Goal: Task Accomplishment & Management: Use online tool/utility

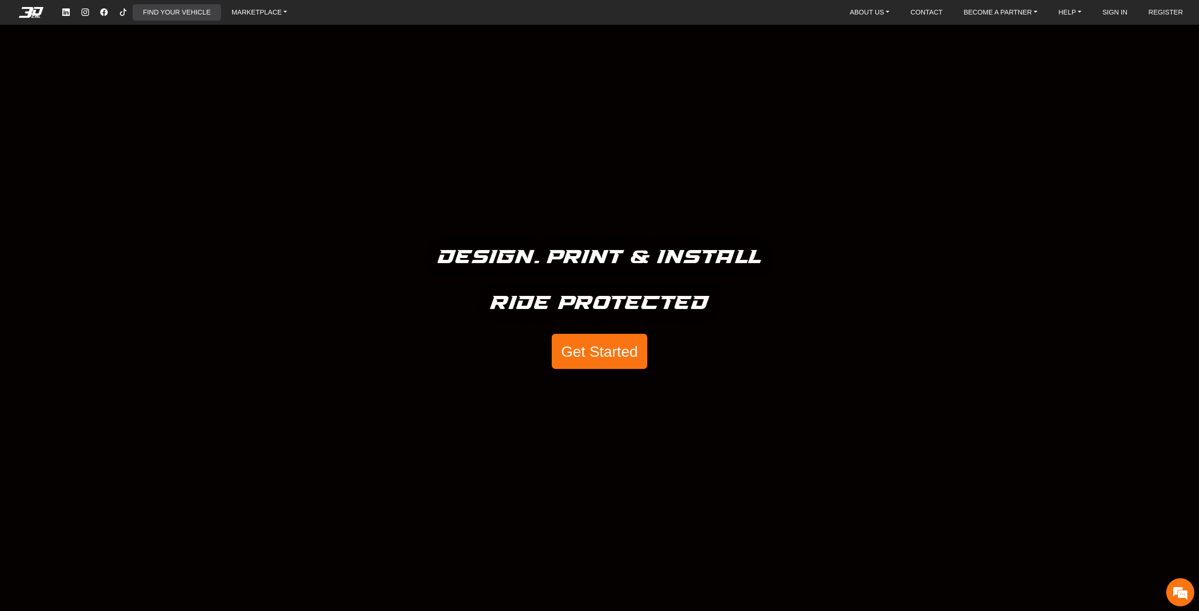
click at [152, 10] on link "FIND YOUR VEHICLE" at bounding box center [176, 12] width 75 height 16
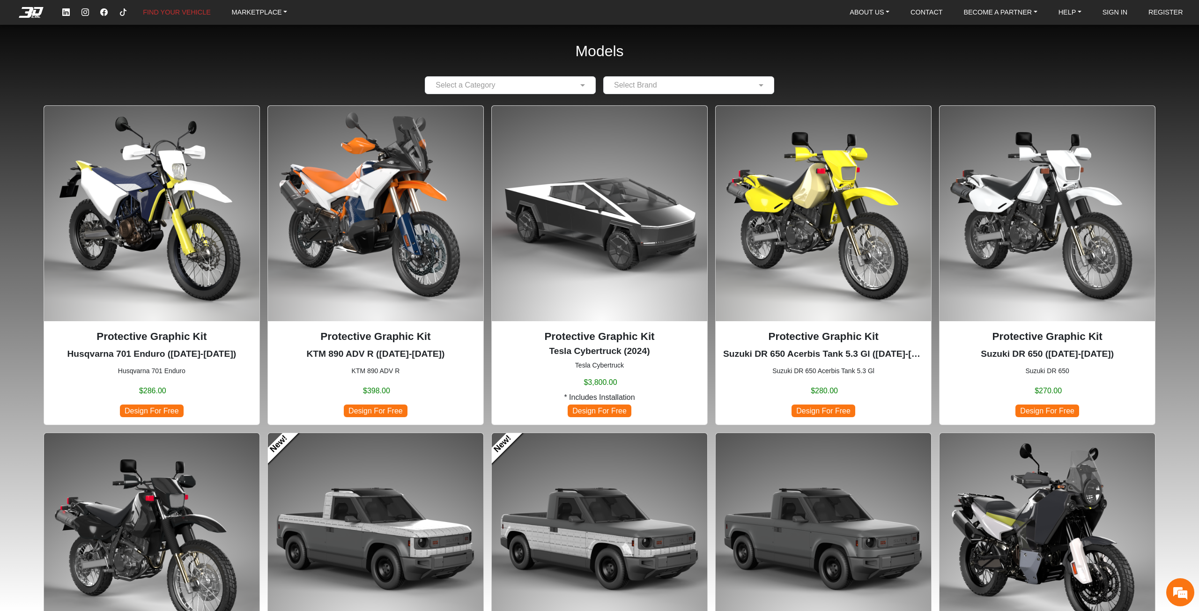
click at [1111, 23] on nav "FIND YOUR VEHICLE MARKETPLACE ABOUT US About Us Our Materials Blog CONTACT BECO…" at bounding box center [599, 12] width 1199 height 25
click at [1109, 12] on link "SIGN IN" at bounding box center [1114, 12] width 33 height 16
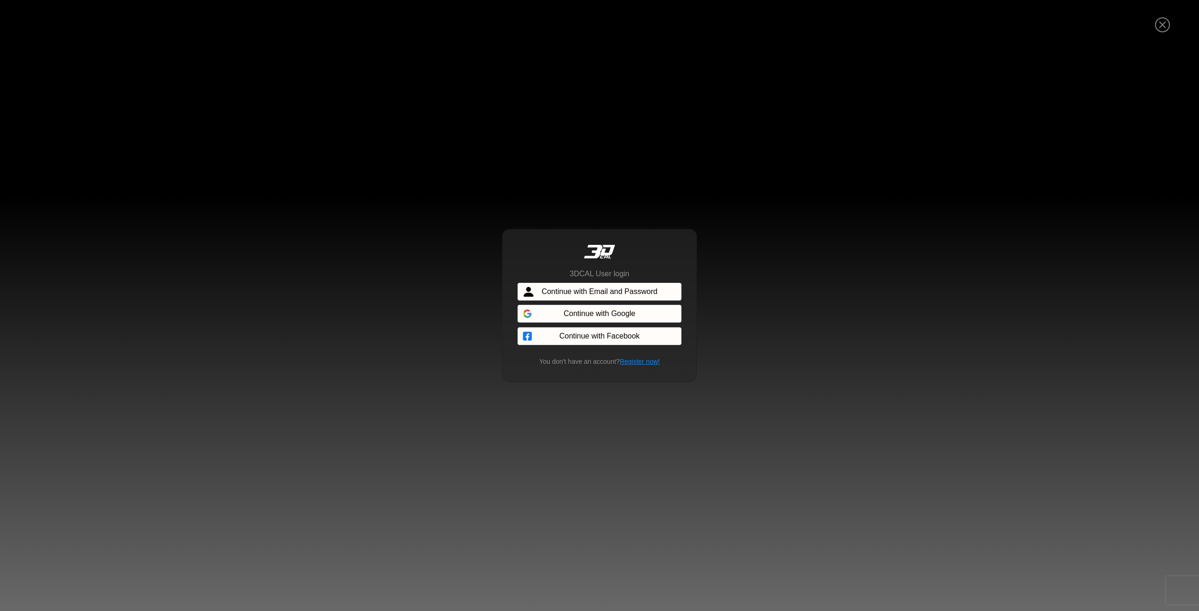
click at [594, 290] on span "Continue with Email and Password" at bounding box center [599, 291] width 116 height 11
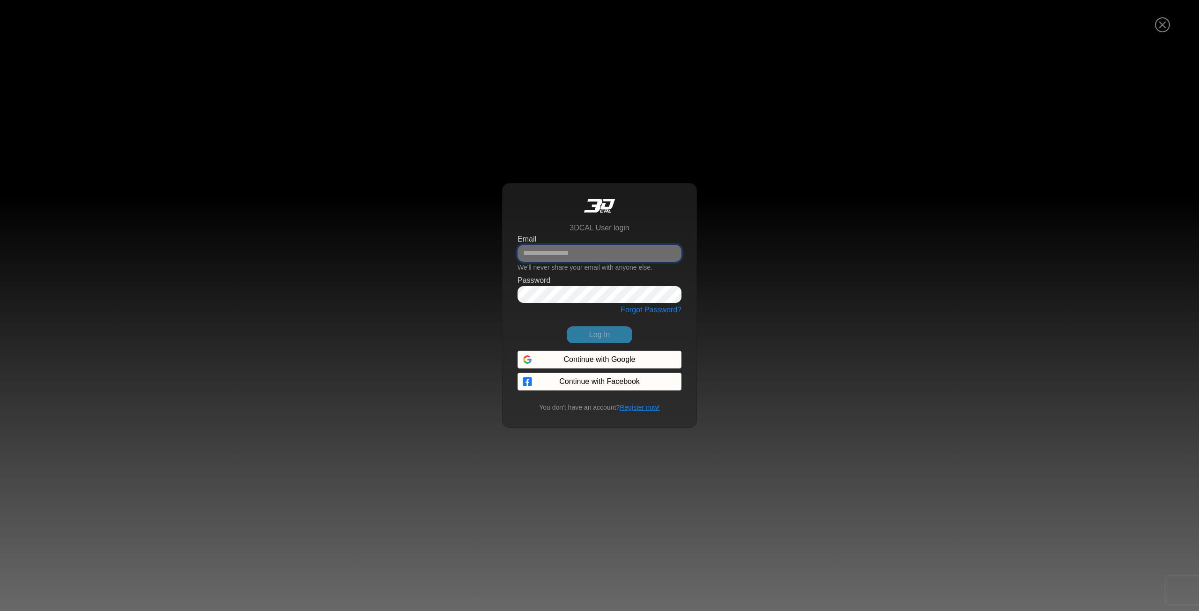
click at [555, 251] on input "Email" at bounding box center [599, 253] width 164 height 17
type input "**********"
click at [566, 326] on button "Log In" at bounding box center [599, 334] width 66 height 17
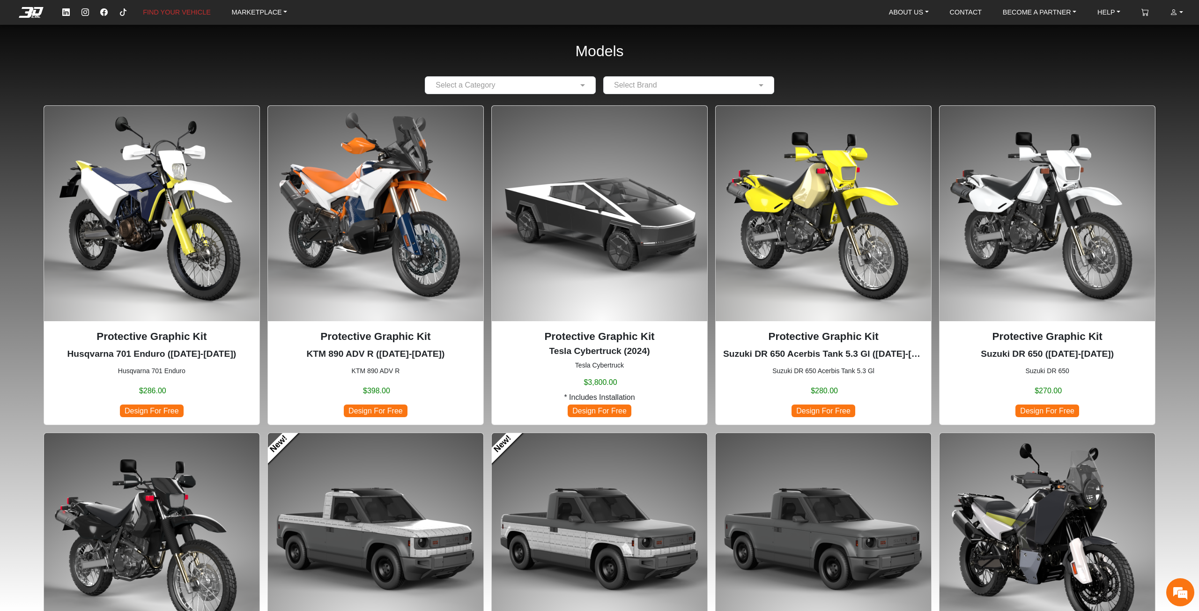
click at [362, 234] on img at bounding box center [375, 213] width 215 height 215
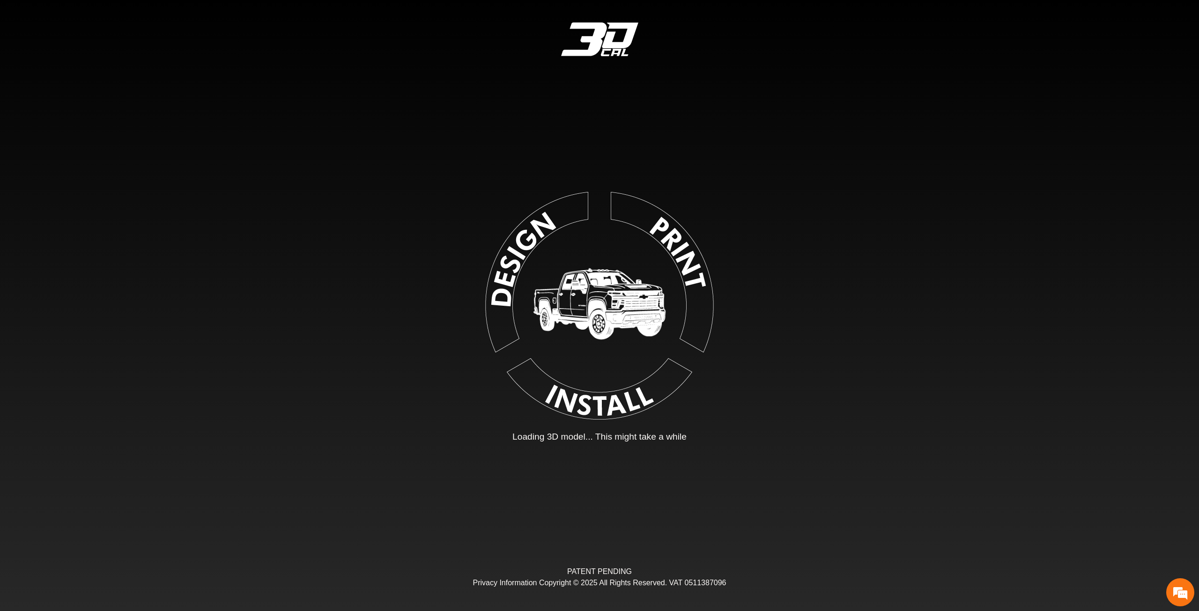
type input "*"
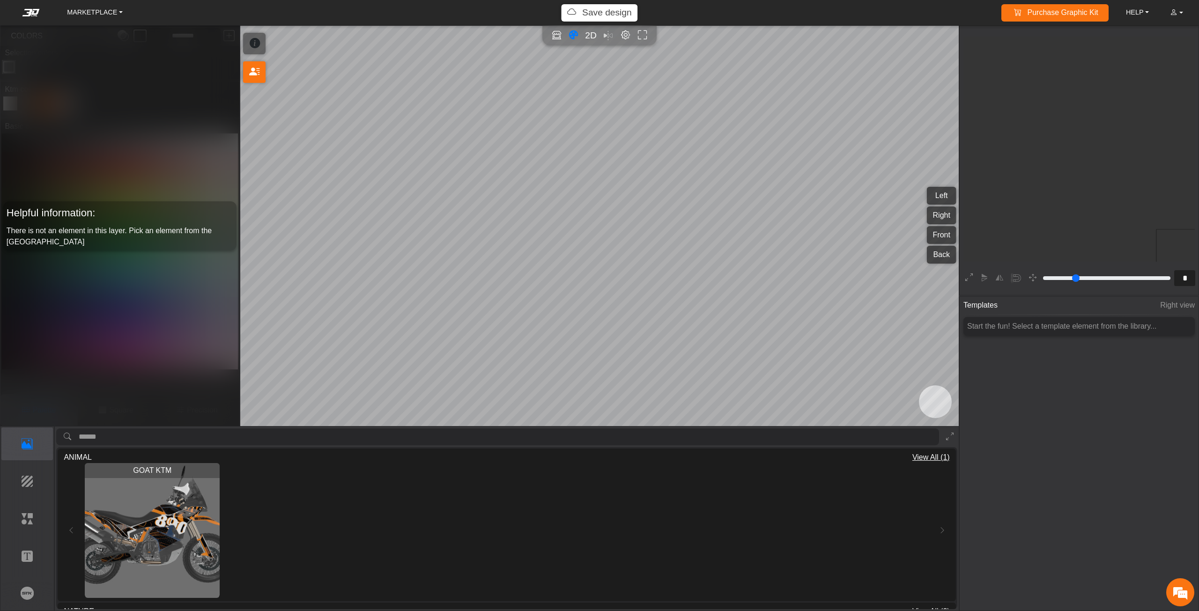
scroll to position [175, 172]
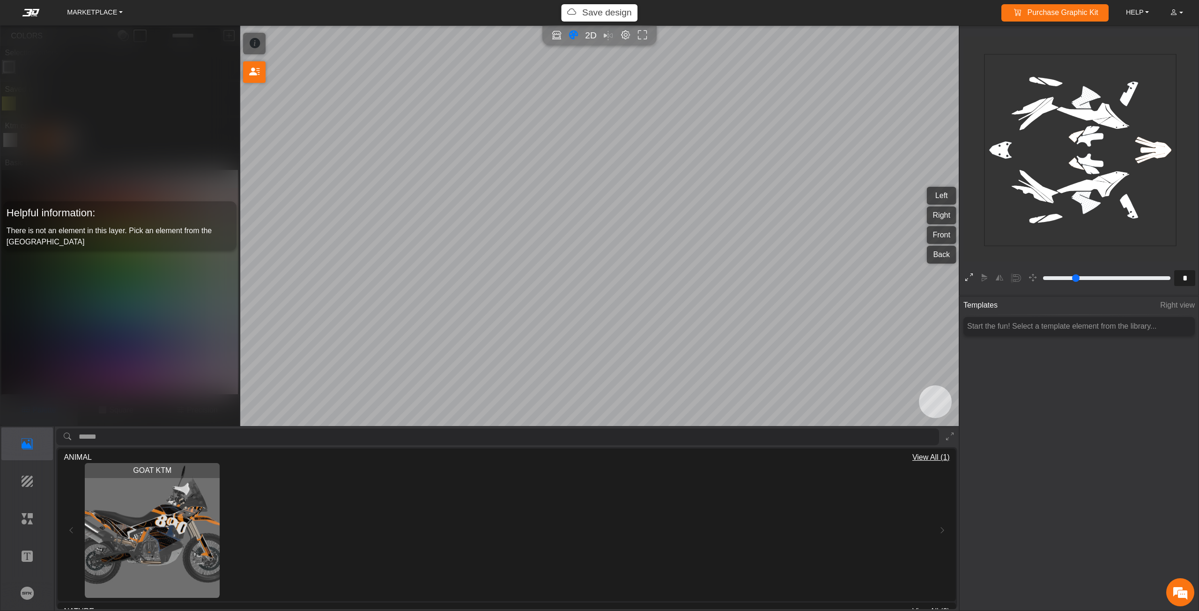
click at [969, 278] on icon at bounding box center [968, 278] width 7 height 12
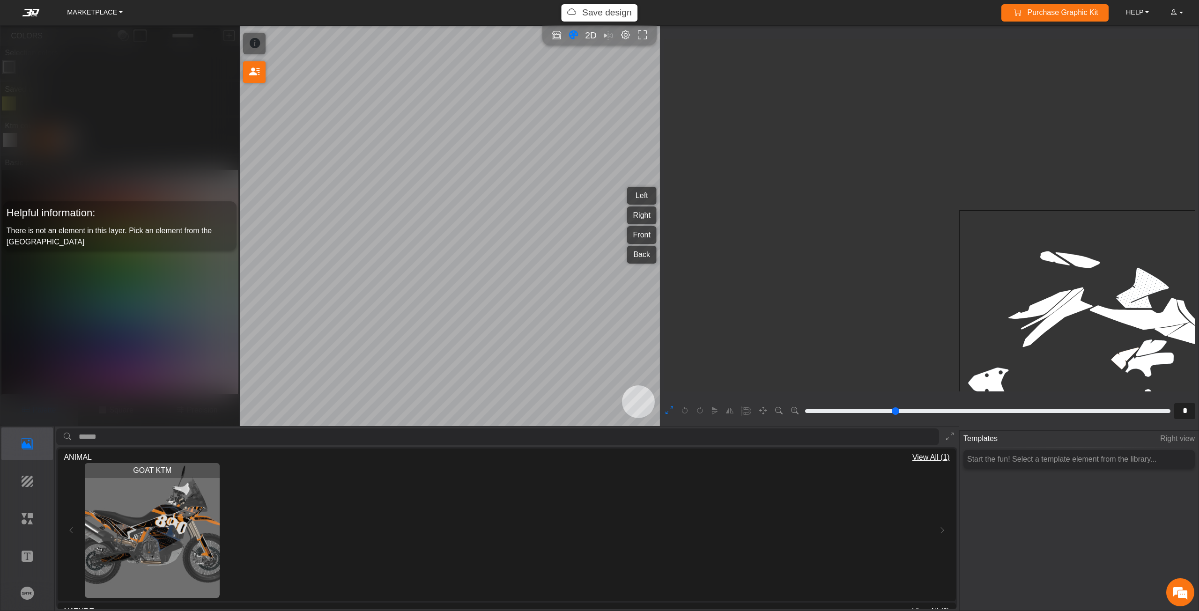
type input "*"
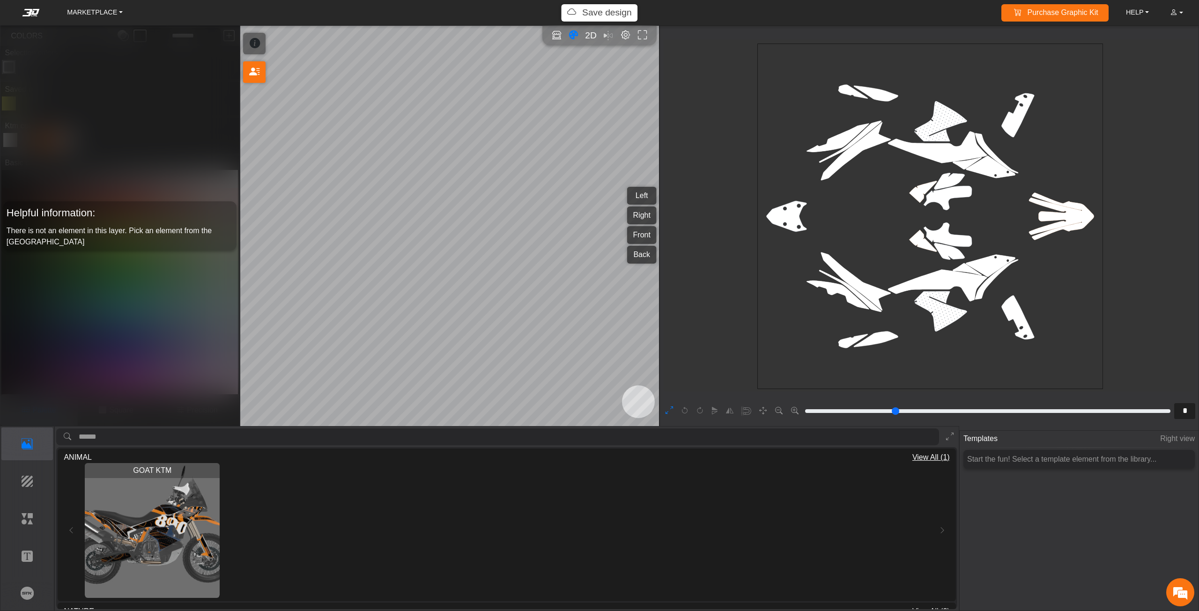
click at [672, 403] on div at bounding box center [716, 411] width 110 height 16
click at [669, 409] on icon at bounding box center [668, 411] width 7 height 12
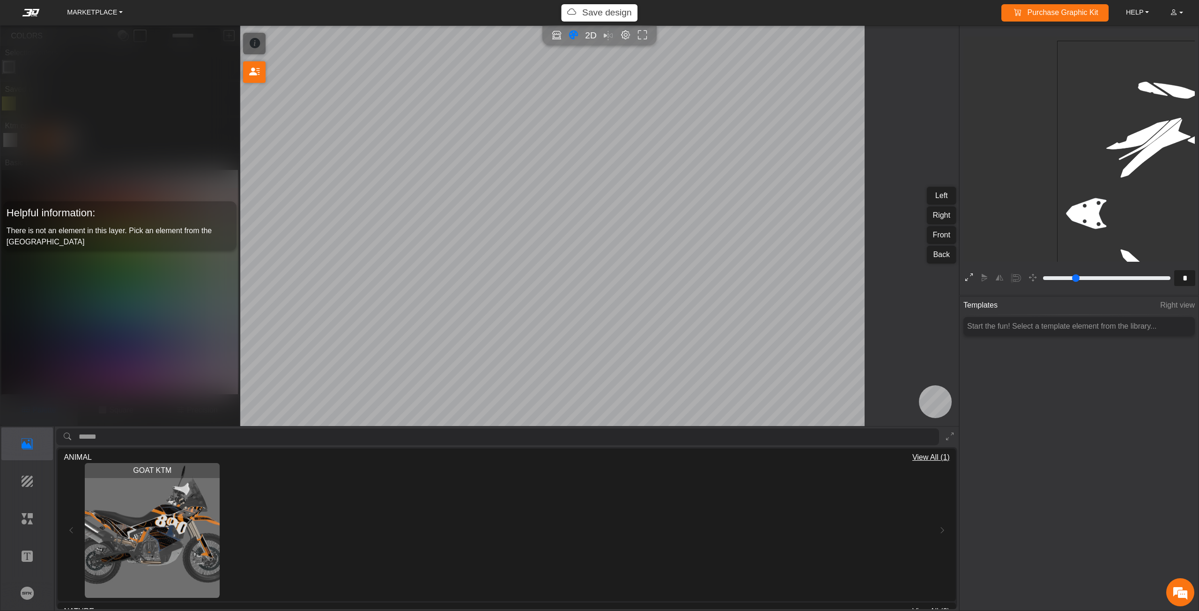
type input "*"
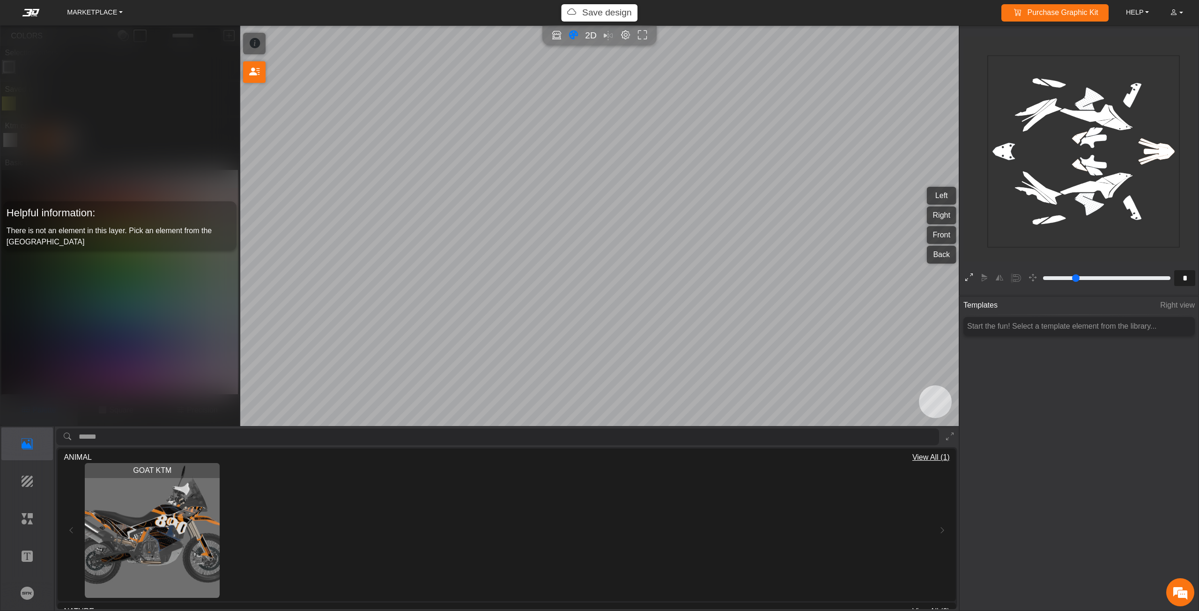
click at [966, 279] on icon at bounding box center [968, 278] width 7 height 12
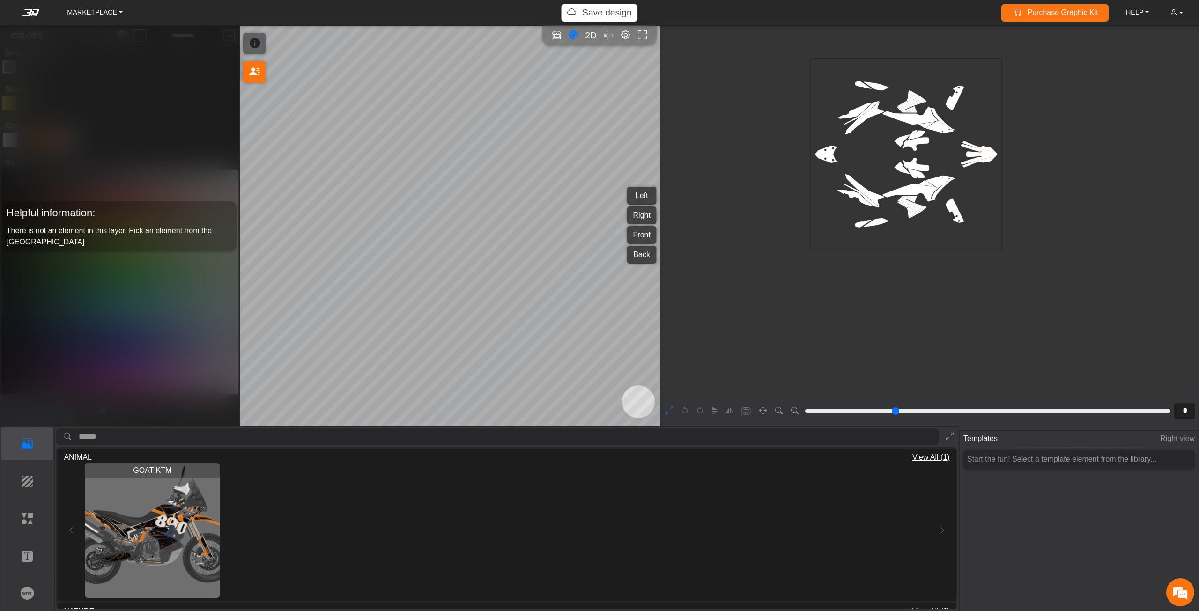
type input "*"
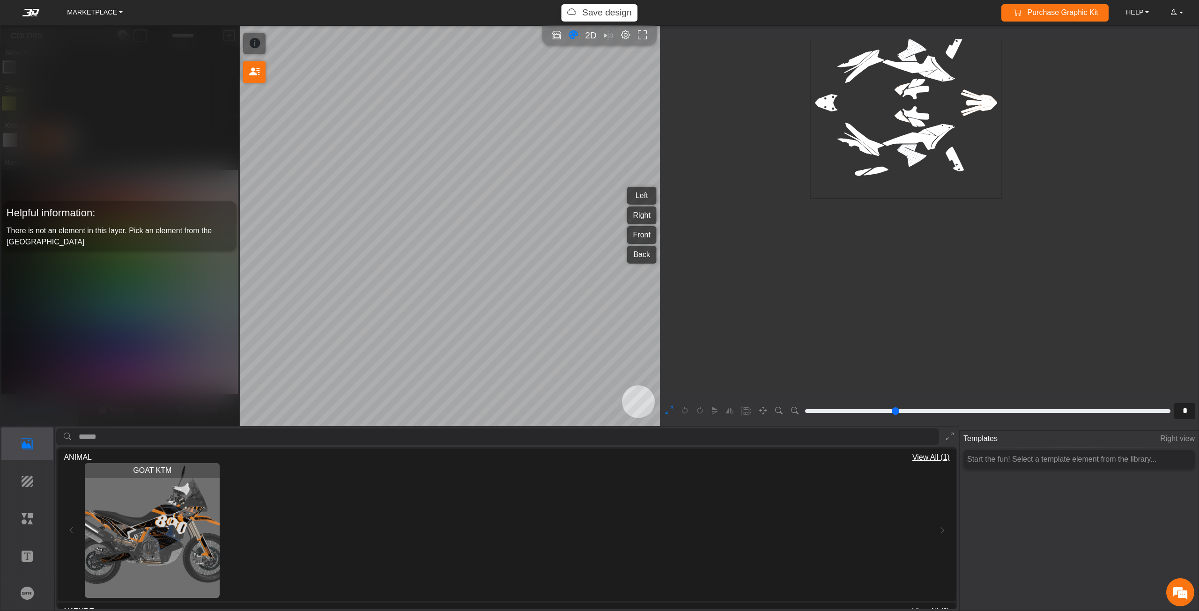
scroll to position [342, 253]
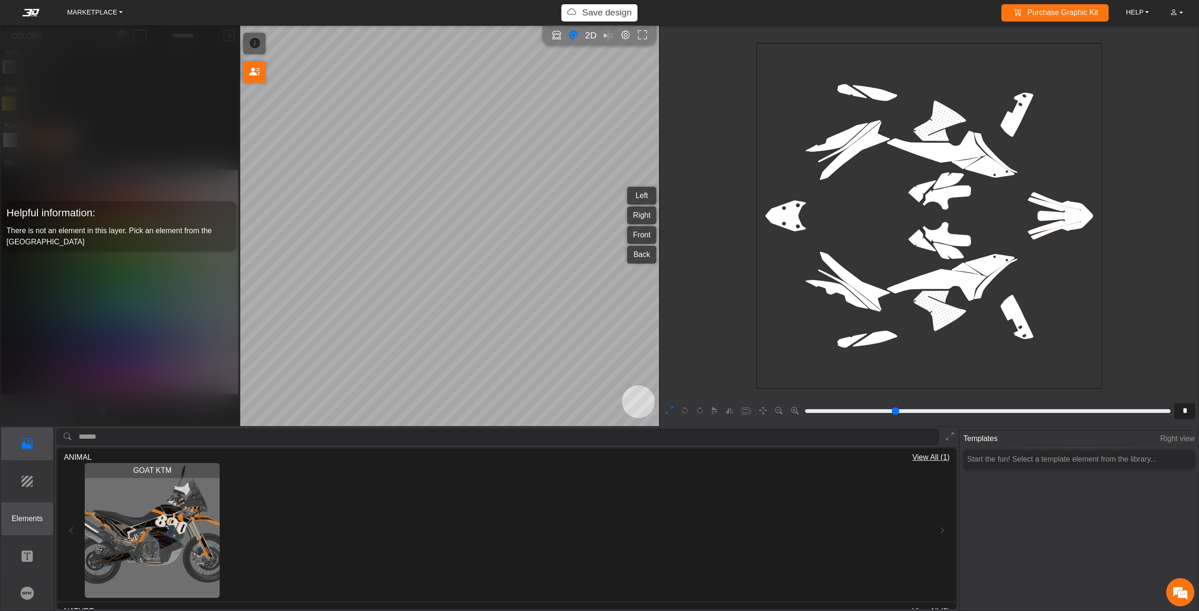
click at [36, 521] on p "Elements" at bounding box center [27, 518] width 51 height 11
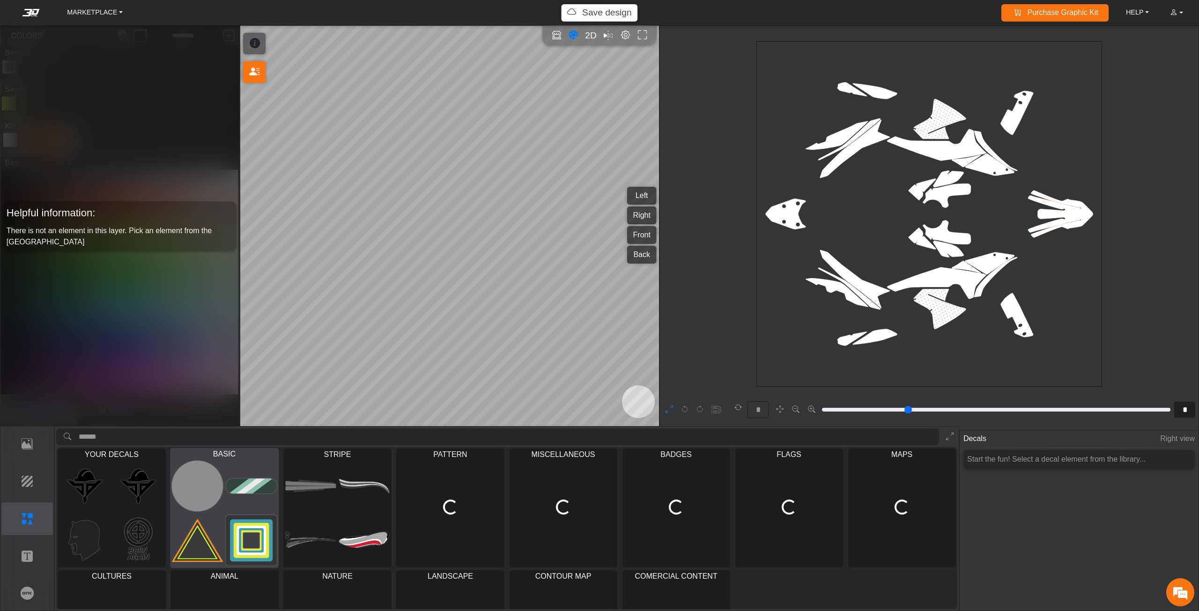
click at [226, 497] on img at bounding box center [251, 485] width 51 height 51
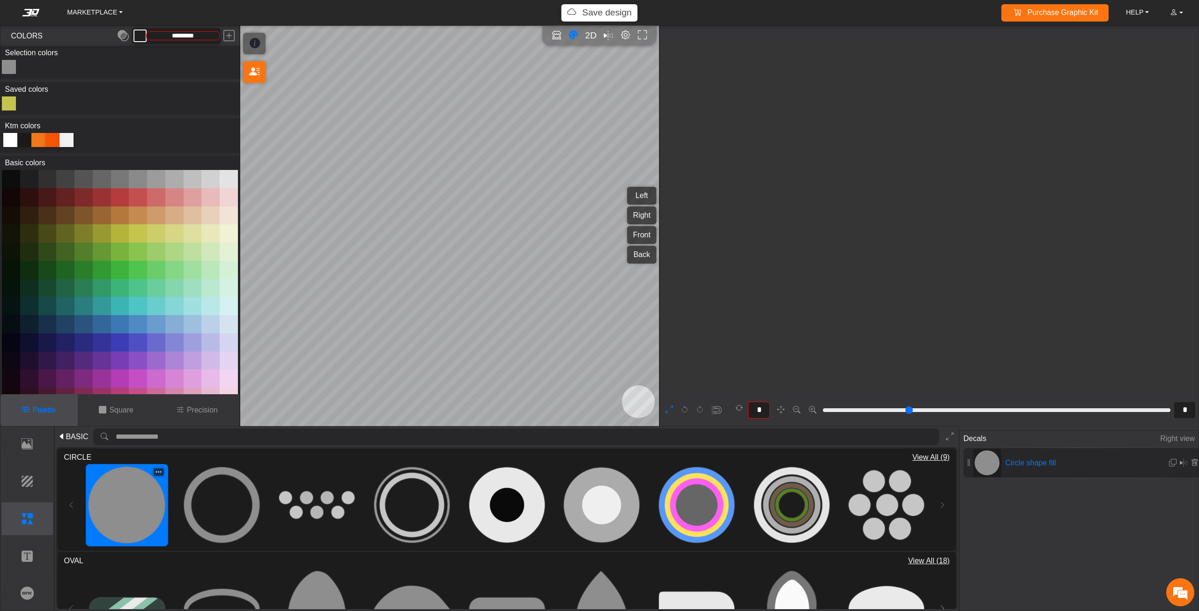
type input "**"
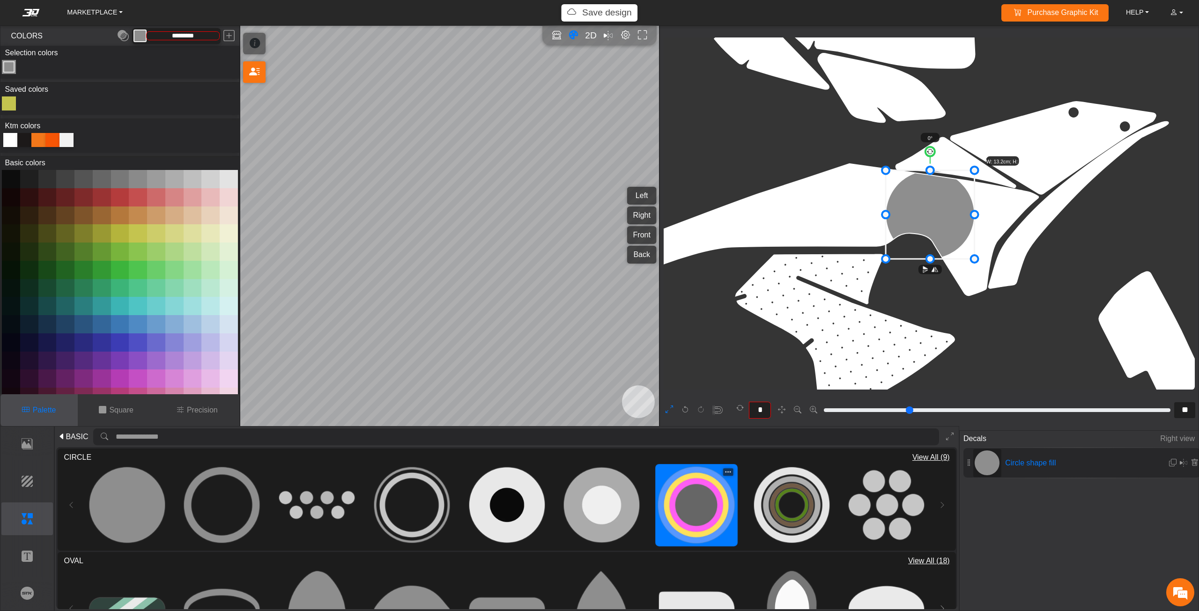
type input "*********"
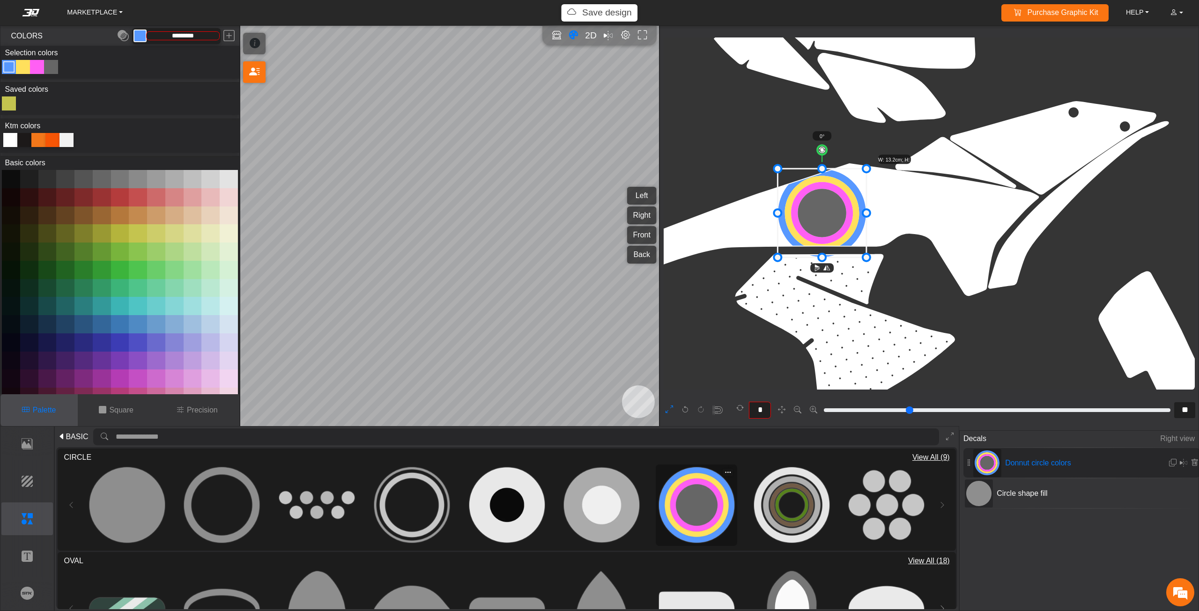
scroll to position [2252, 1912]
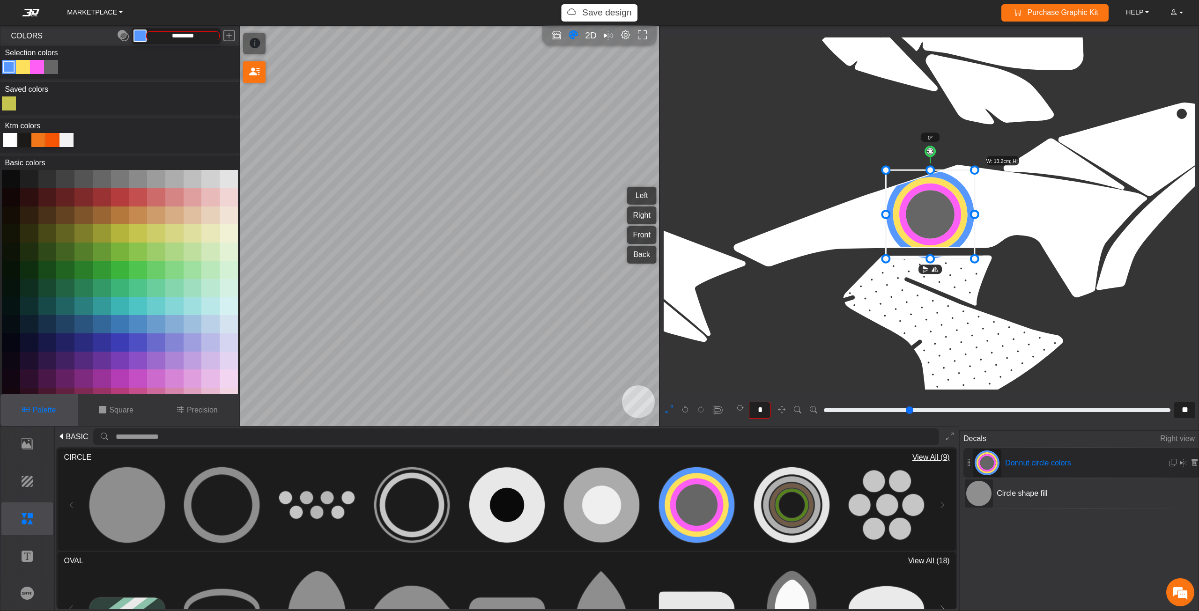
click at [671, 405] on icon at bounding box center [668, 410] width 7 height 12
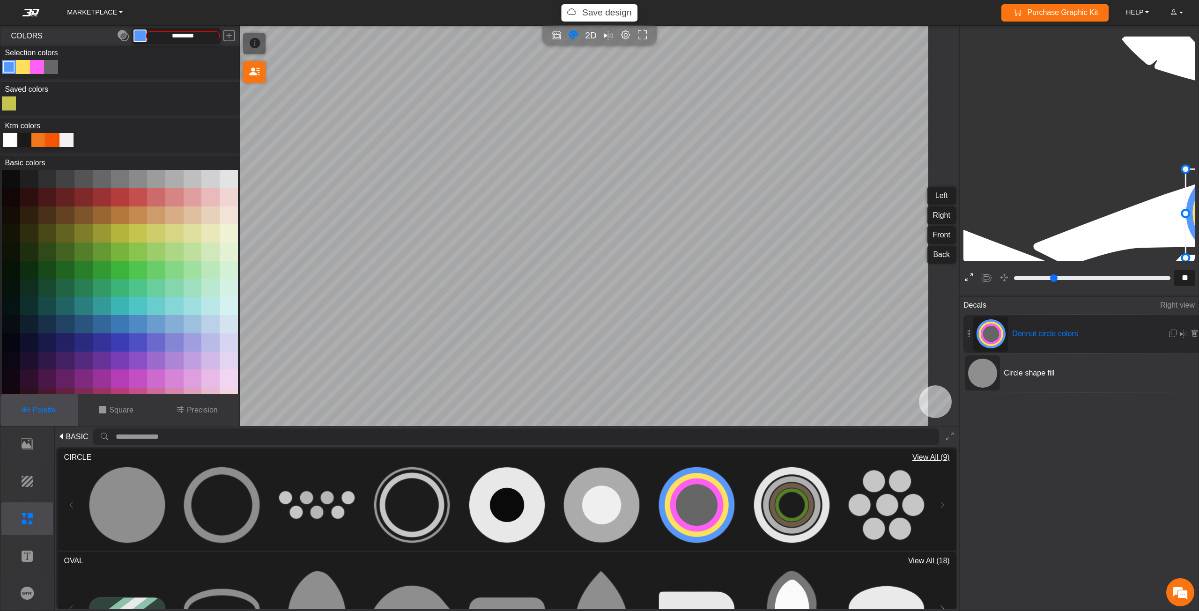
type input "**"
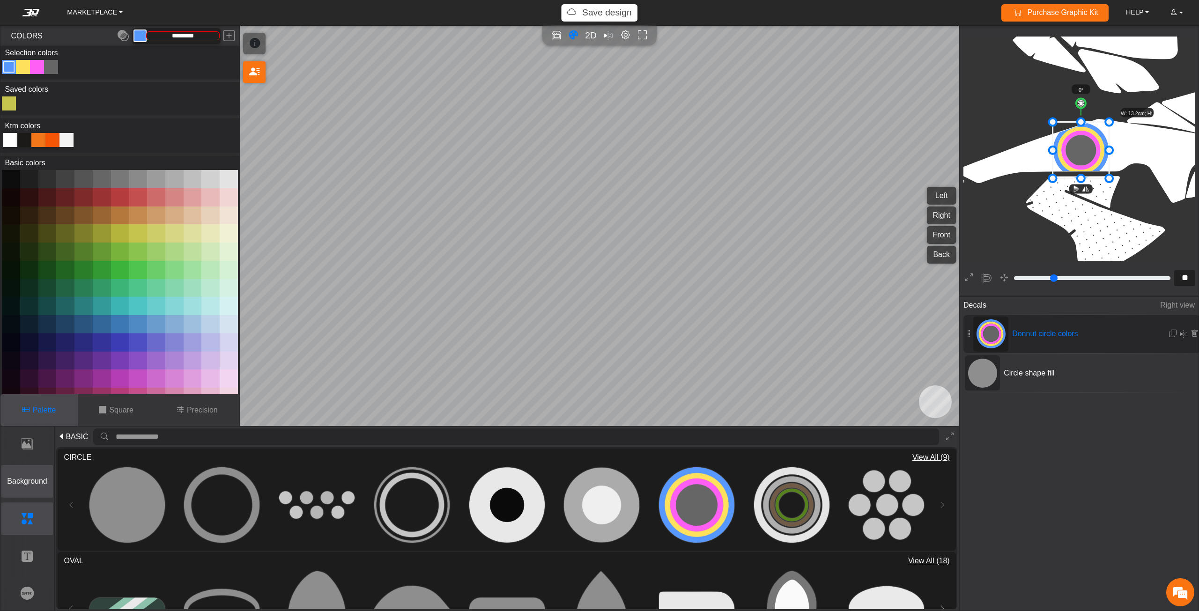
click at [38, 480] on p "Background" at bounding box center [27, 481] width 51 height 11
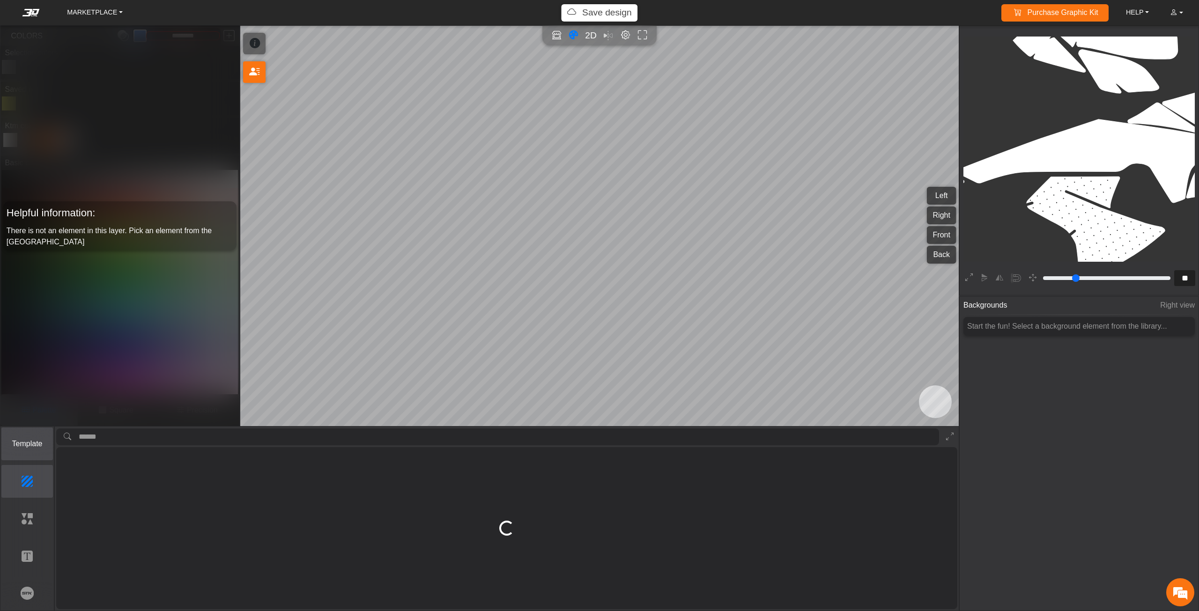
click at [30, 453] on button "Template" at bounding box center [27, 443] width 52 height 33
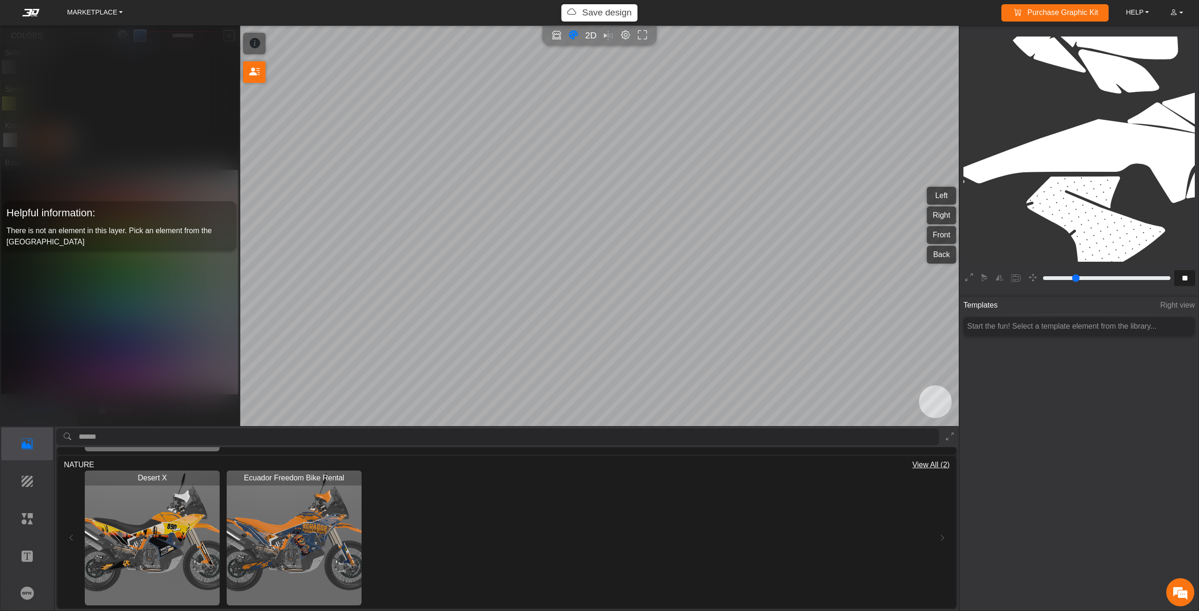
scroll to position [187, 0]
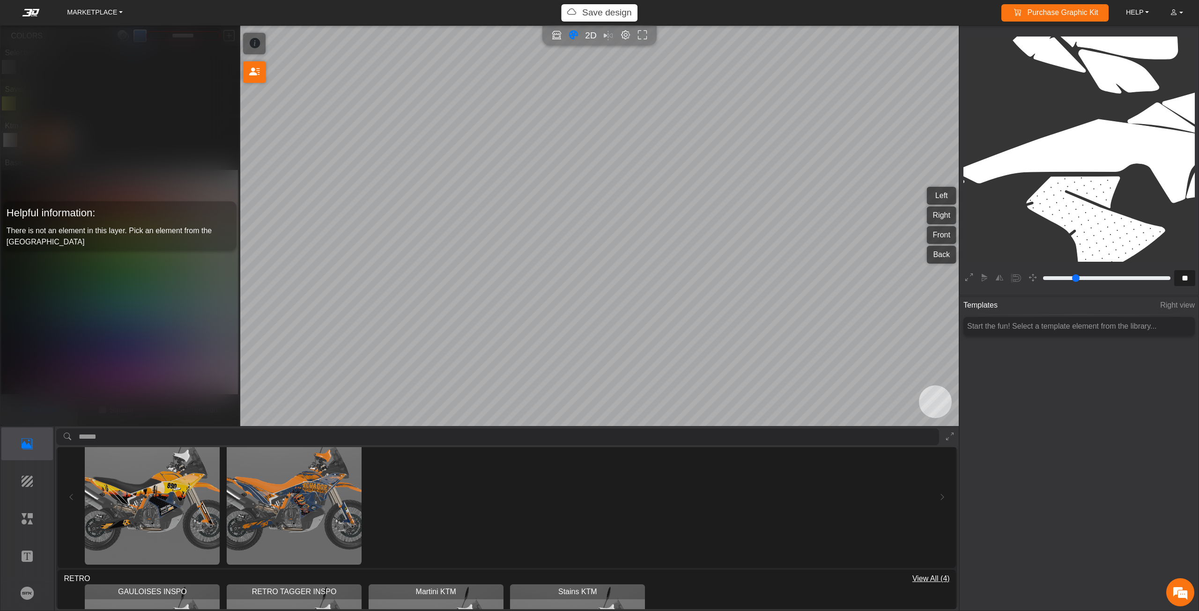
click at [184, 524] on img "View Desert X" at bounding box center [152, 497] width 135 height 135
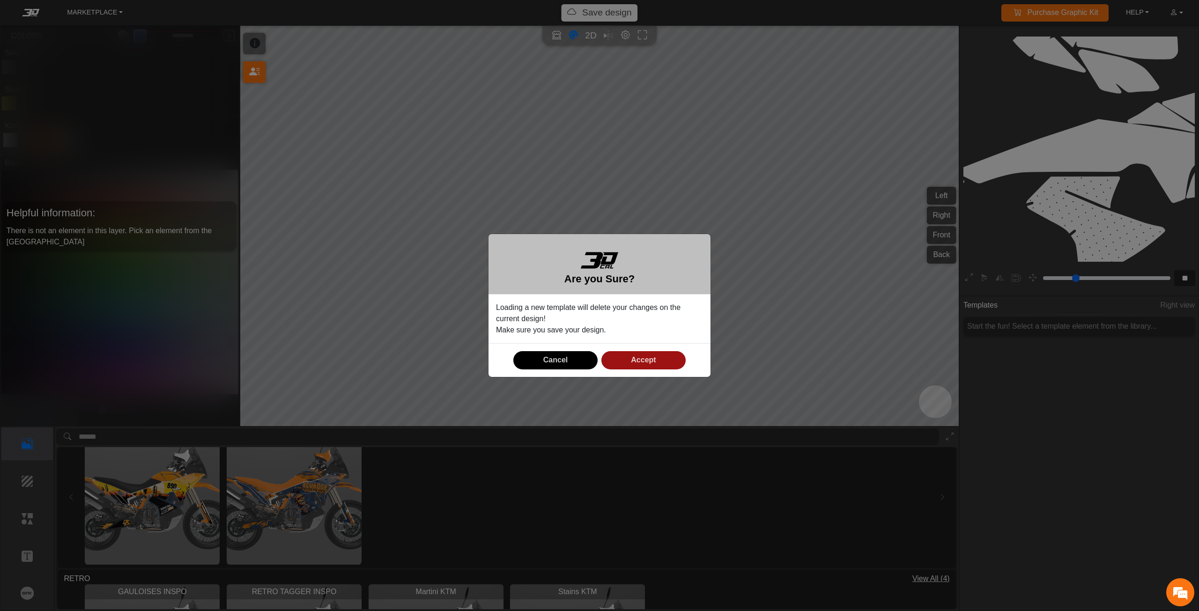
click at [633, 357] on span "Accept" at bounding box center [643, 360] width 25 height 8
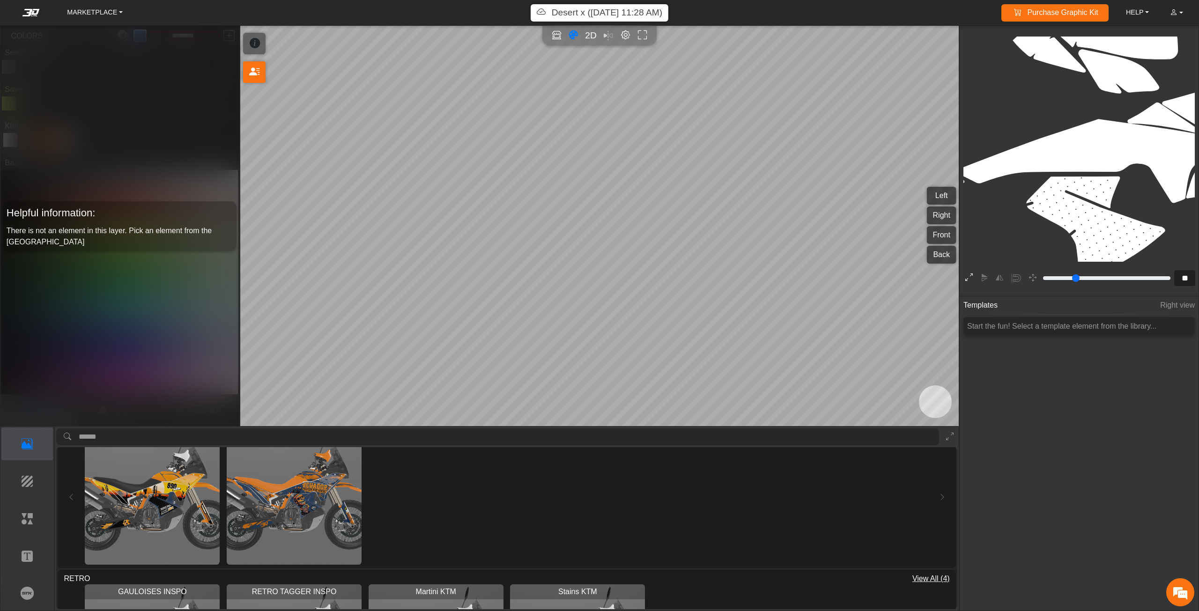
click at [968, 281] on icon at bounding box center [968, 278] width 7 height 12
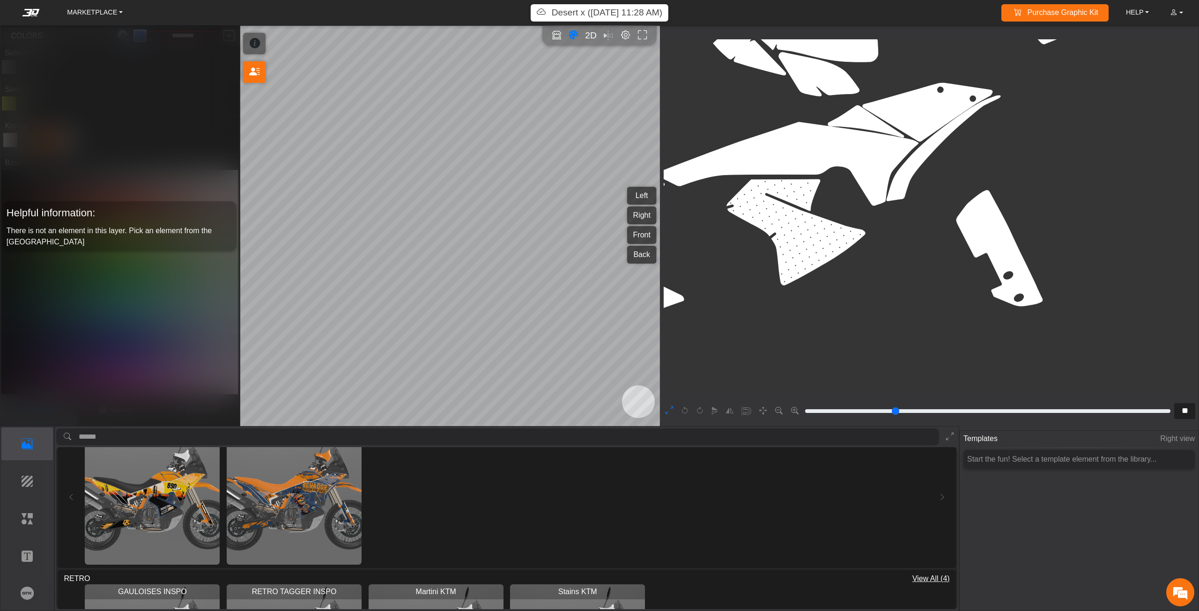
type input "*"
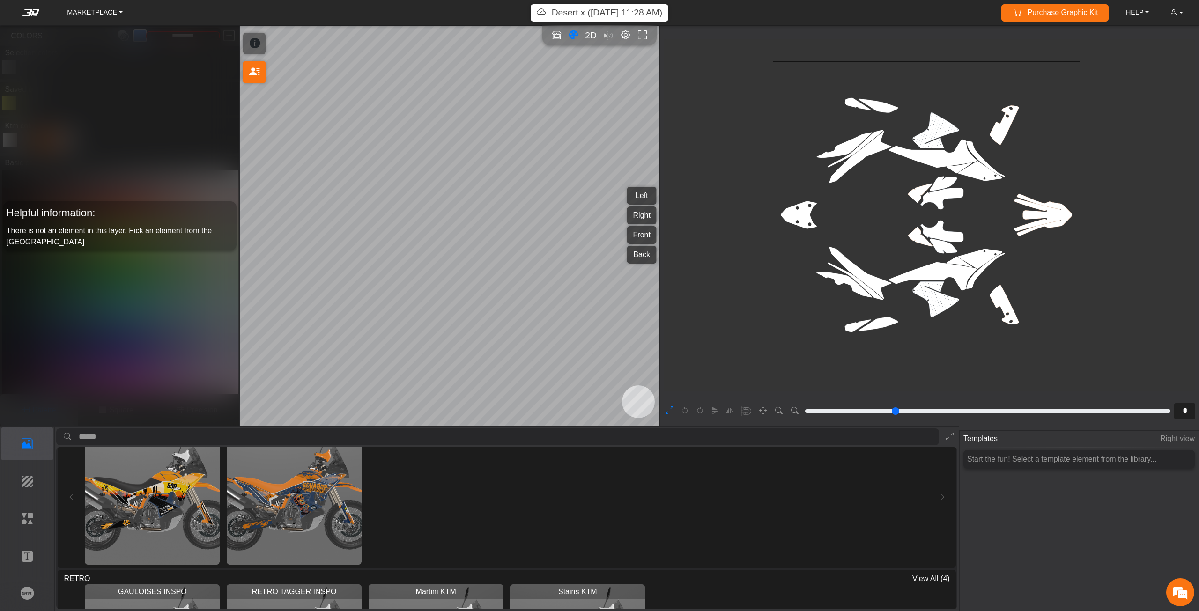
click at [666, 410] on icon at bounding box center [668, 411] width 7 height 12
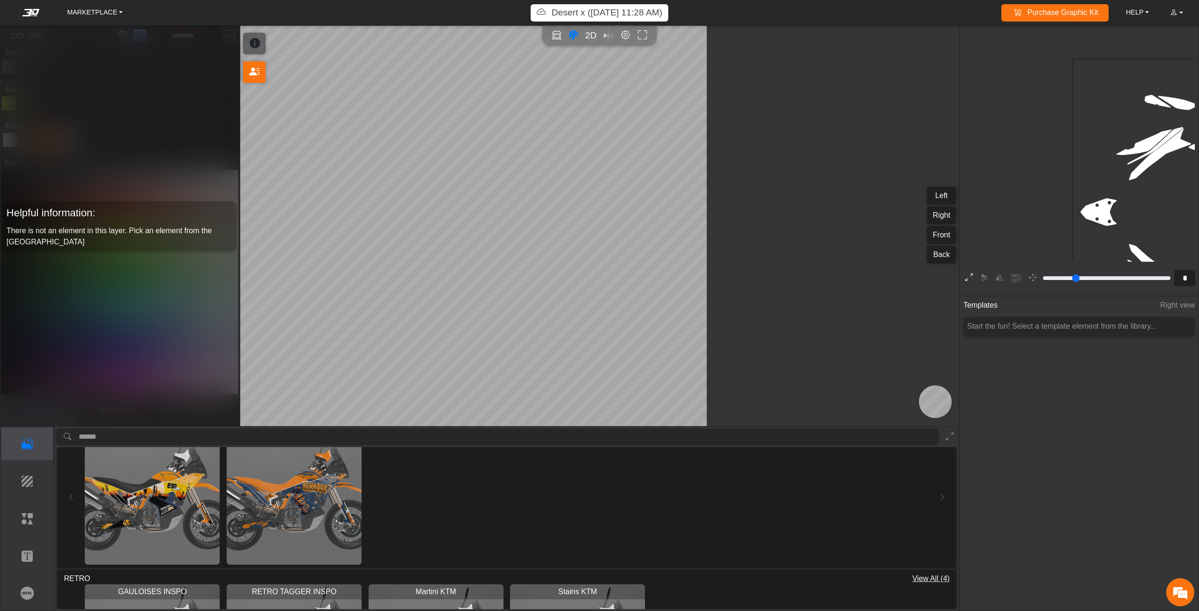
type input "*"
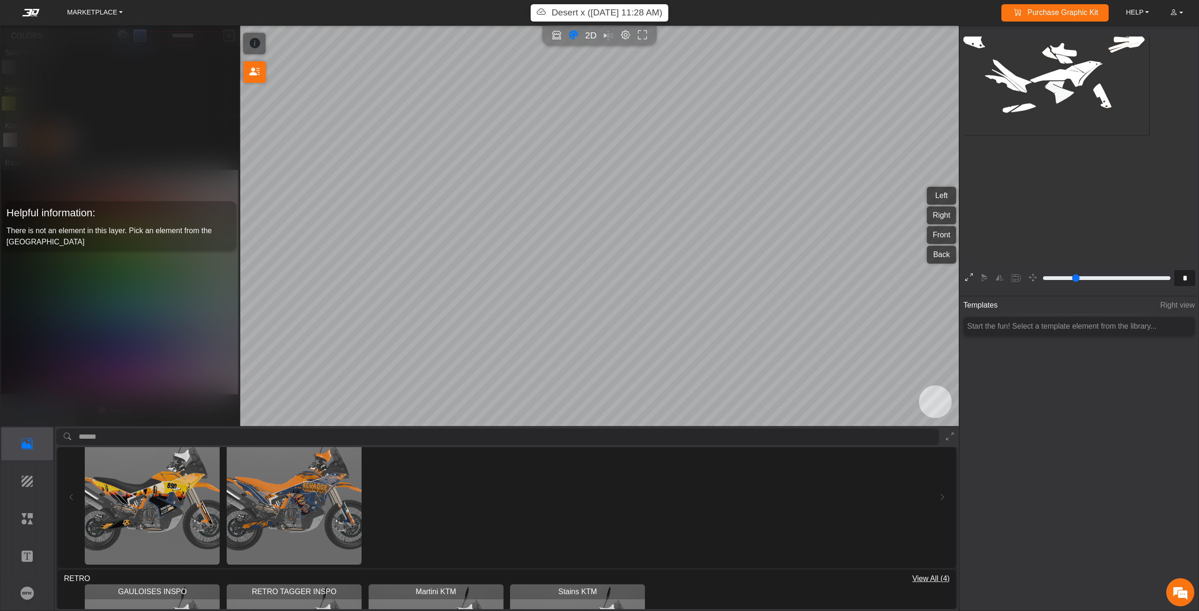
scroll to position [175, 171]
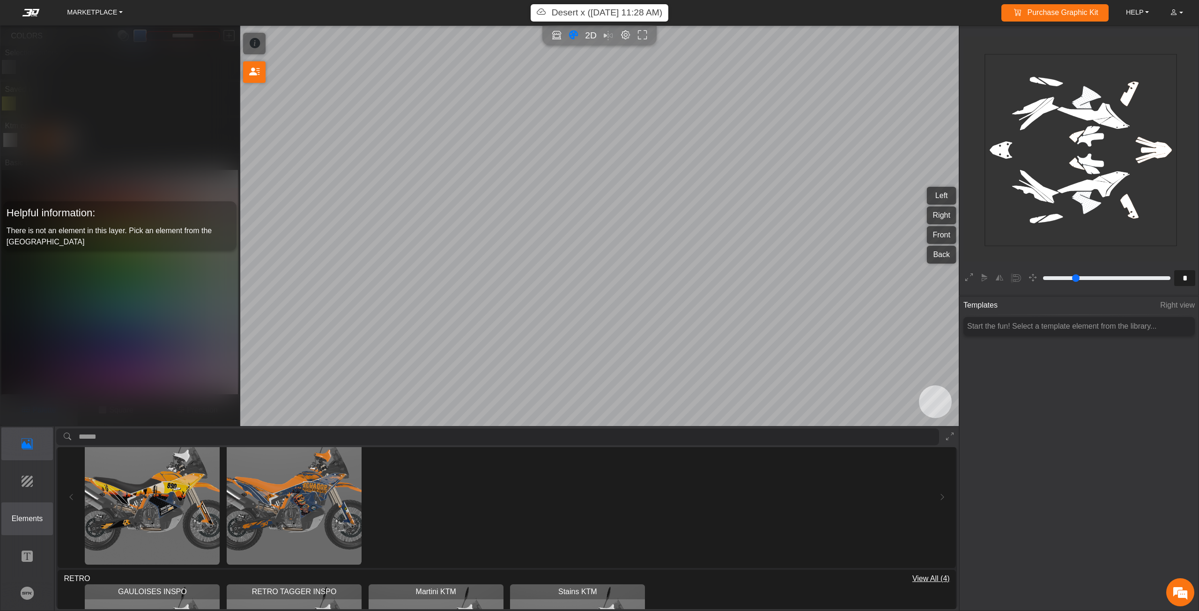
drag, startPoint x: 28, startPoint y: 516, endPoint x: 49, endPoint y: 509, distance: 22.4
click at [29, 516] on p "Elements" at bounding box center [27, 518] width 51 height 11
type input "*"
type input "*********"
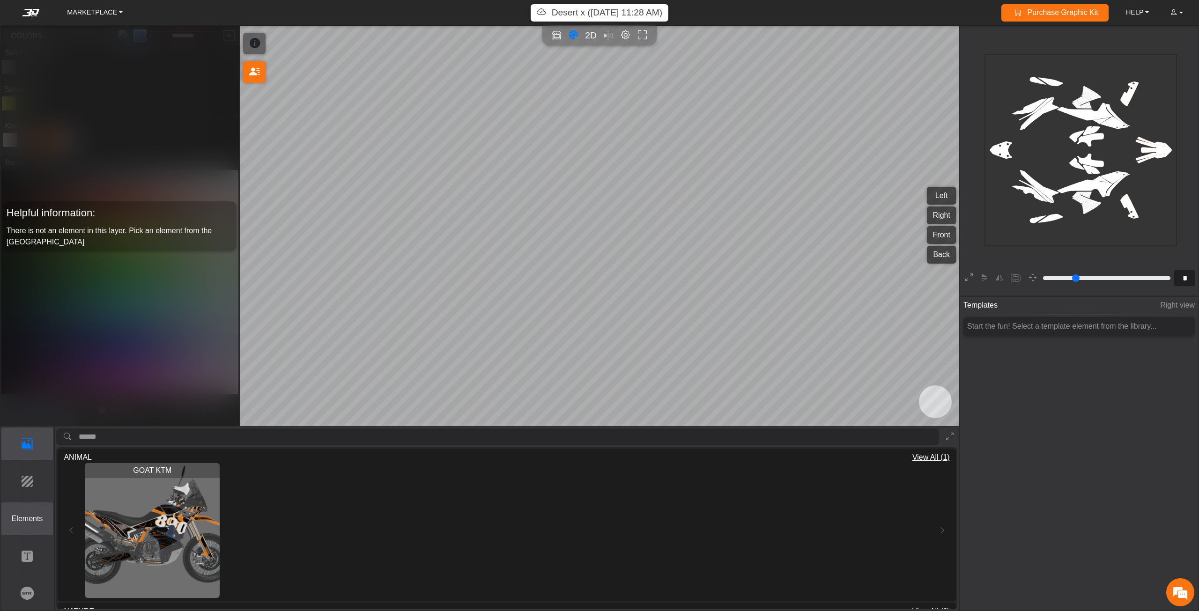
scroll to position [96, 62]
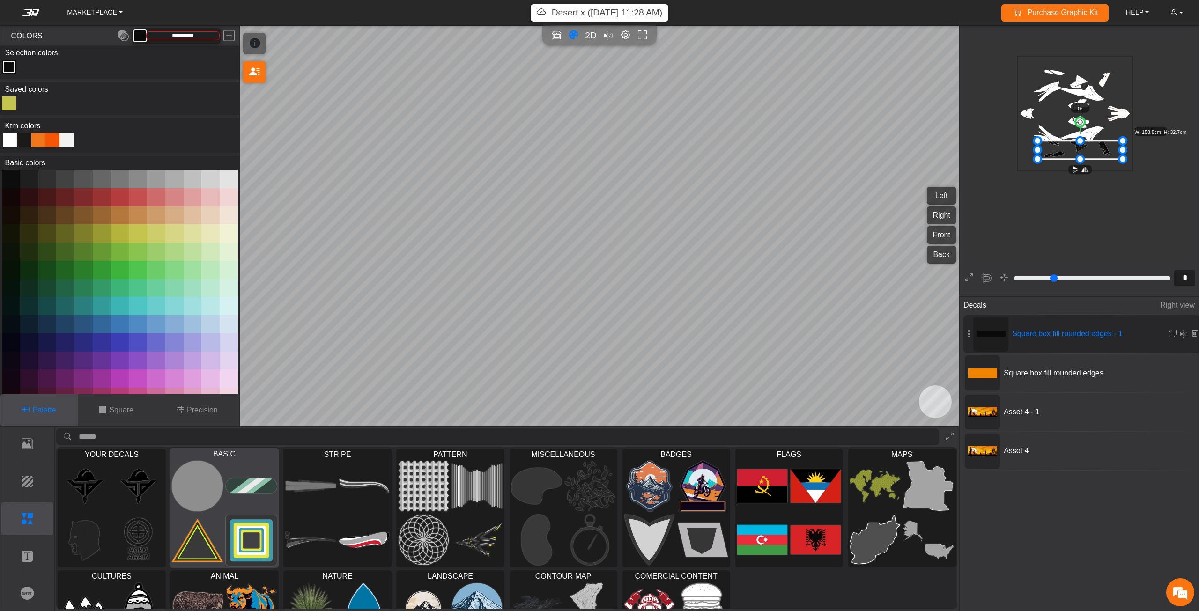
click at [220, 521] on img at bounding box center [197, 540] width 51 height 51
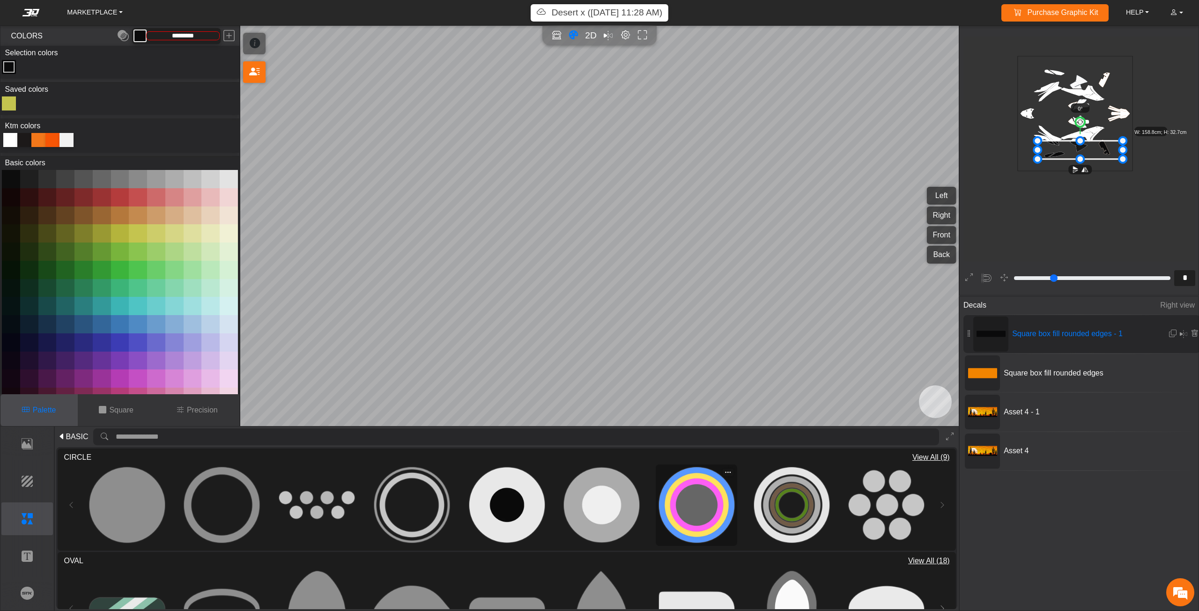
type input "**"
type input "*********"
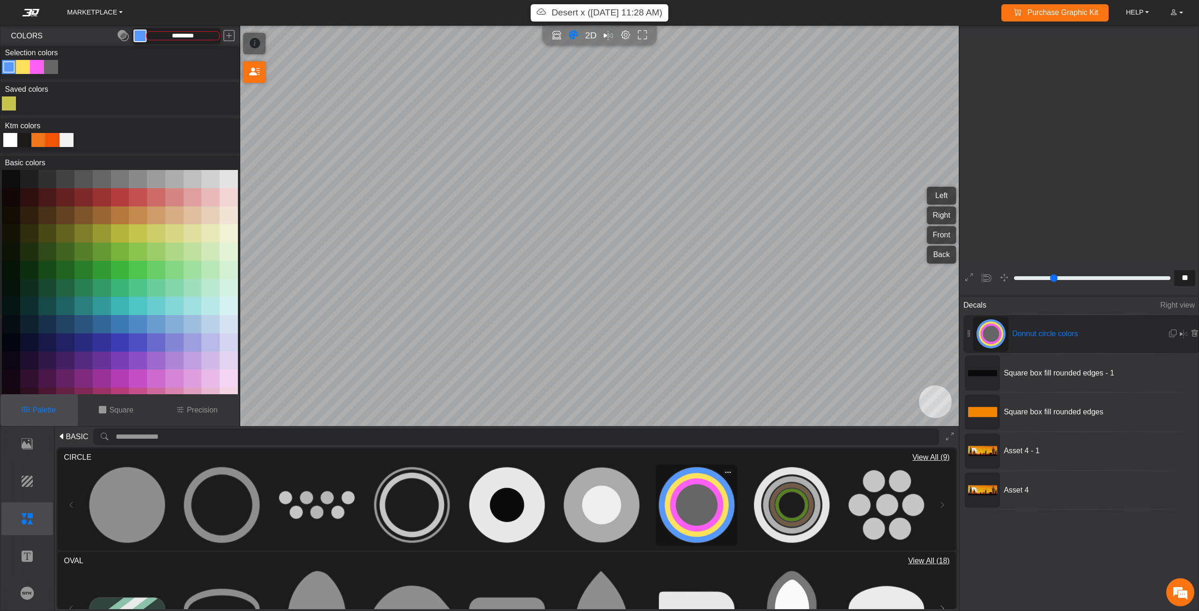
scroll to position [1421, 1291]
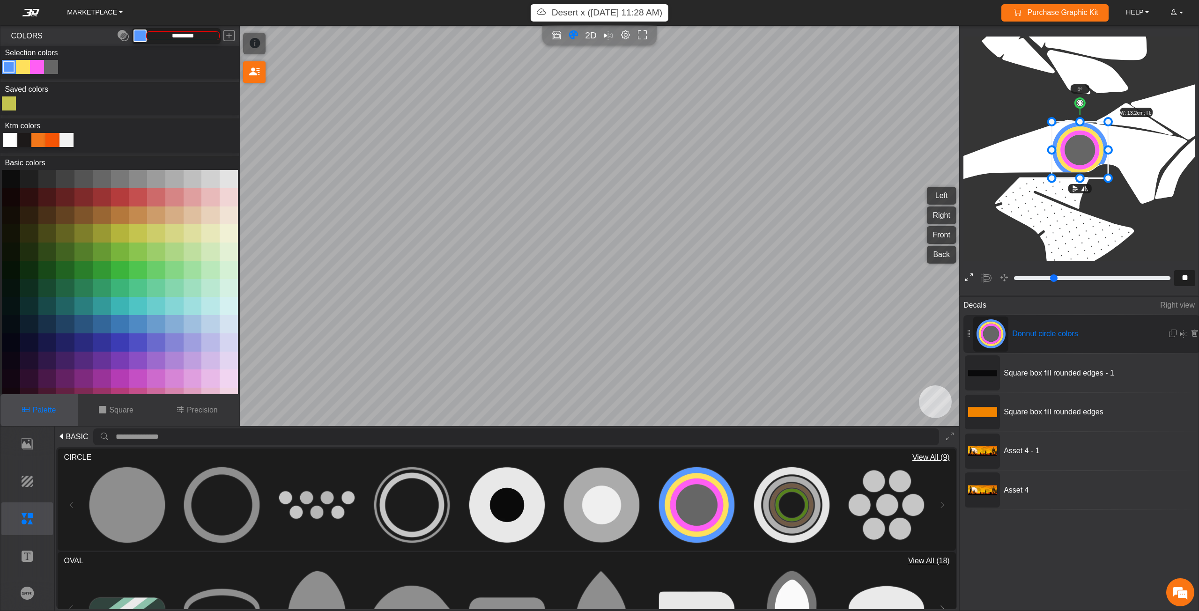
click at [964, 279] on button at bounding box center [969, 278] width 15 height 15
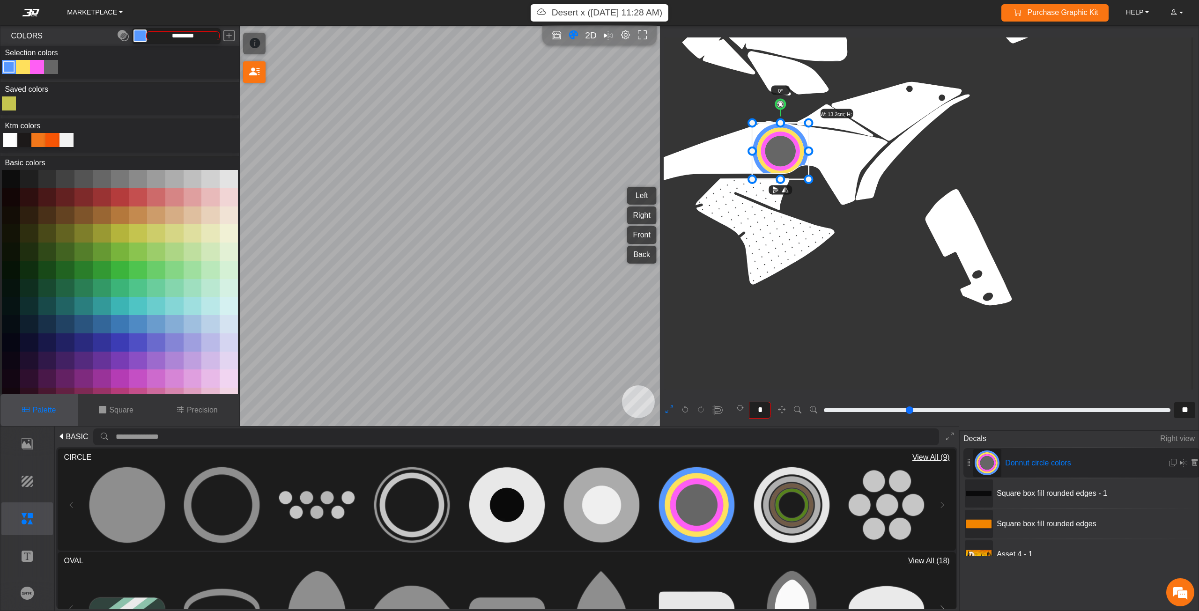
type input "**"
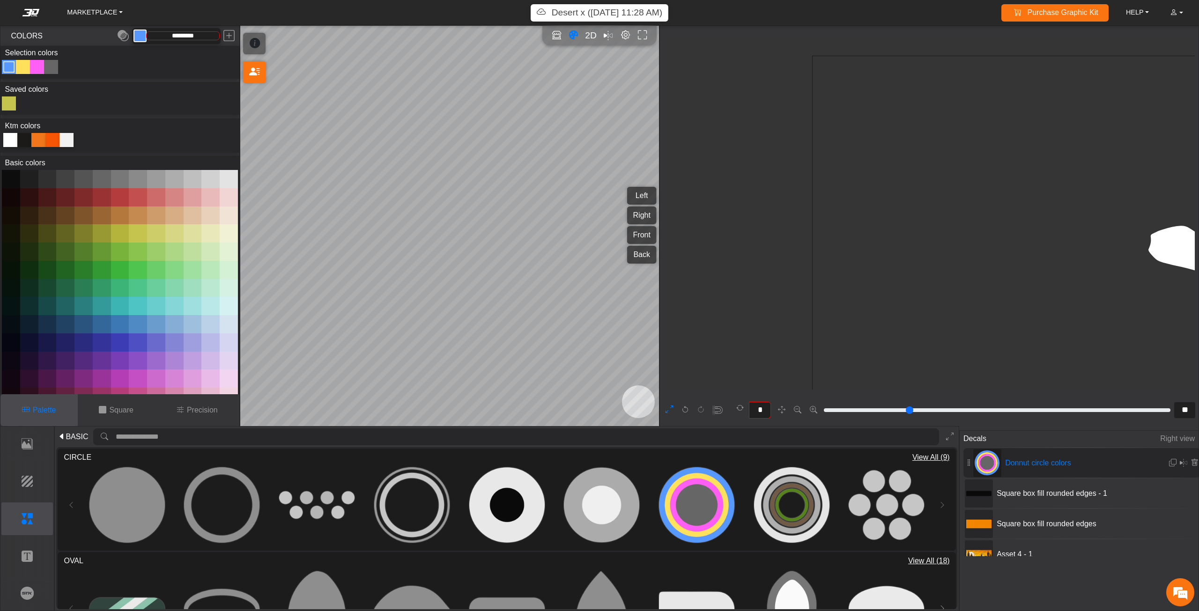
scroll to position [2251, 1961]
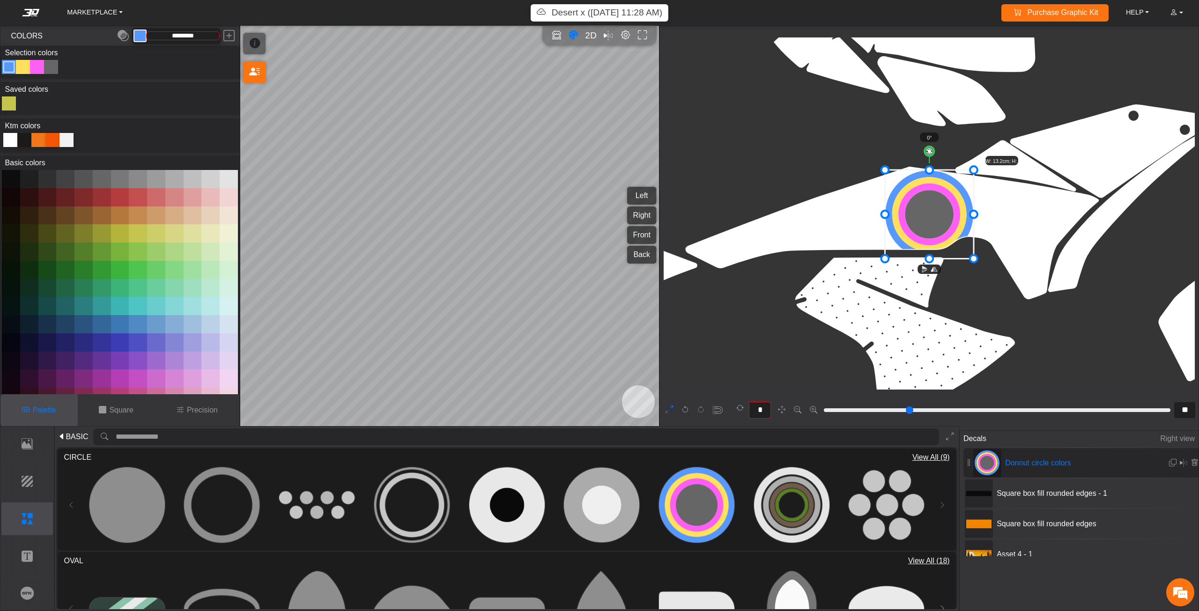
drag, startPoint x: 934, startPoint y: 208, endPoint x: 895, endPoint y: 226, distance: 43.0
click at [895, 226] on icon at bounding box center [929, 214] width 89 height 88
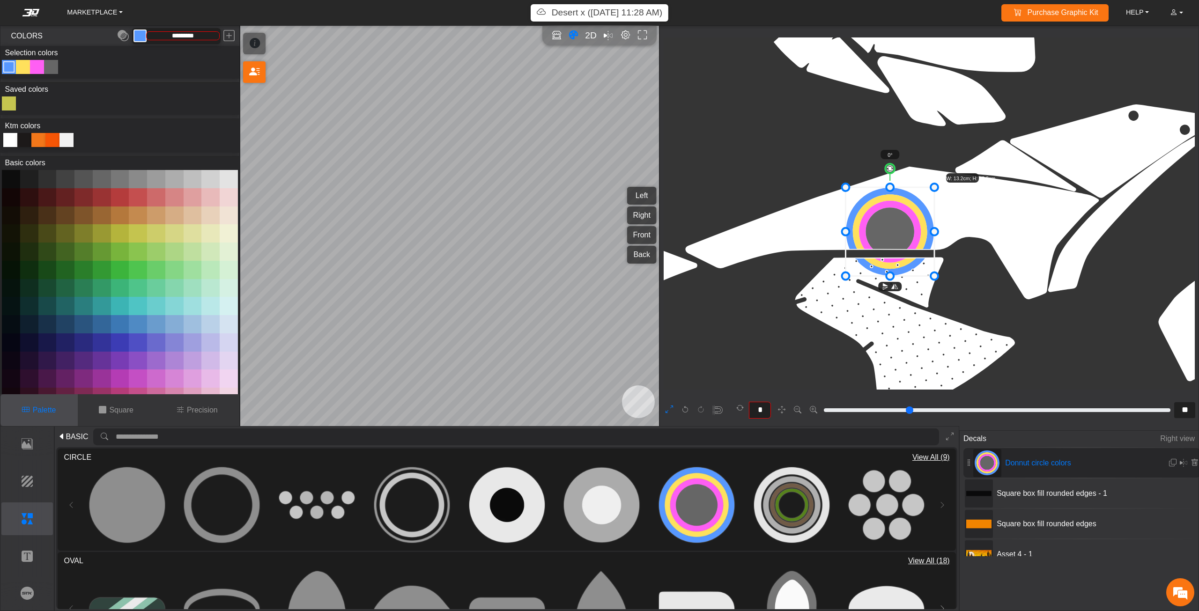
drag, startPoint x: 895, startPoint y: 226, endPoint x: 833, endPoint y: 224, distance: 61.4
click at [846, 224] on icon at bounding box center [890, 231] width 89 height 89
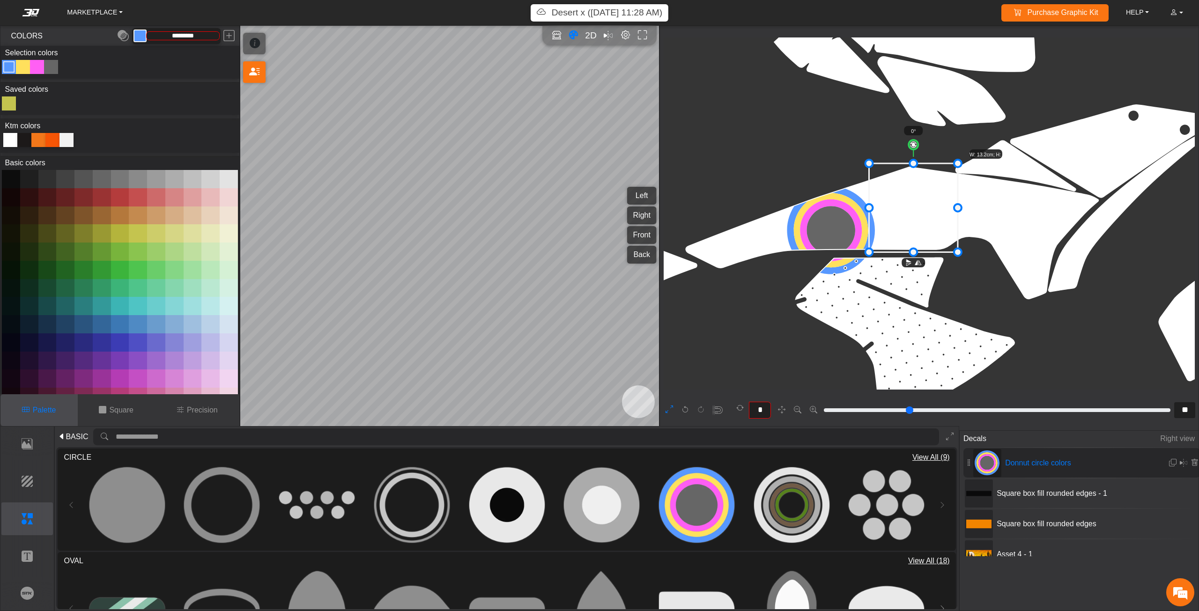
drag, startPoint x: 834, startPoint y: 223, endPoint x: 920, endPoint y: 198, distance: 89.8
click at [919, 199] on icon at bounding box center [913, 207] width 89 height 89
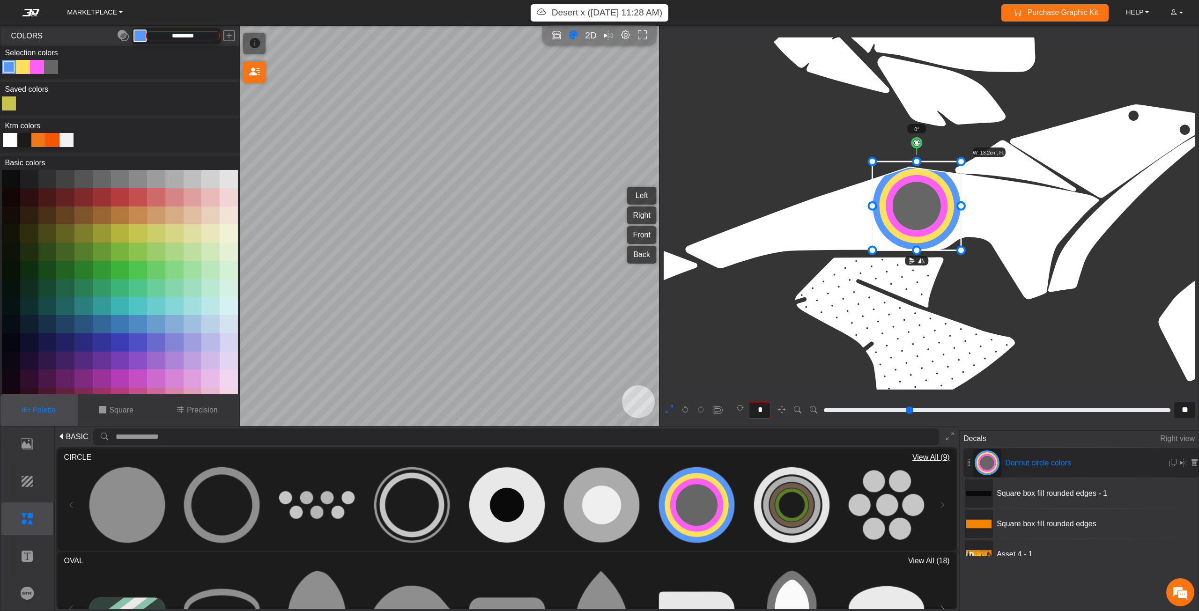
drag, startPoint x: 918, startPoint y: 209, endPoint x: 980, endPoint y: 171, distance: 72.7
click at [961, 179] on icon at bounding box center [916, 206] width 89 height 88
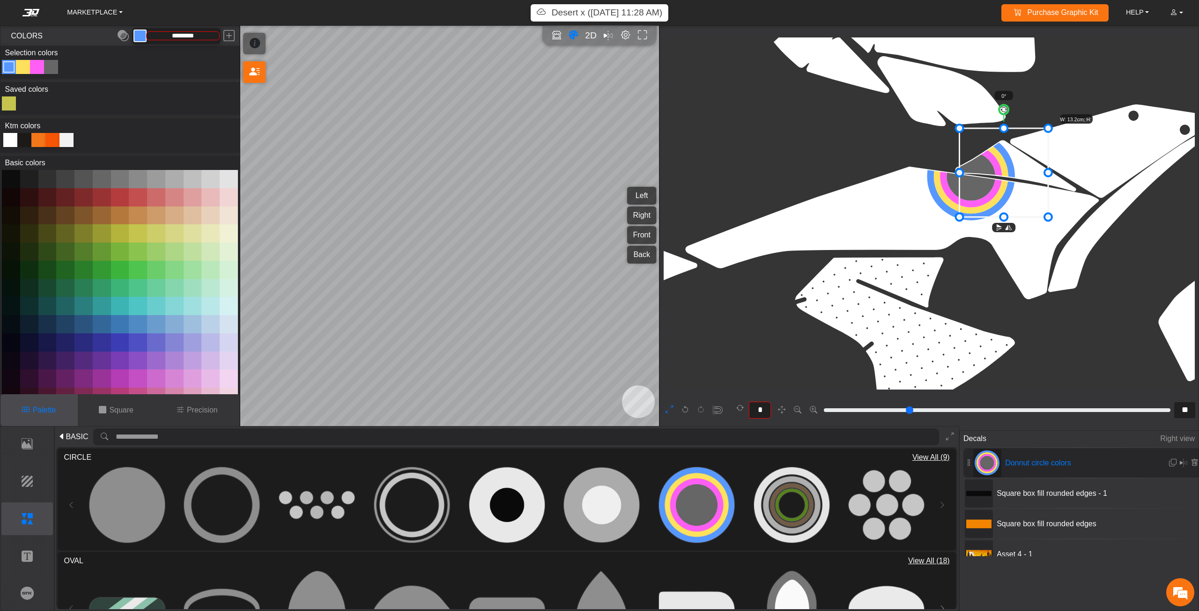
drag, startPoint x: 985, startPoint y: 181, endPoint x: 1005, endPoint y: 173, distance: 21.9
click at [1011, 175] on icon at bounding box center [1003, 172] width 89 height 89
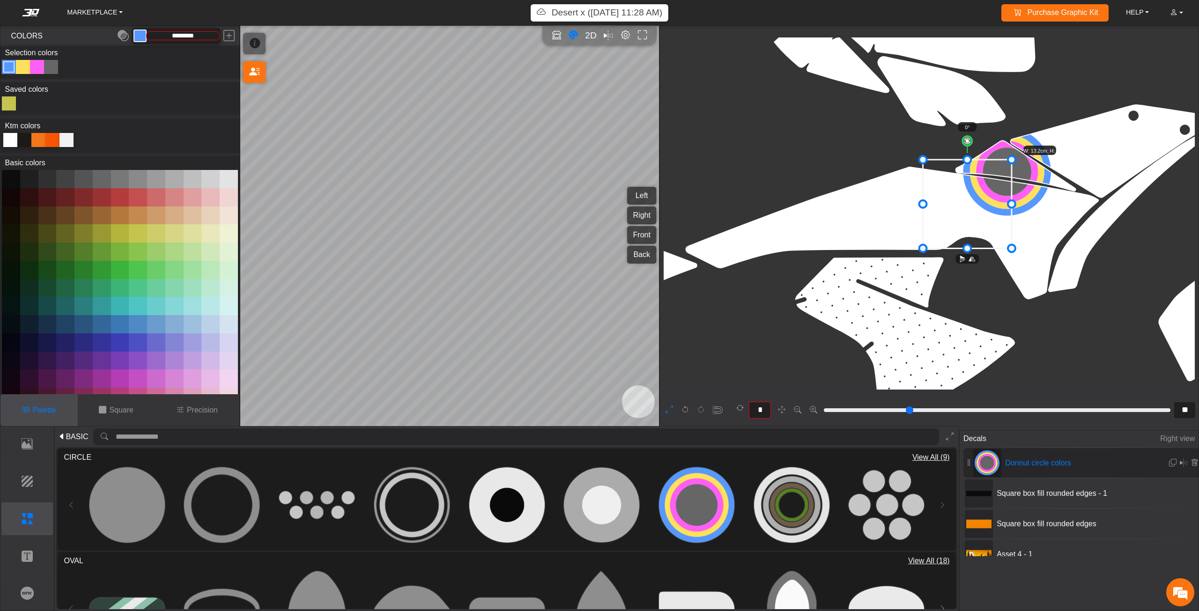
drag, startPoint x: 999, startPoint y: 204, endPoint x: 956, endPoint y: 229, distance: 49.5
click at [956, 229] on icon at bounding box center [967, 204] width 88 height 89
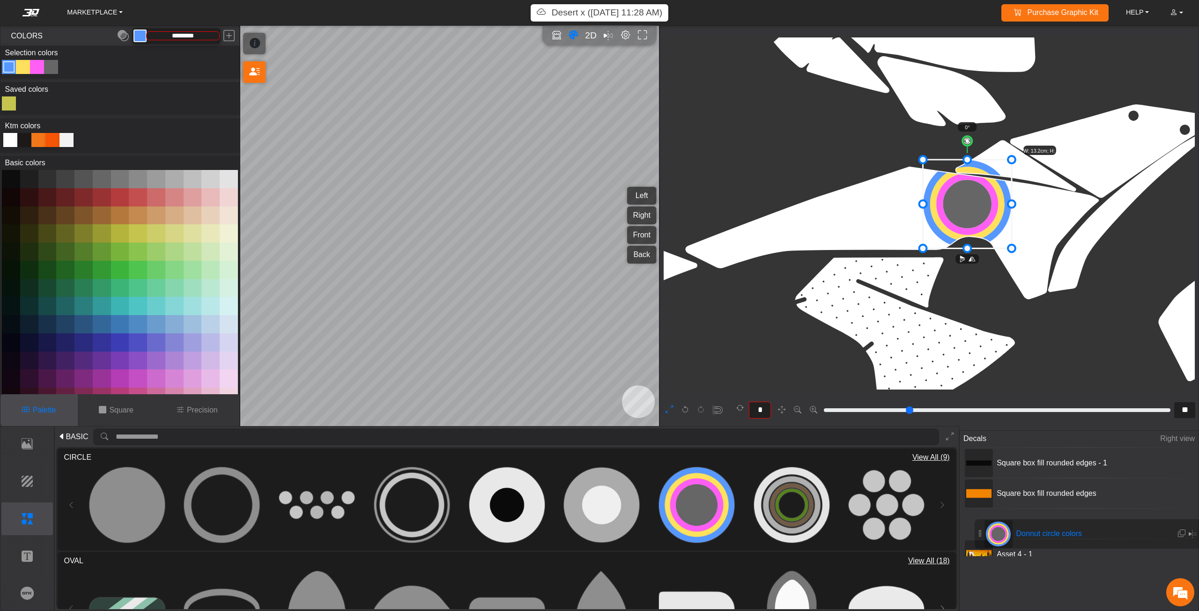
drag, startPoint x: 970, startPoint y: 465, endPoint x: 981, endPoint y: 536, distance: 72.0
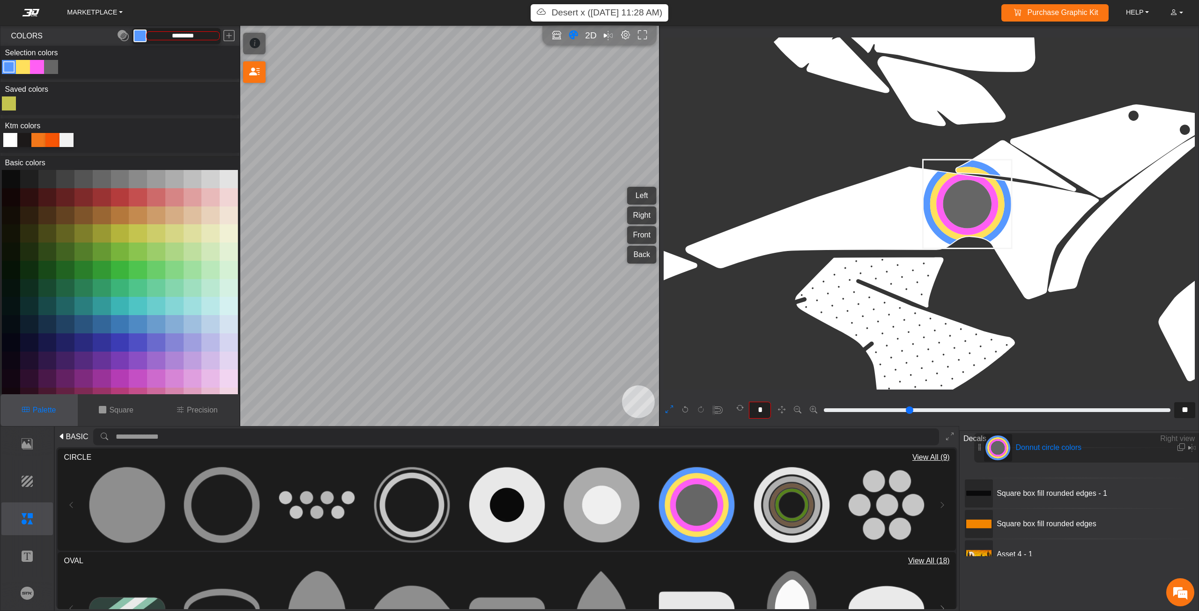
drag, startPoint x: 977, startPoint y: 507, endPoint x: 981, endPoint y: 453, distance: 53.5
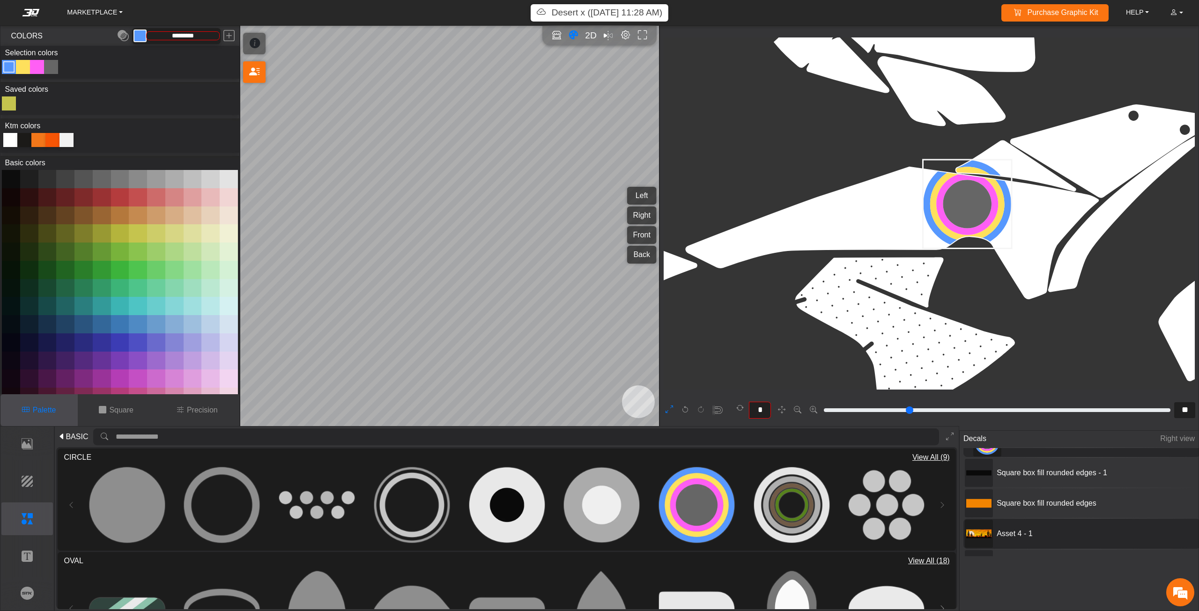
scroll to position [0, 0]
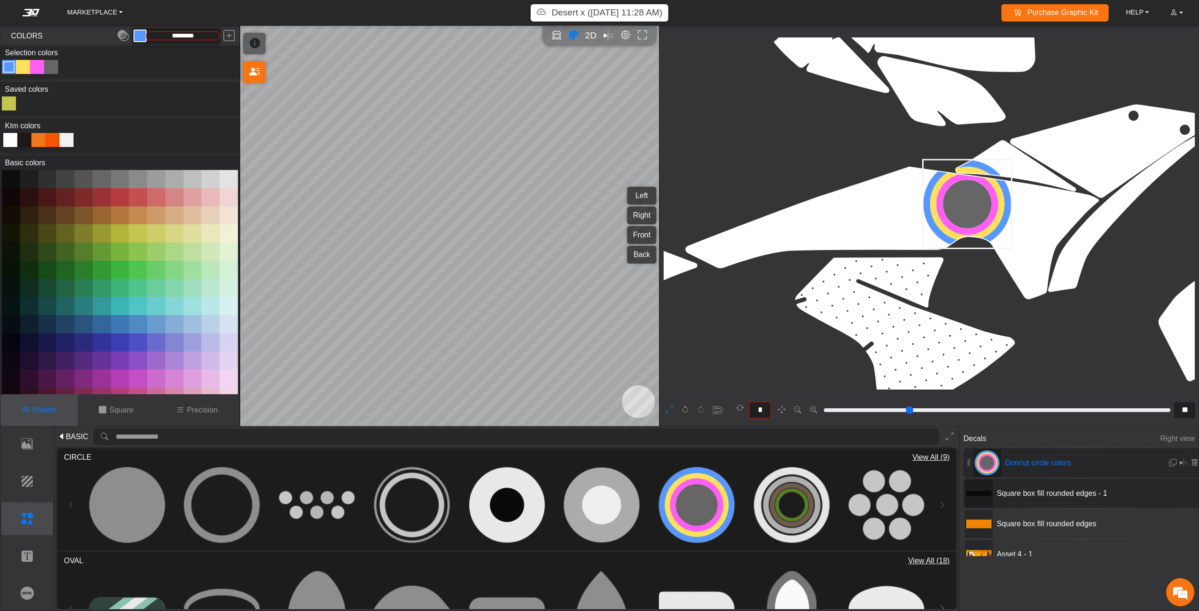
drag, startPoint x: 975, startPoint y: 520, endPoint x: 974, endPoint y: 493, distance: 26.7
click at [974, 493] on div "Donnut circle colors Square box fill rounded edges - 1 Square box fill rounded …" at bounding box center [1082, 502] width 239 height 108
click at [971, 493] on icon at bounding box center [978, 493] width 25 height 5
type input "*"
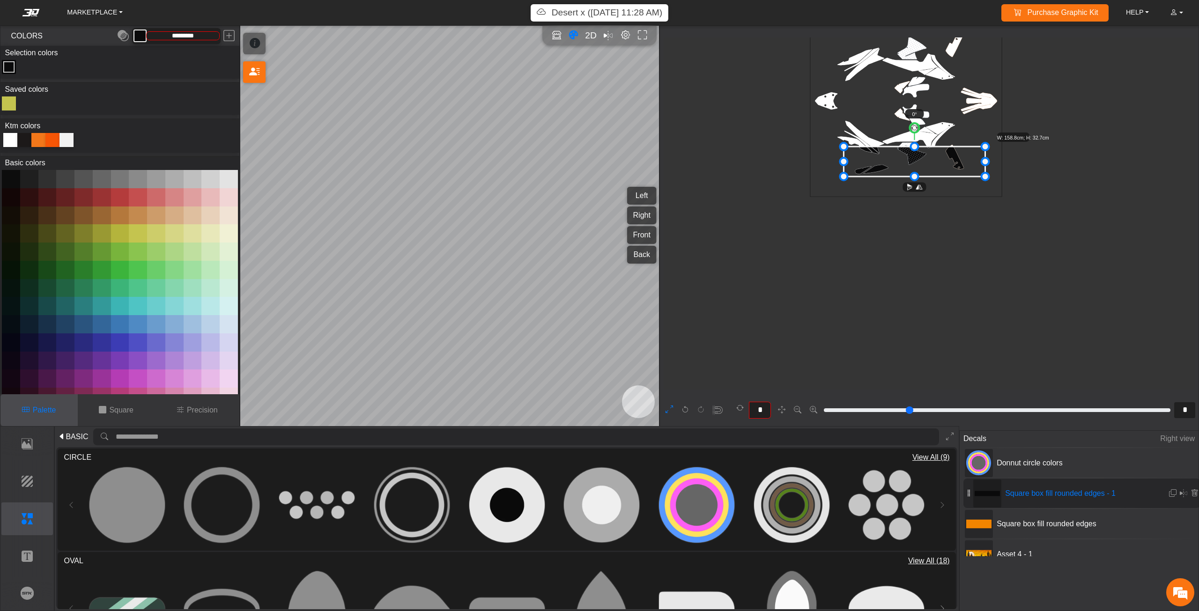
type input "*********"
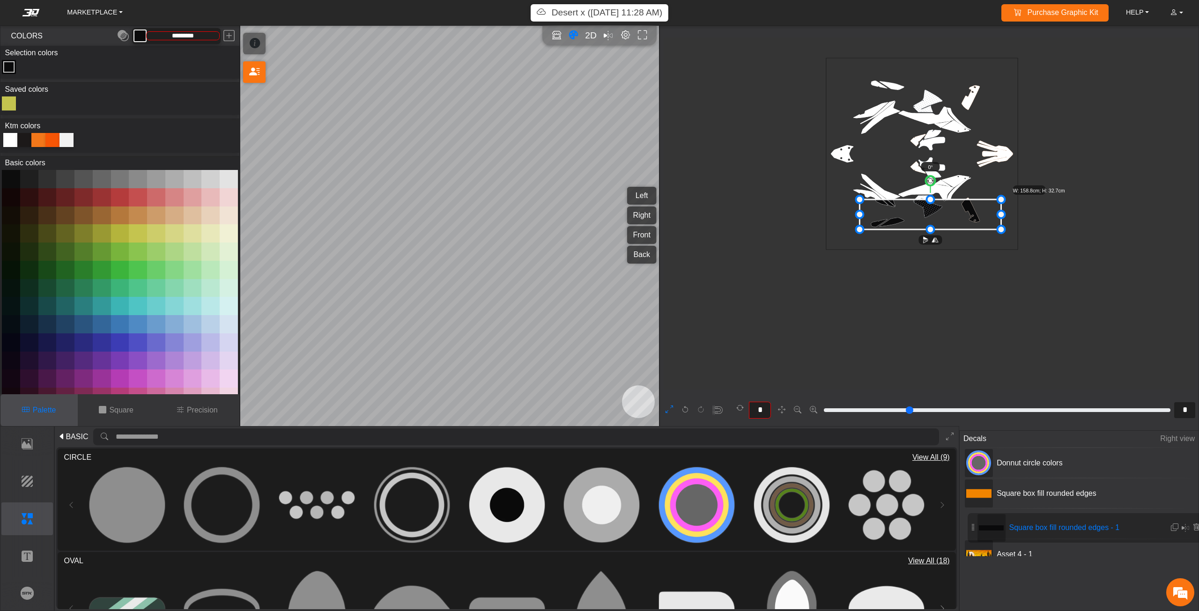
drag, startPoint x: 964, startPoint y: 493, endPoint x: 969, endPoint y: 528, distance: 35.4
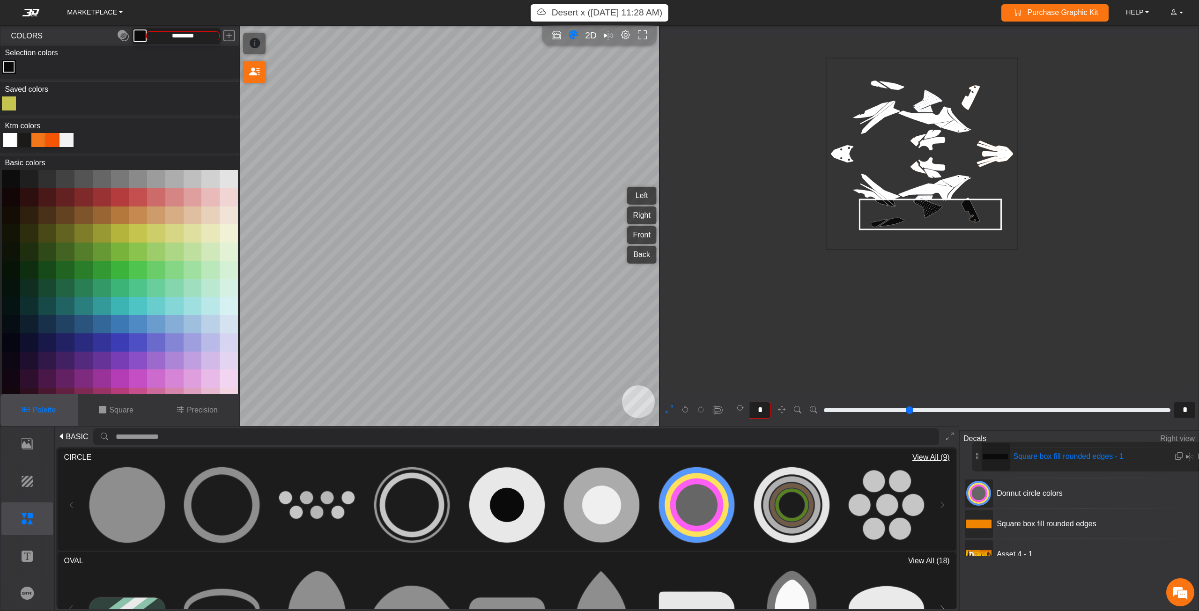
drag, startPoint x: 965, startPoint y: 524, endPoint x: 973, endPoint y: 458, distance: 67.0
click at [975, 489] on icon at bounding box center [978, 493] width 14 height 14
type input "**"
type input "*********"
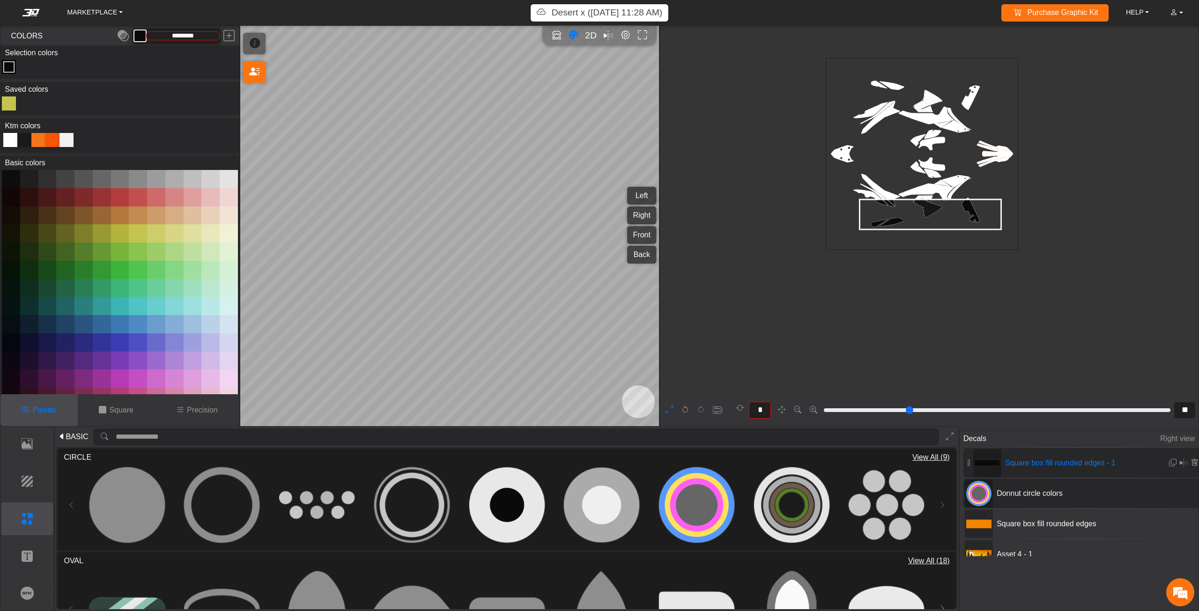
scroll to position [2240, 1998]
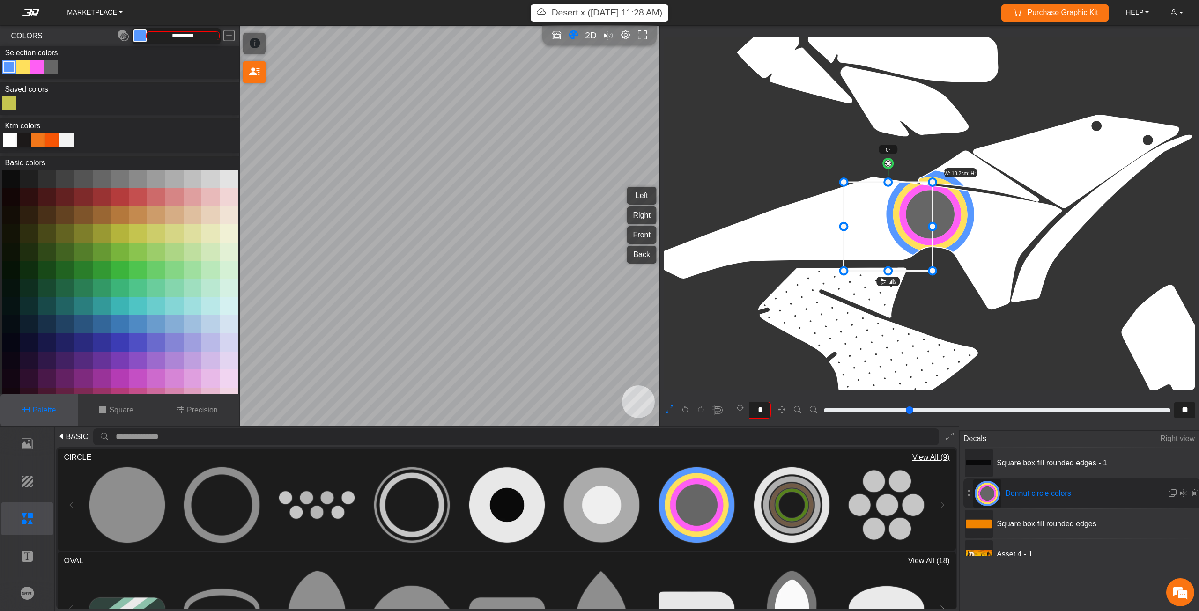
drag, startPoint x: 932, startPoint y: 234, endPoint x: 888, endPoint y: 243, distance: 45.1
click at [890, 246] on icon at bounding box center [888, 226] width 89 height 89
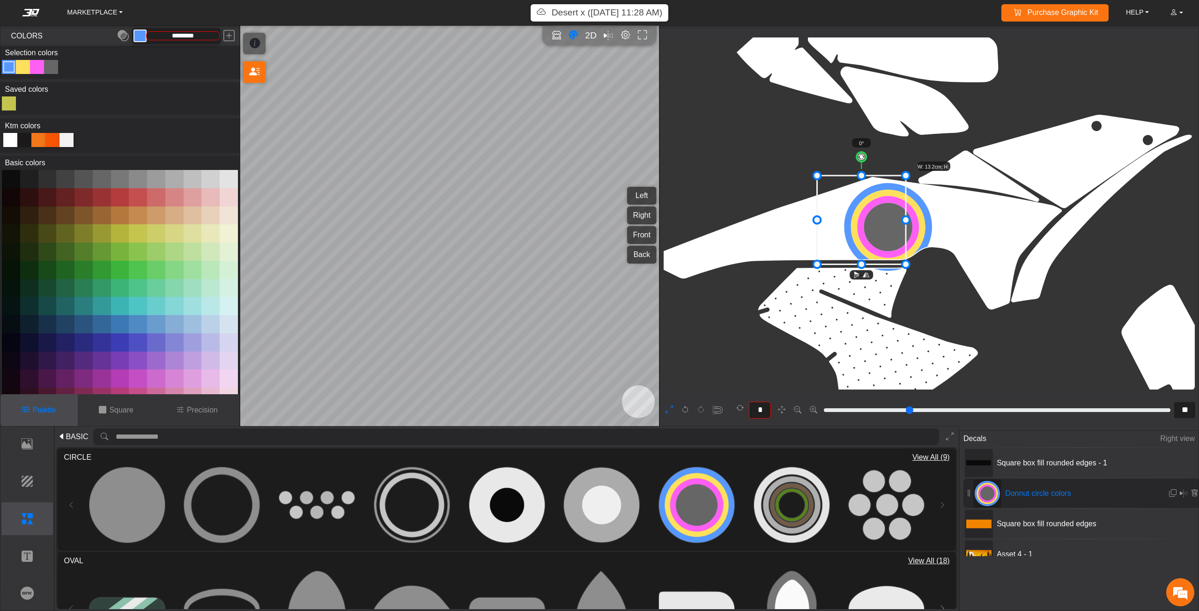
drag, startPoint x: 888, startPoint y: 239, endPoint x: 861, endPoint y: 232, distance: 28.0
click at [861, 232] on icon at bounding box center [861, 220] width 89 height 89
drag, startPoint x: 861, startPoint y: 232, endPoint x: 914, endPoint y: 220, distance: 55.3
click at [905, 220] on icon at bounding box center [860, 220] width 89 height 89
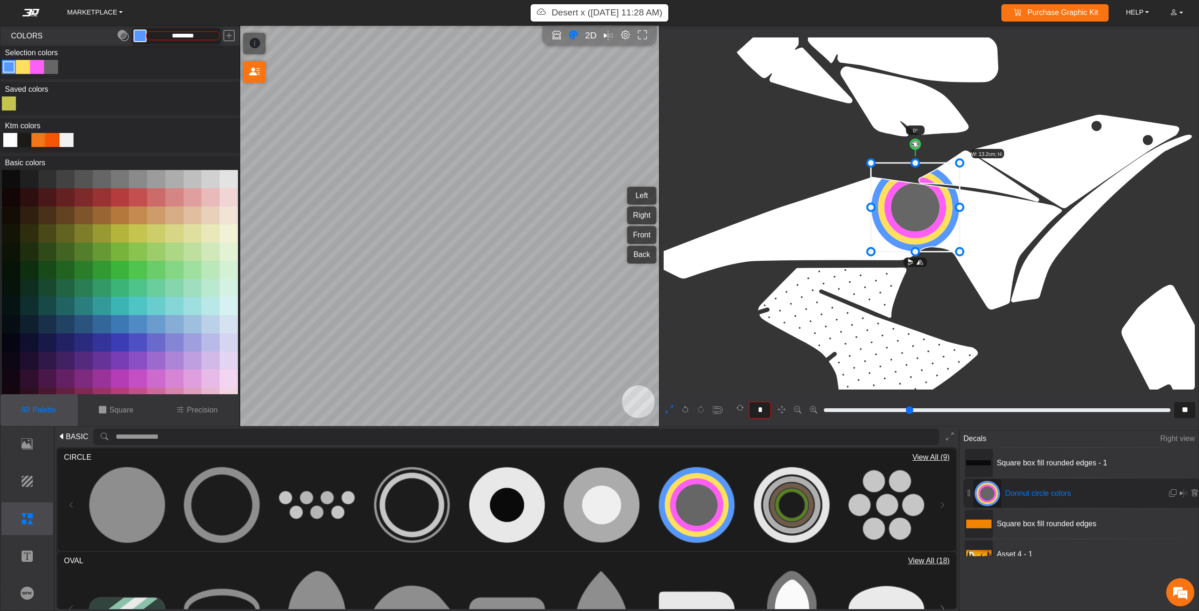
drag, startPoint x: 914, startPoint y: 220, endPoint x: 937, endPoint y: 221, distance: 23.0
click at [935, 221] on icon at bounding box center [915, 207] width 88 height 89
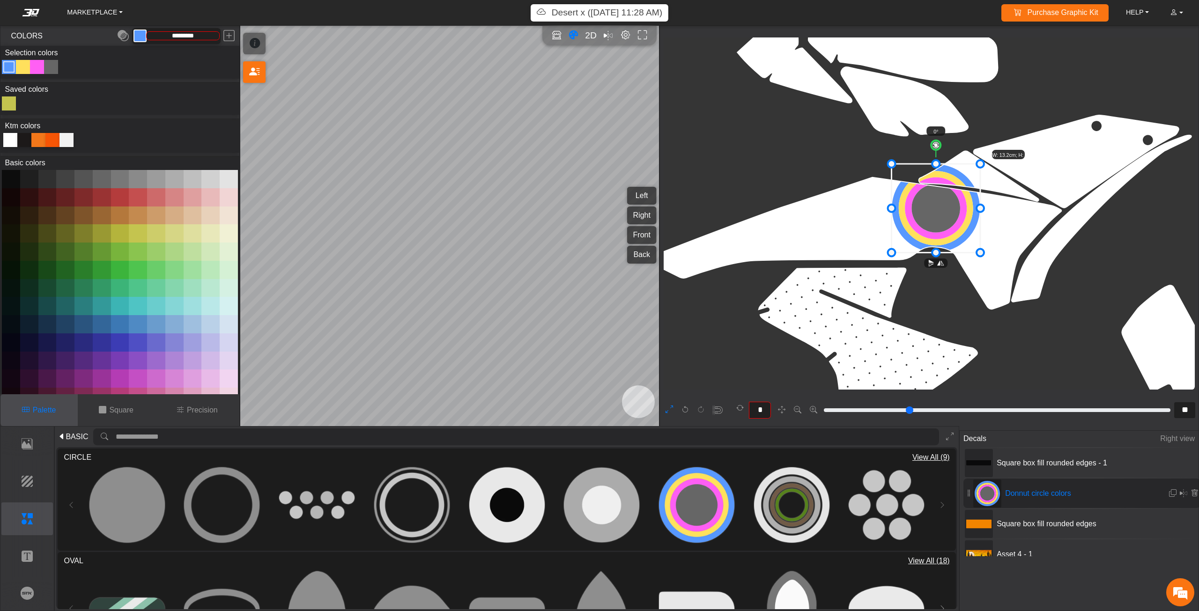
click at [961, 224] on icon at bounding box center [935, 208] width 89 height 89
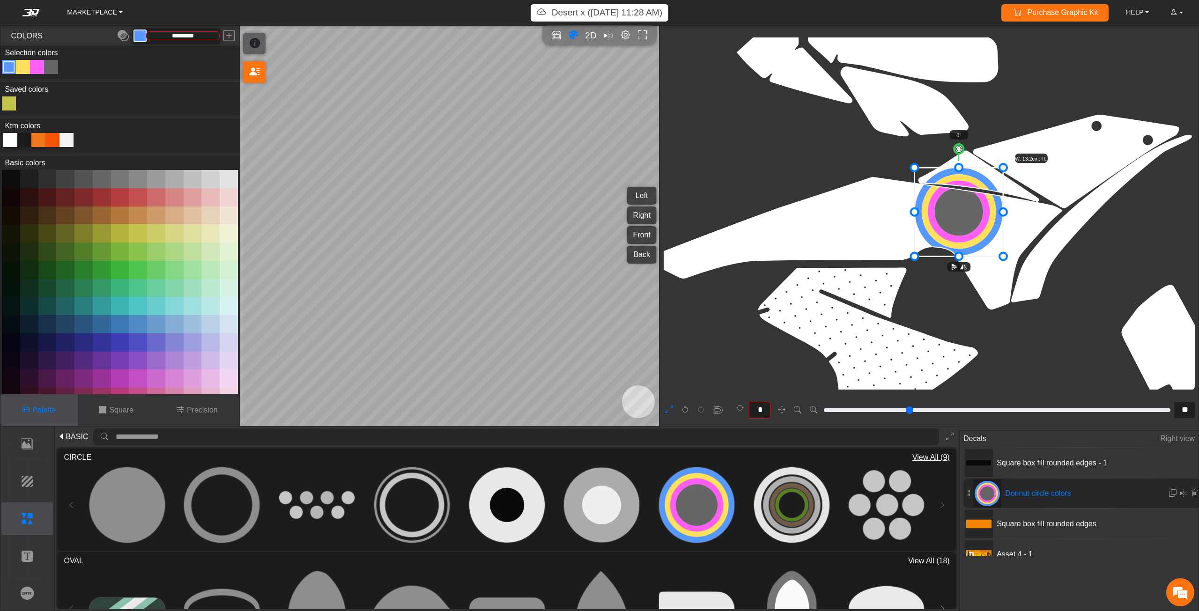
drag, startPoint x: 961, startPoint y: 224, endPoint x: 945, endPoint y: 240, distance: 22.5
click at [957, 237] on icon at bounding box center [958, 212] width 88 height 89
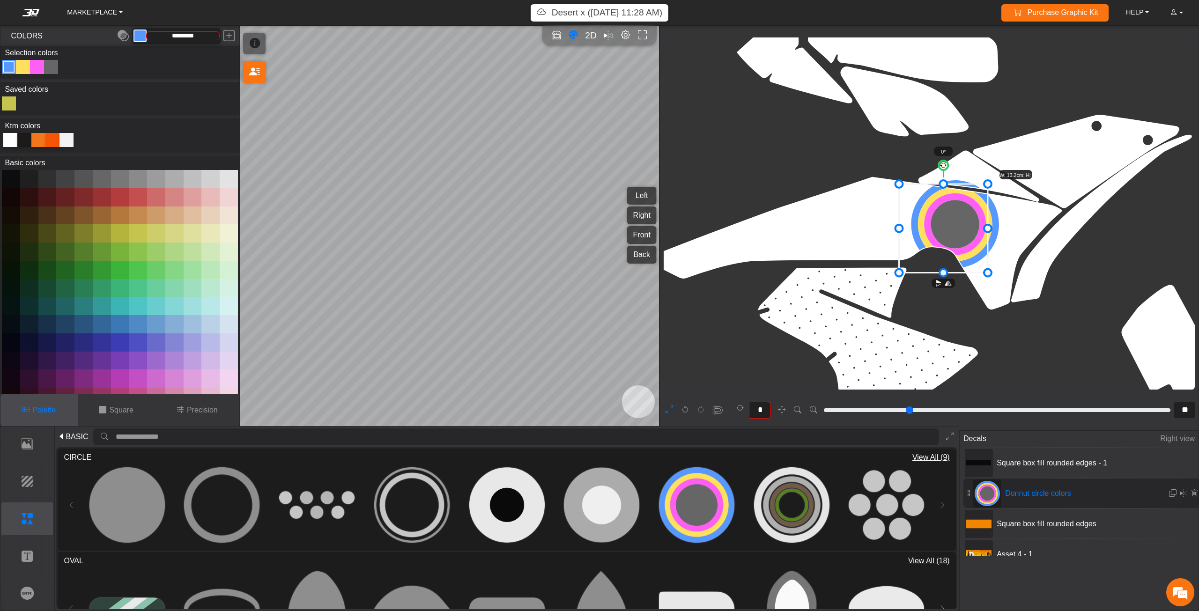
drag, startPoint x: 945, startPoint y: 240, endPoint x: 920, endPoint y: 246, distance: 25.9
click at [930, 244] on icon at bounding box center [943, 228] width 89 height 89
click at [918, 246] on icon at bounding box center [943, 228] width 89 height 89
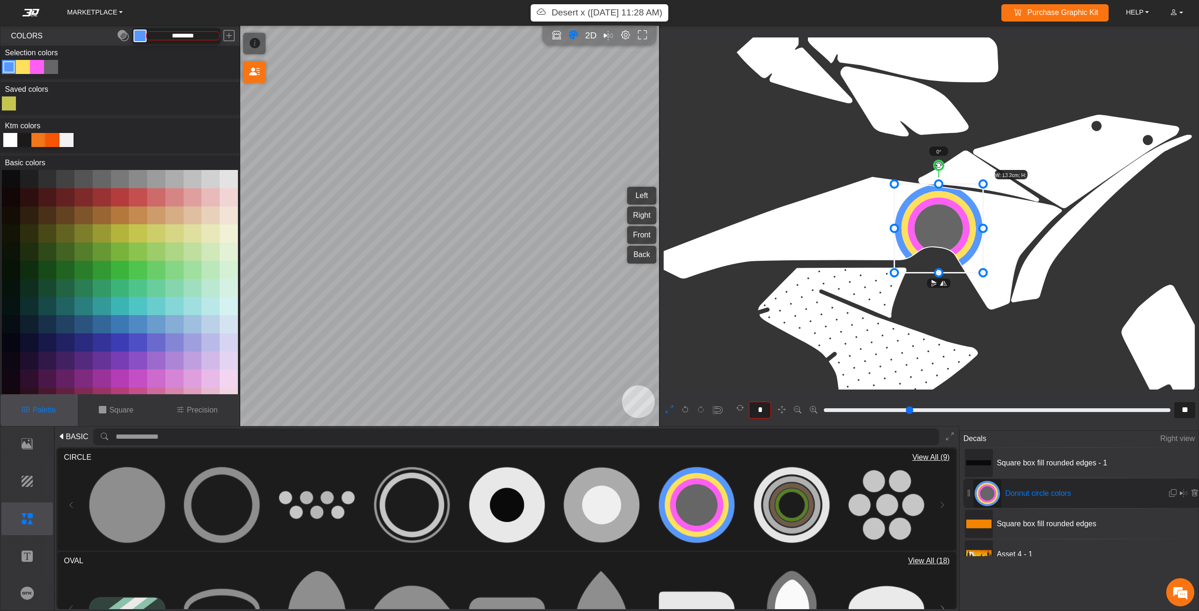
drag, startPoint x: 921, startPoint y: 238, endPoint x: 933, endPoint y: 229, distance: 15.0
click at [928, 229] on icon at bounding box center [938, 228] width 89 height 89
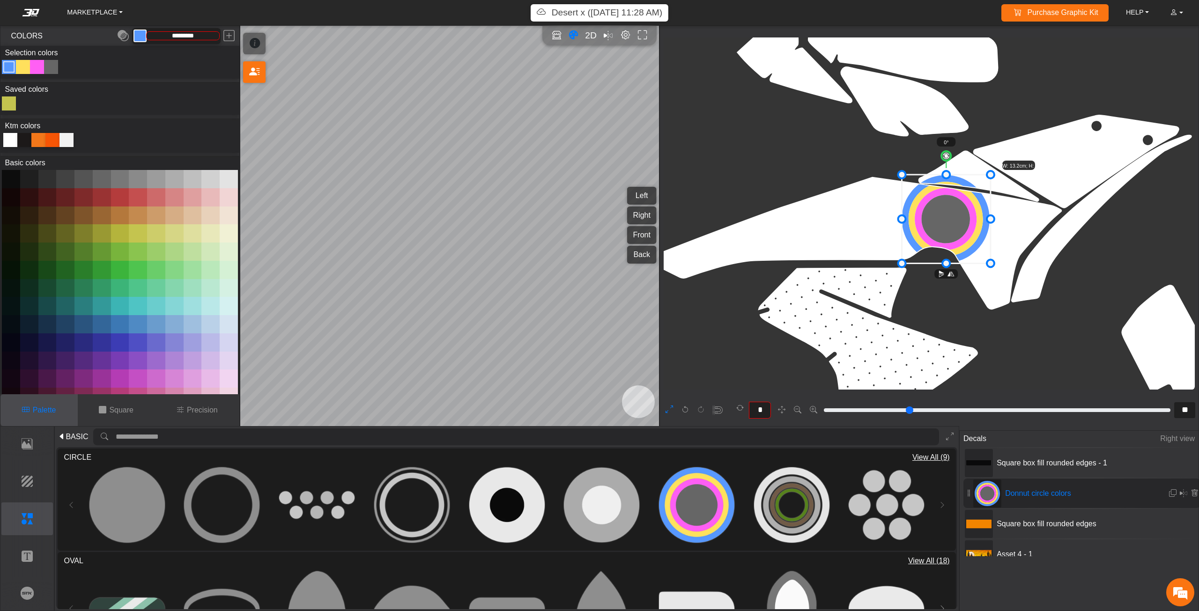
drag, startPoint x: 933, startPoint y: 229, endPoint x: 895, endPoint y: 240, distance: 39.4
click at [902, 240] on icon at bounding box center [946, 219] width 89 height 88
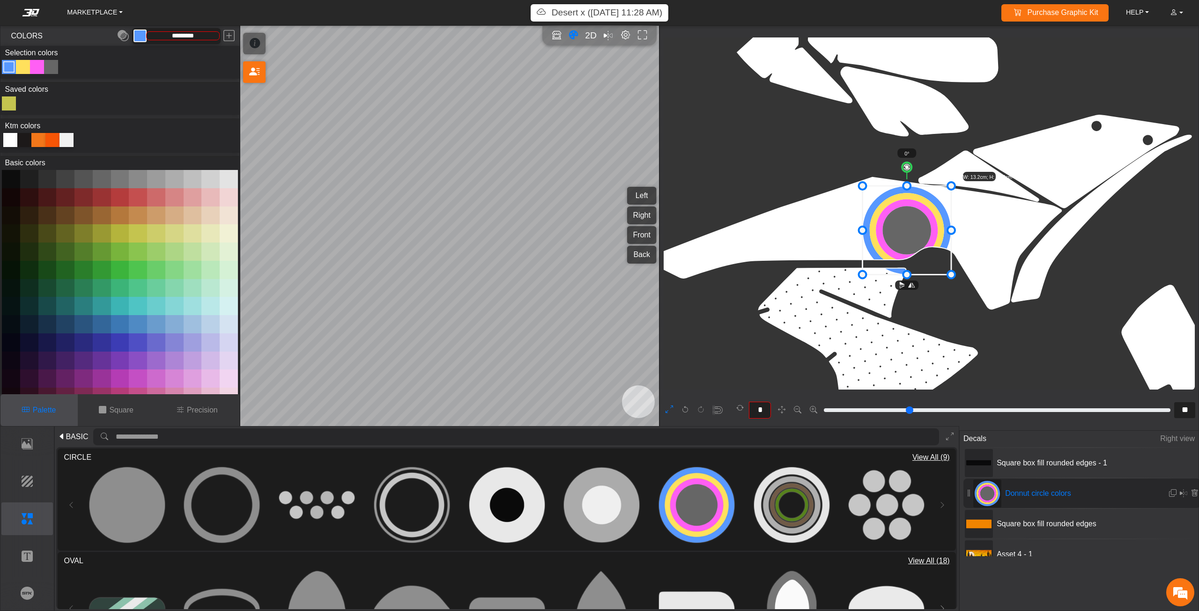
click at [933, 224] on icon at bounding box center [906, 230] width 89 height 88
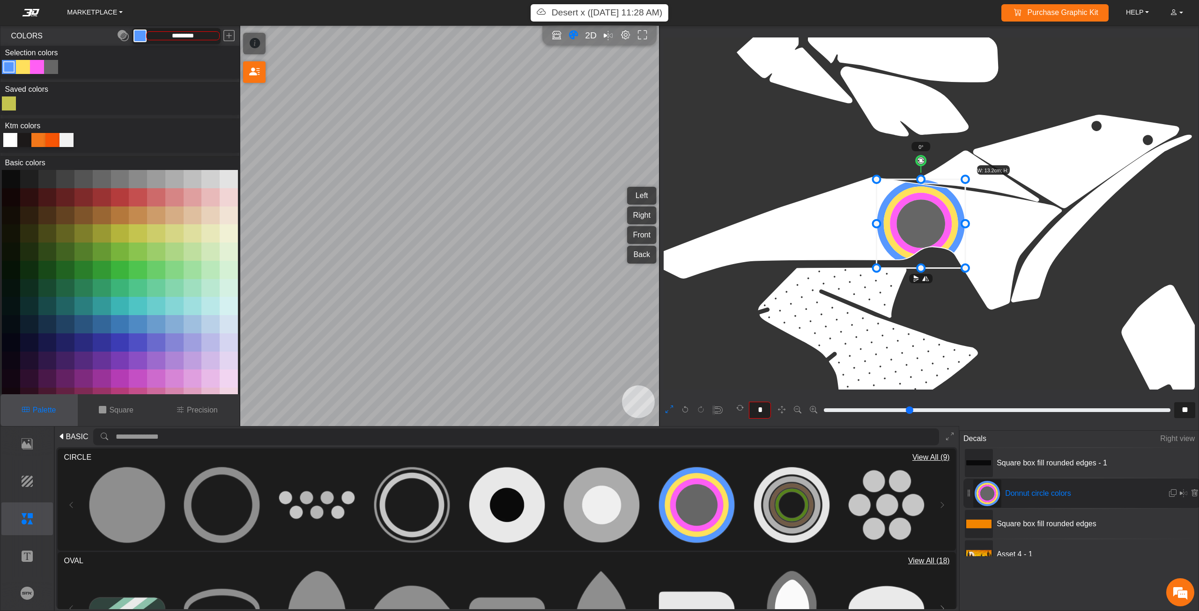
click at [896, 238] on icon at bounding box center [920, 223] width 88 height 89
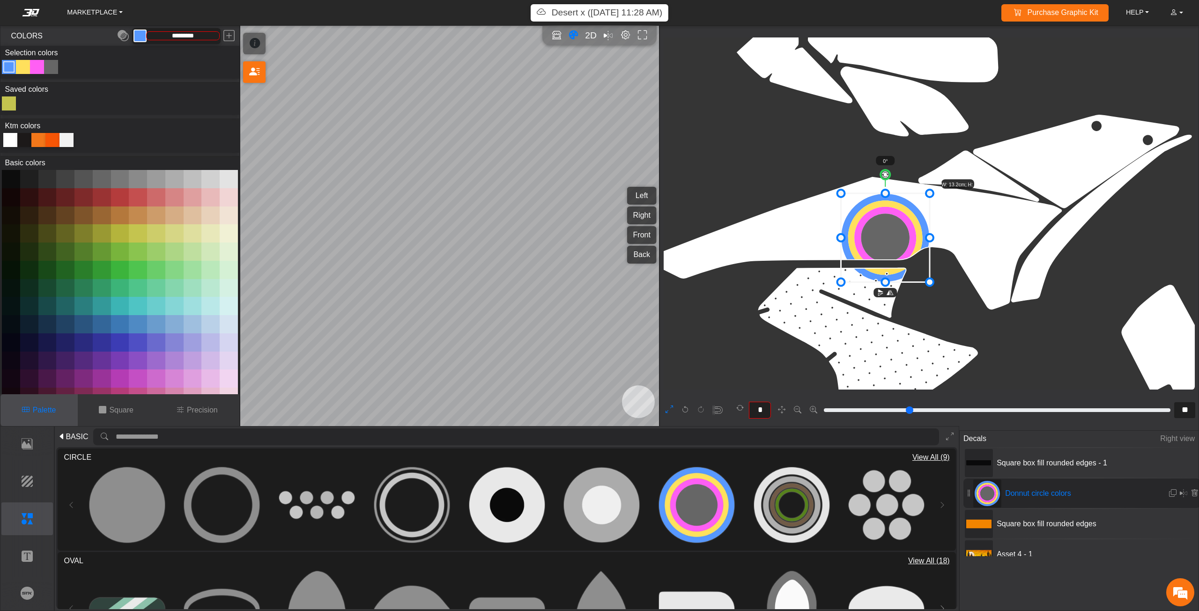
click at [926, 220] on icon at bounding box center [885, 237] width 89 height 89
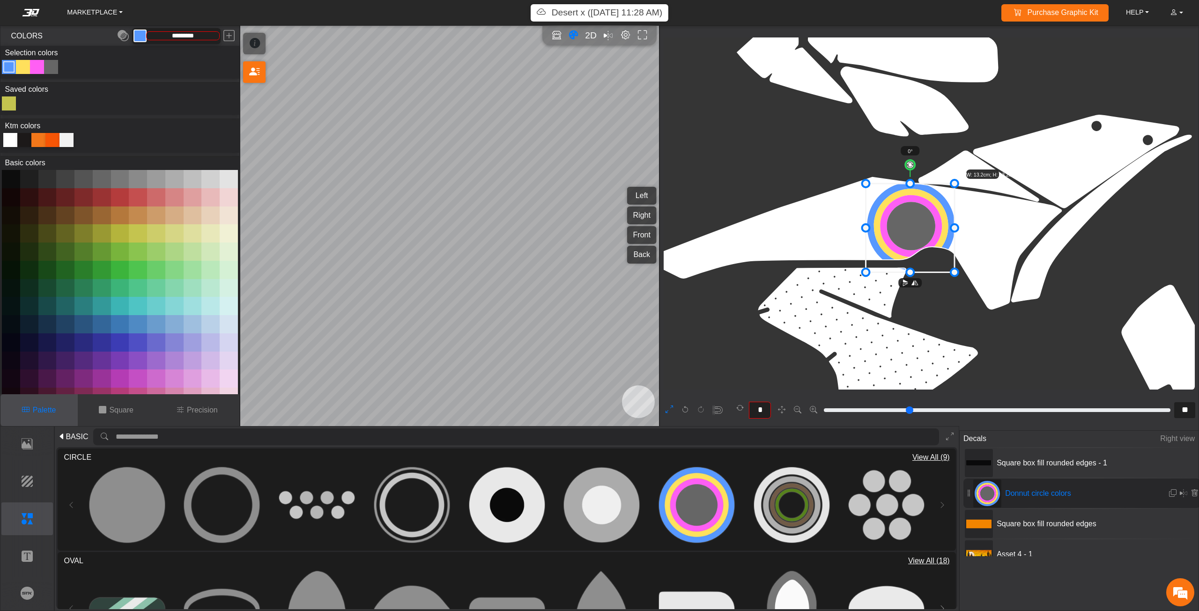
drag, startPoint x: 908, startPoint y: 235, endPoint x: 921, endPoint y: 227, distance: 15.2
click at [927, 222] on icon at bounding box center [910, 228] width 89 height 88
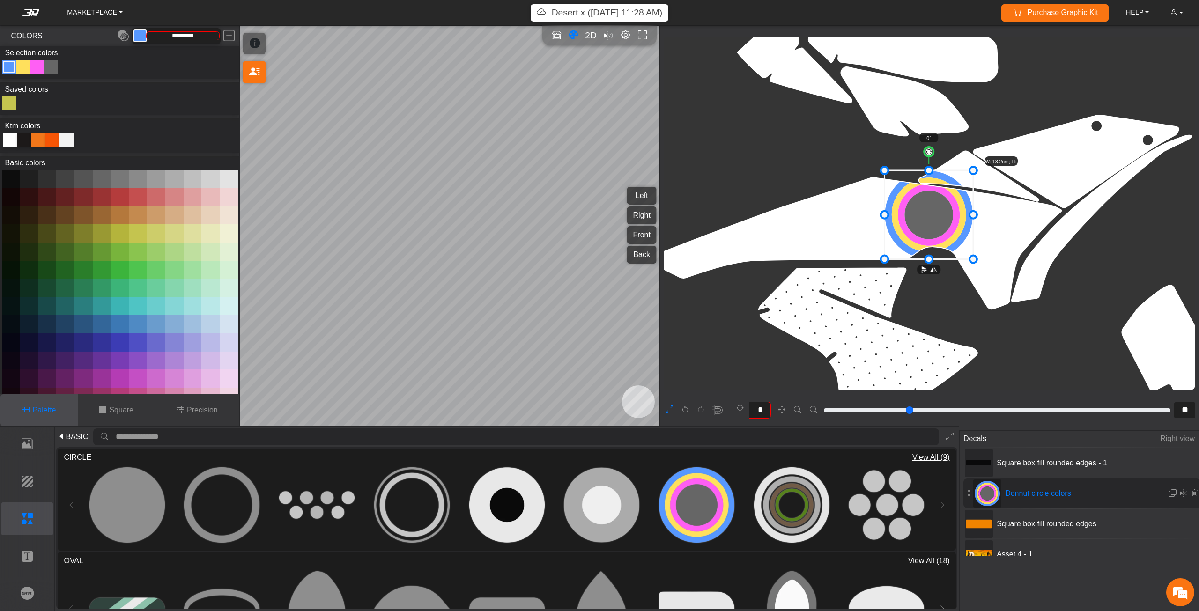
drag, startPoint x: 916, startPoint y: 229, endPoint x: 911, endPoint y: 235, distance: 7.6
click at [914, 230] on icon at bounding box center [928, 214] width 89 height 88
click at [664, 405] on button at bounding box center [669, 410] width 15 height 15
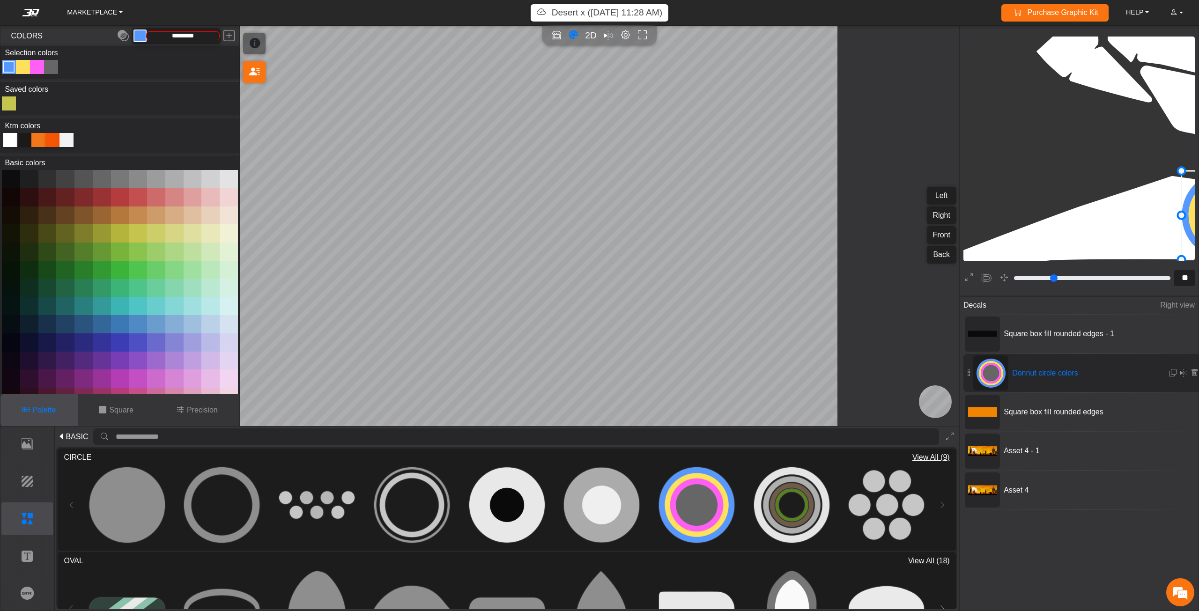
type input "**"
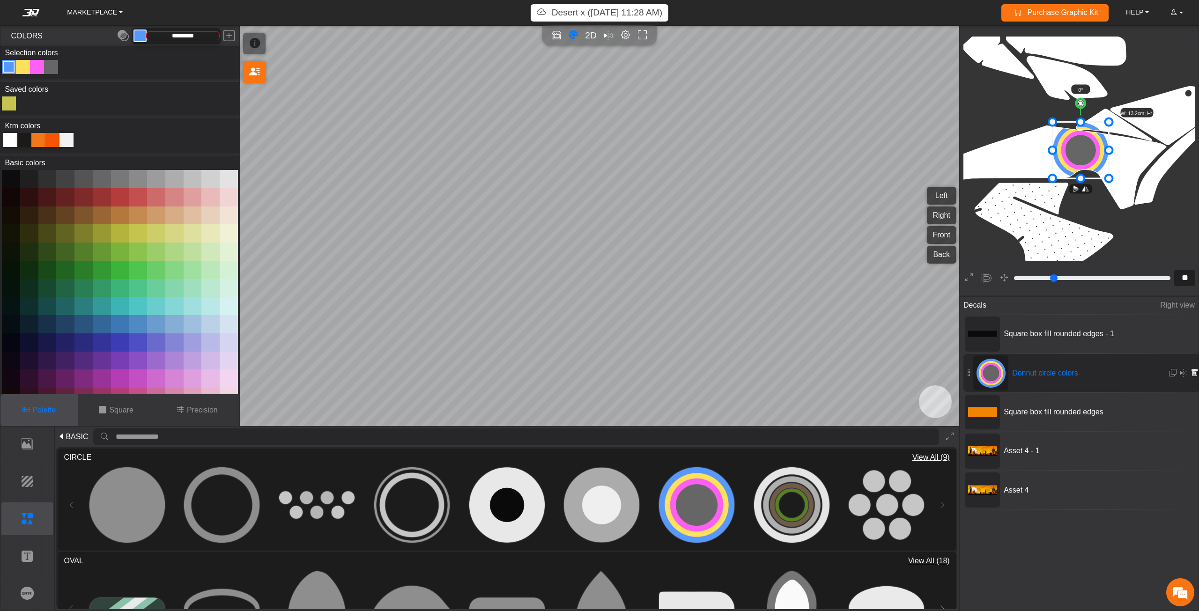
click at [1194, 370] on icon at bounding box center [1193, 373] width 7 height 8
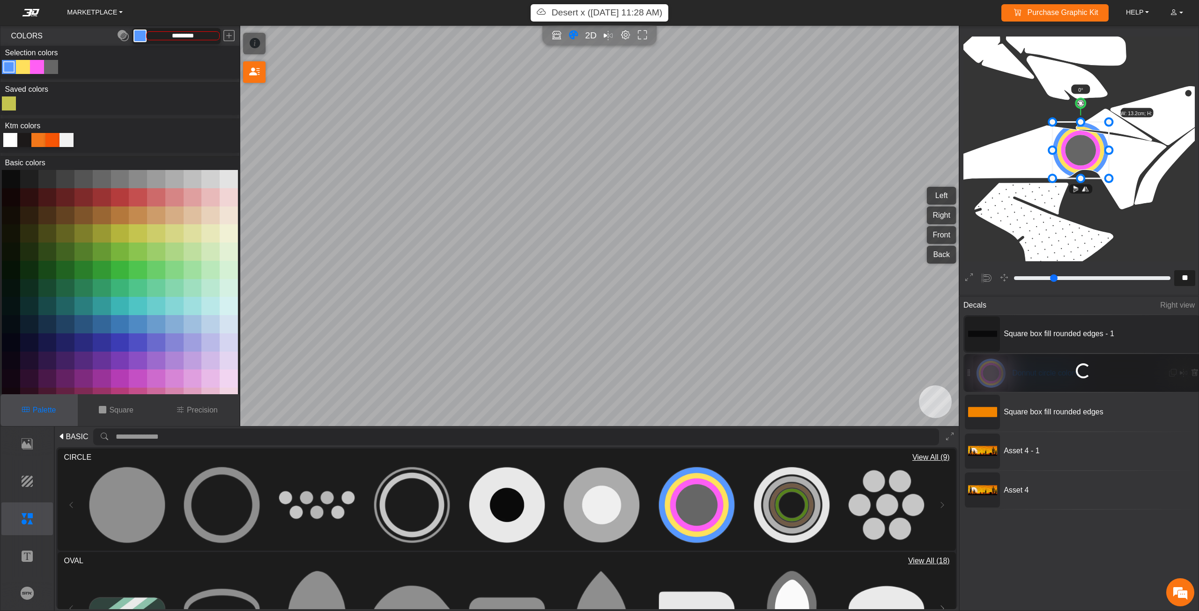
type input "*"
type input "*********"
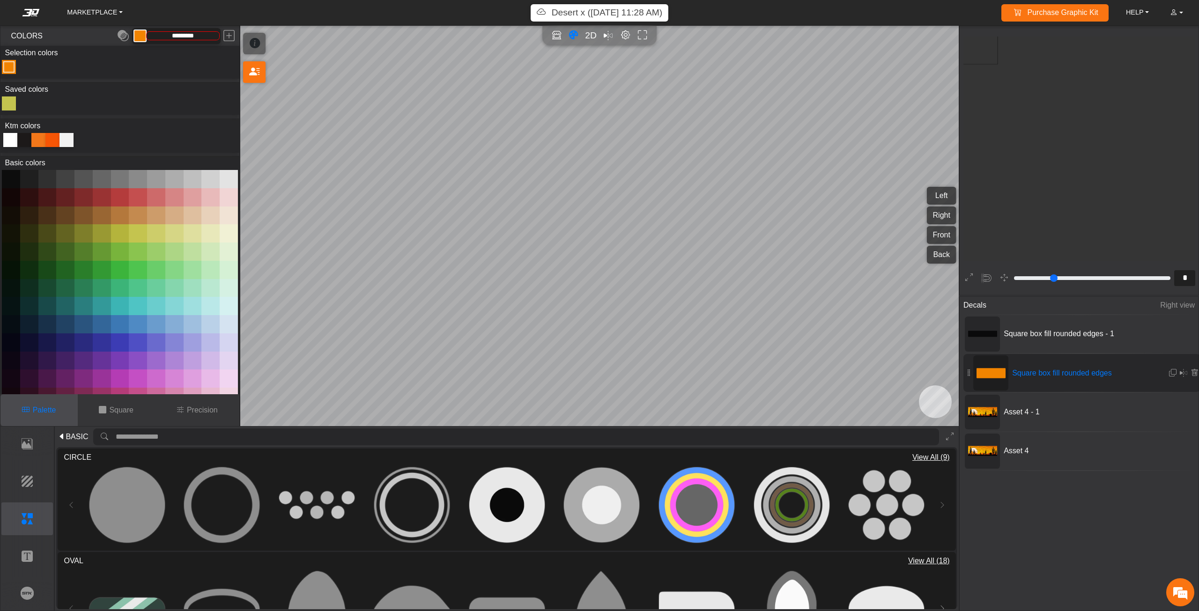
scroll to position [192, 191]
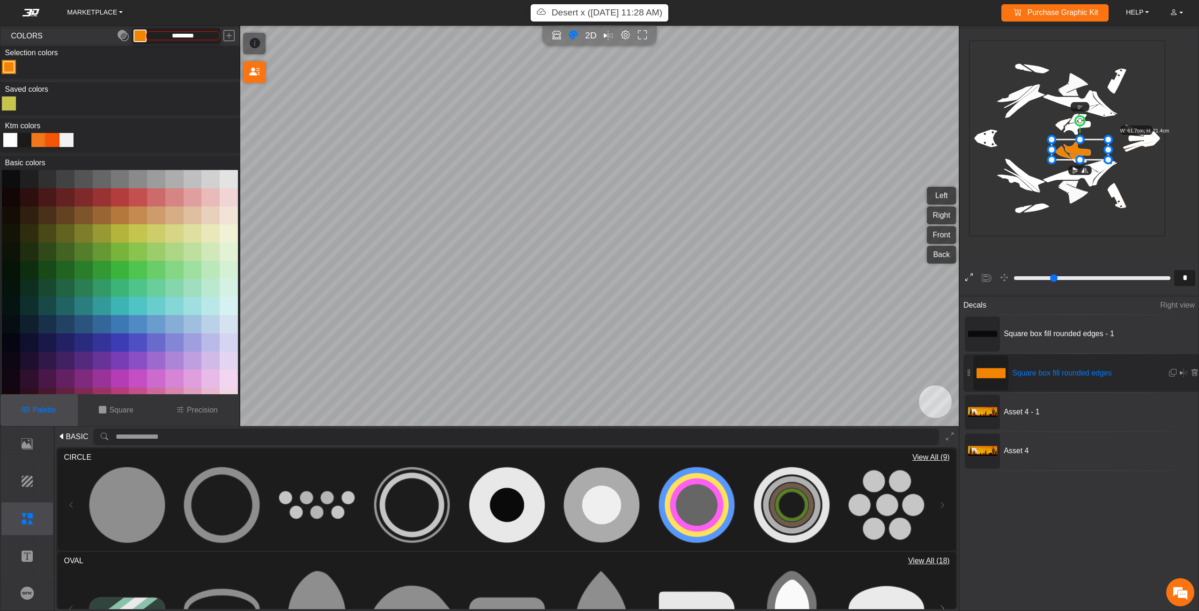
click at [965, 276] on button at bounding box center [969, 278] width 15 height 15
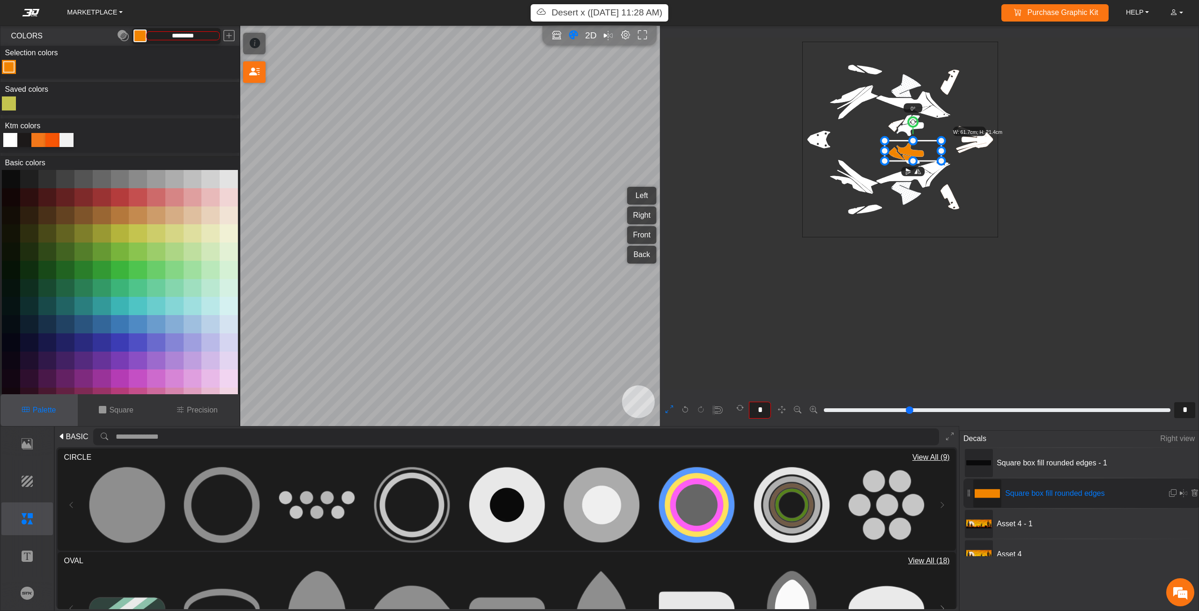
type input "**"
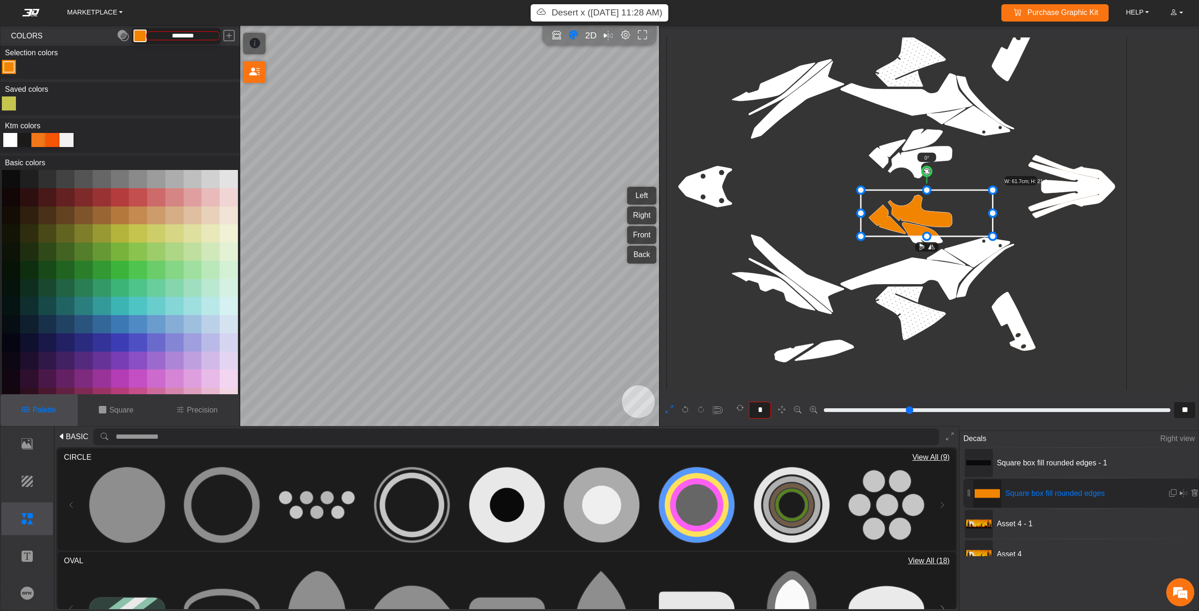
click at [677, 404] on div "*" at bounding box center [725, 410] width 128 height 22
click at [670, 414] on icon at bounding box center [668, 410] width 7 height 12
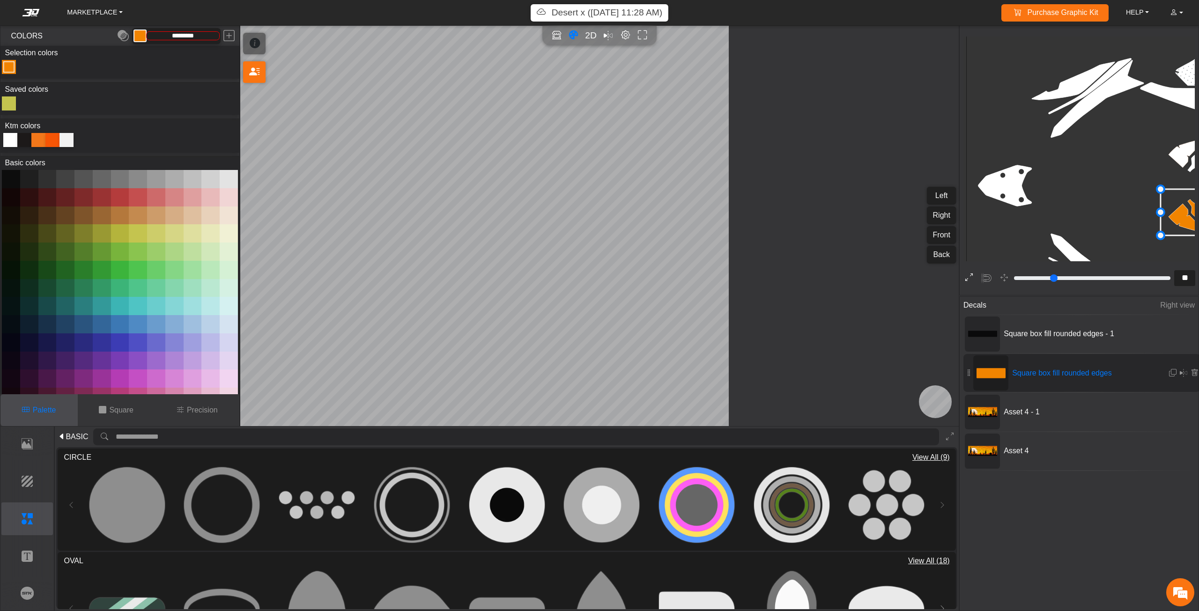
type input "*"
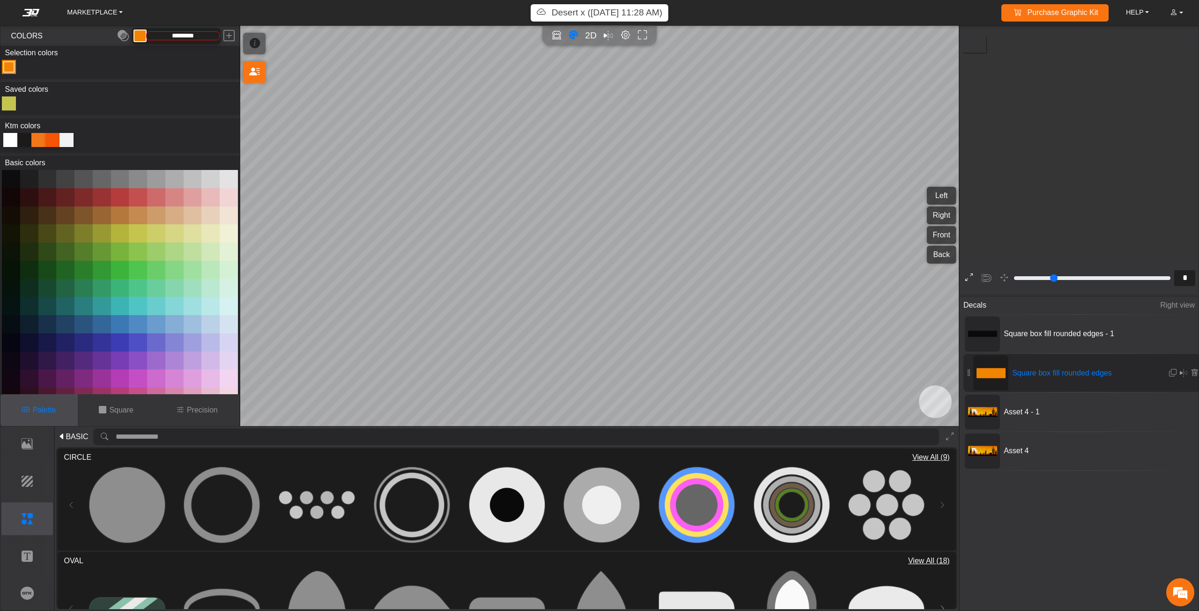
scroll to position [210, 208]
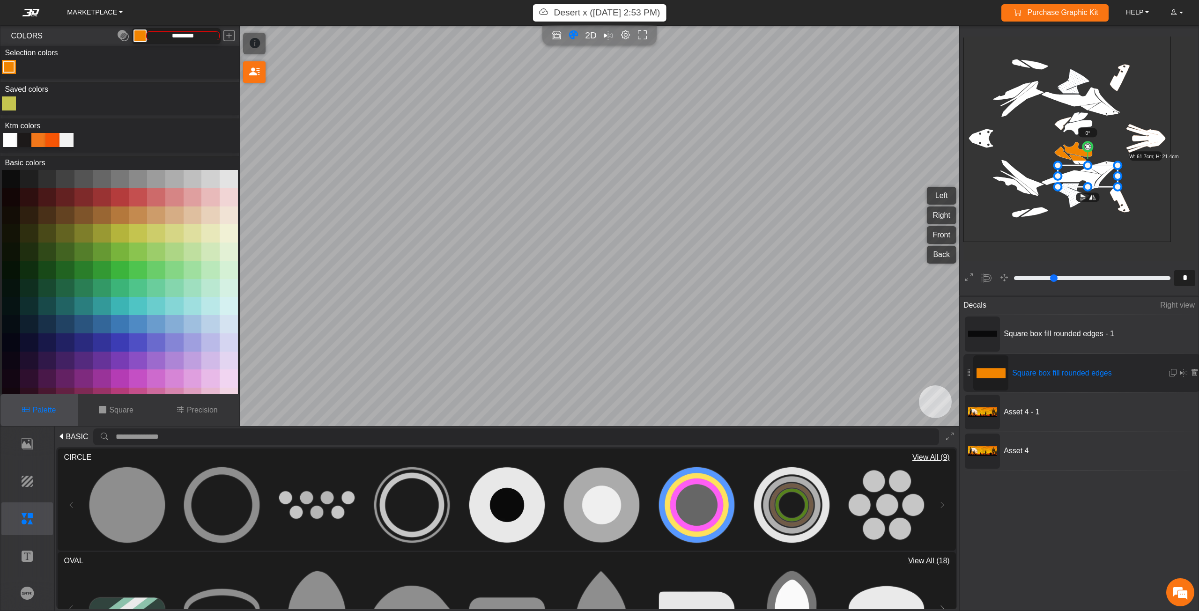
drag, startPoint x: 1070, startPoint y: 152, endPoint x: 1077, endPoint y: 178, distance: 26.7
click at [1077, 178] on icon at bounding box center [1088, 176] width 60 height 22
drag, startPoint x: 1076, startPoint y: 177, endPoint x: 1049, endPoint y: 180, distance: 26.9
click at [1049, 180] on icon at bounding box center [1074, 176] width 60 height 22
drag, startPoint x: 1049, startPoint y: 180, endPoint x: 1078, endPoint y: 149, distance: 42.4
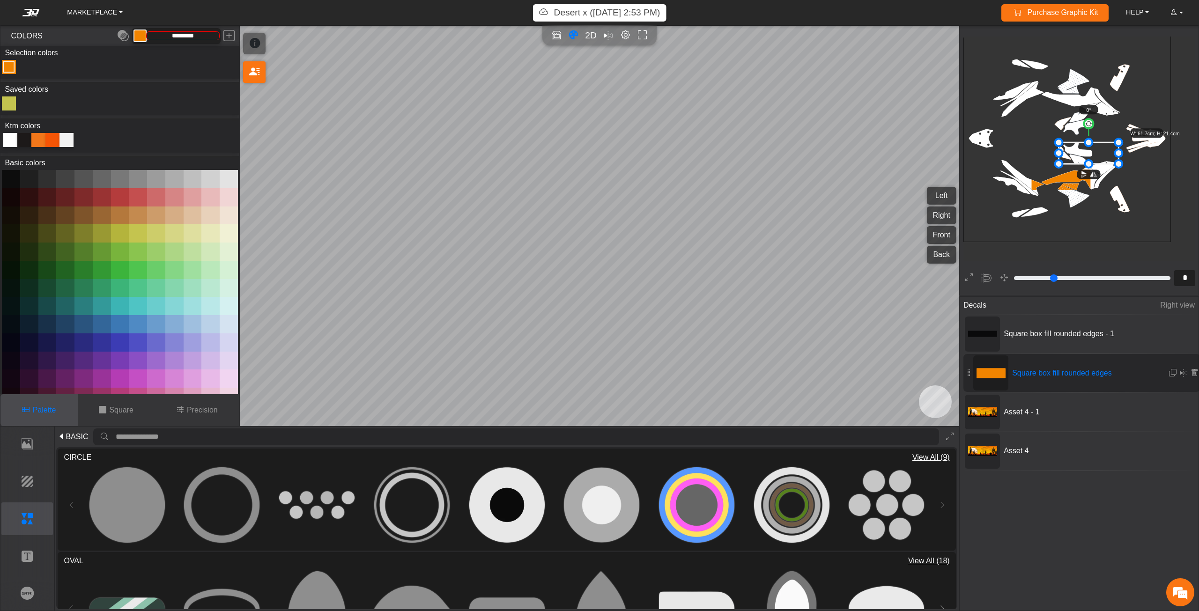
click at [1078, 149] on icon at bounding box center [1089, 153] width 60 height 22
click at [964, 275] on button at bounding box center [969, 278] width 15 height 15
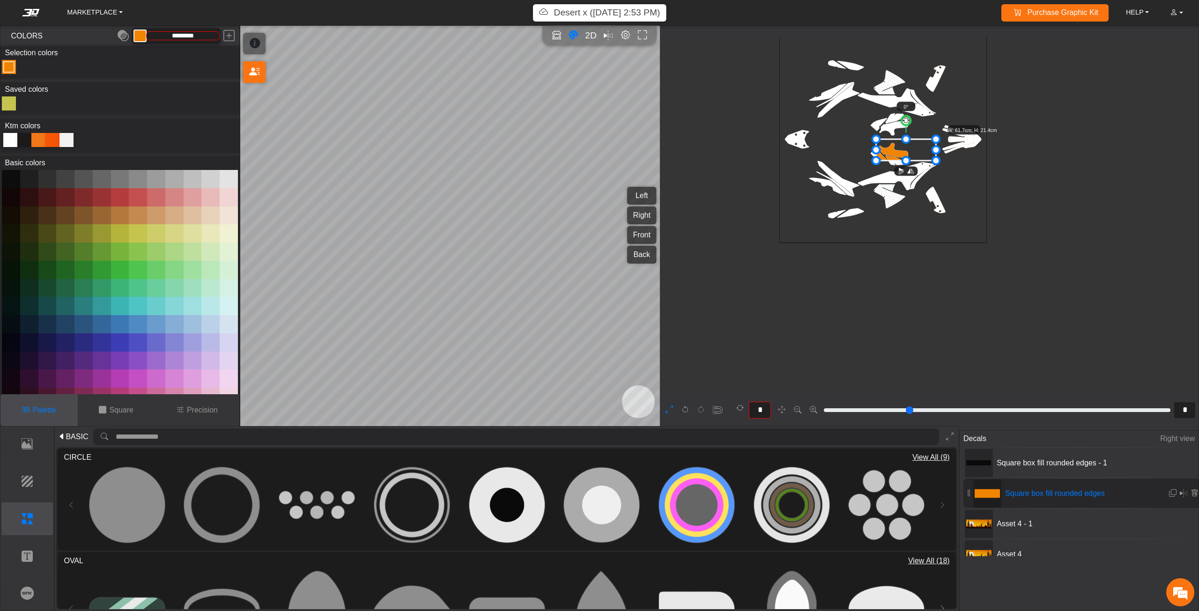
type input "**"
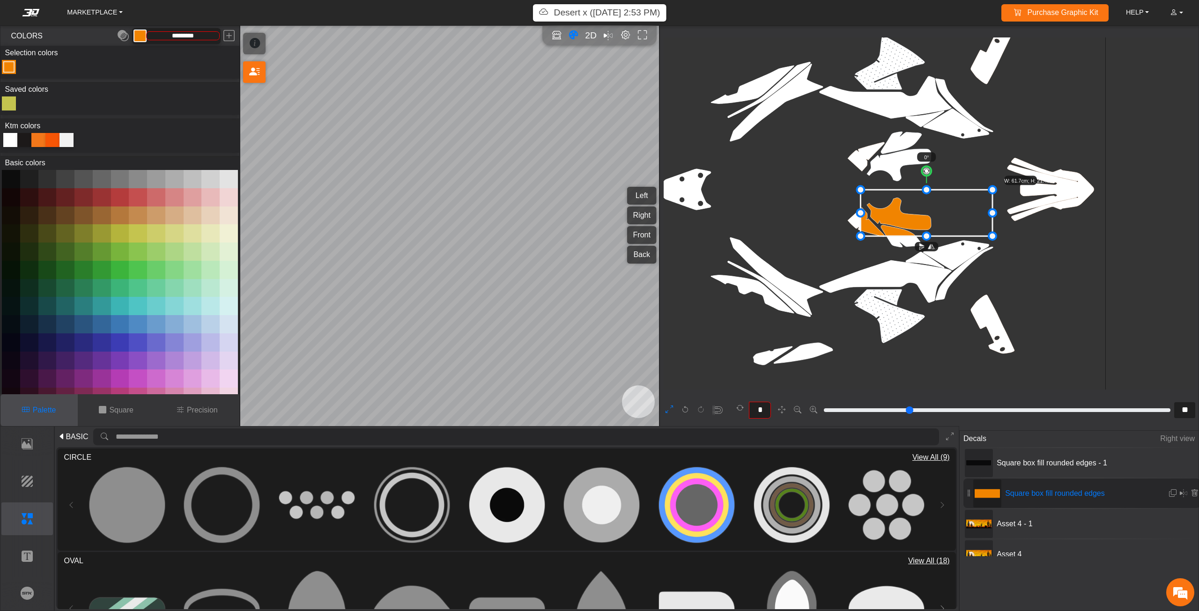
click at [671, 407] on icon at bounding box center [668, 410] width 7 height 12
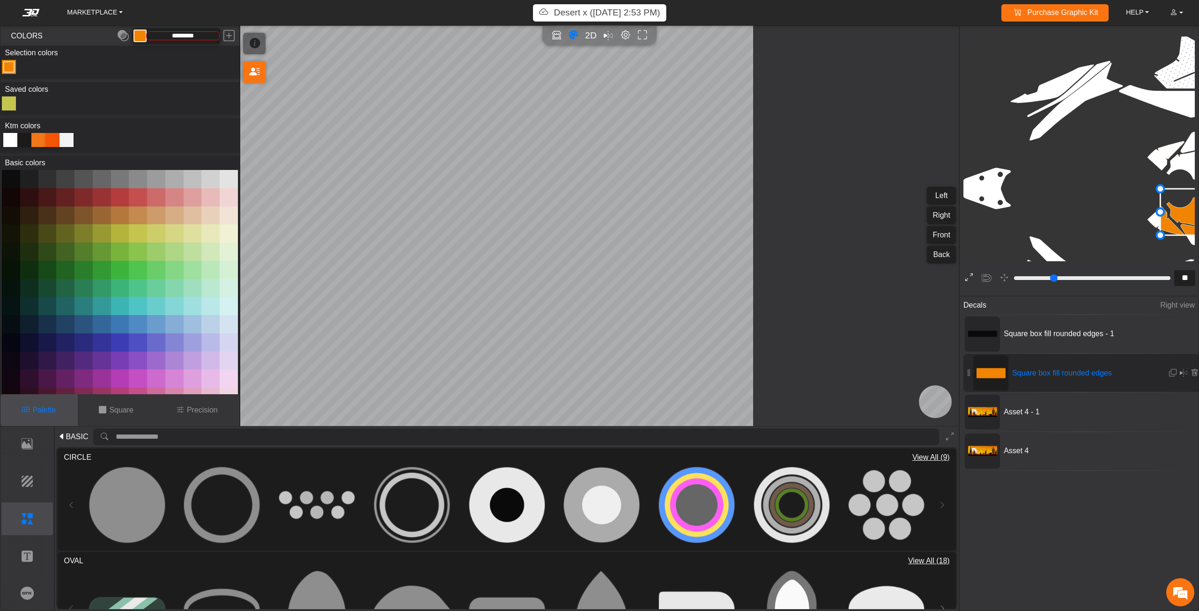
type input "*"
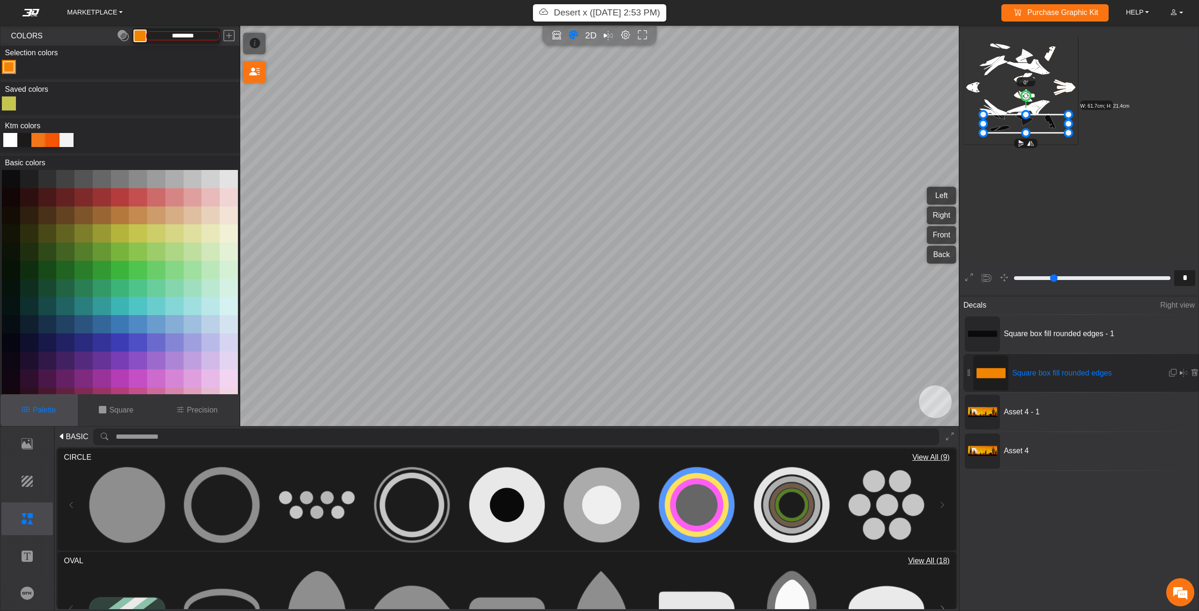
type input "*"
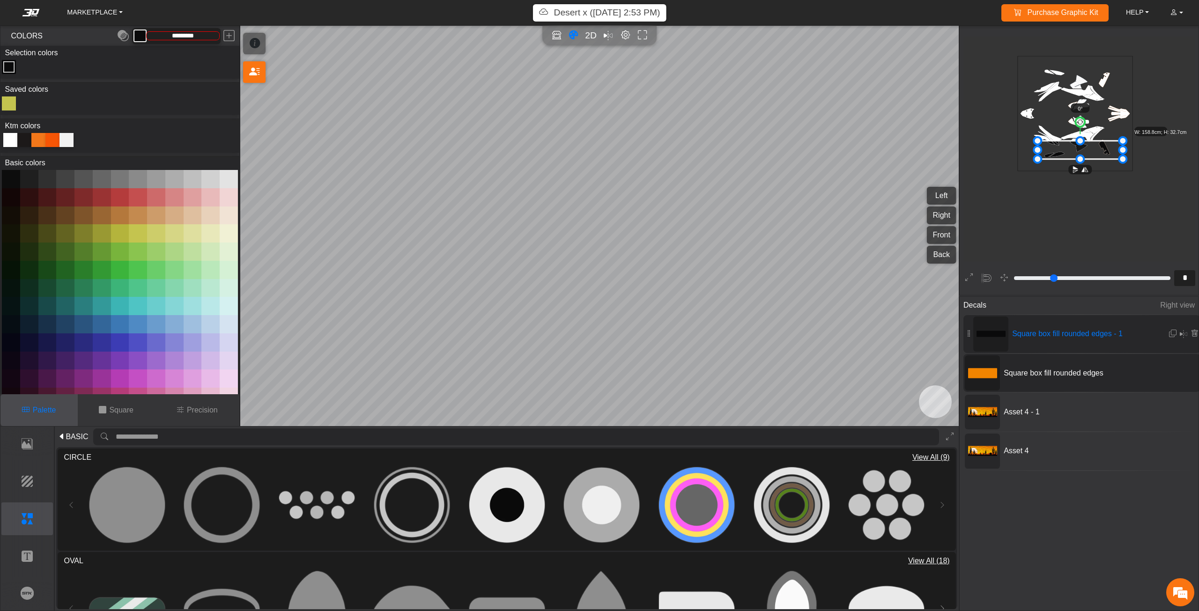
click at [991, 372] on icon at bounding box center [982, 373] width 29 height 10
type input "*"
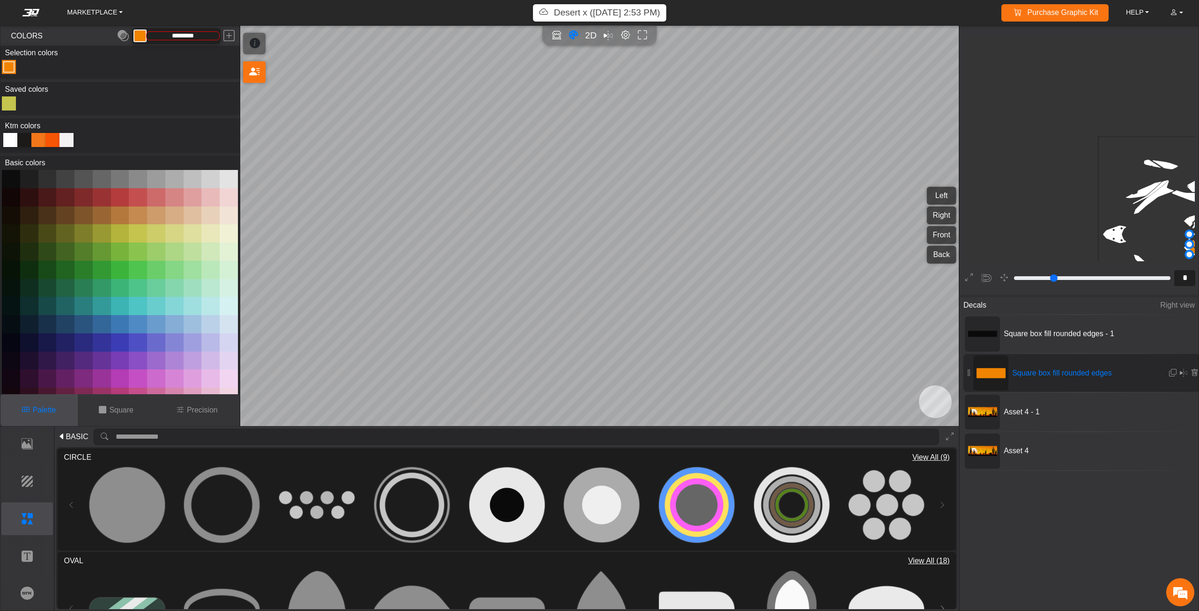
scroll to position [191, 199]
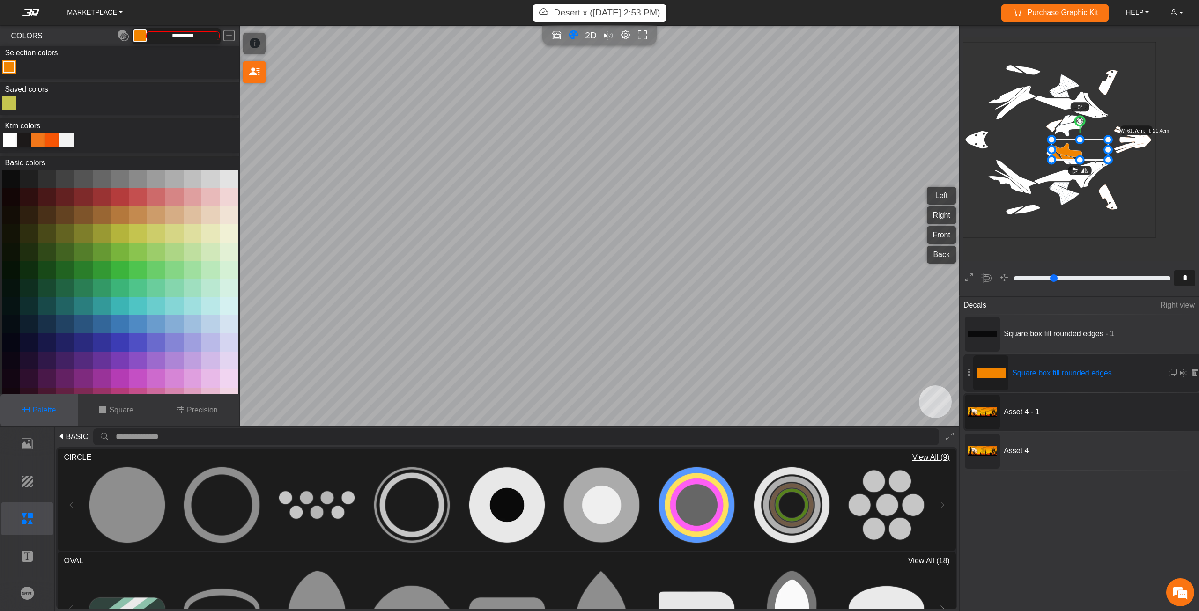
click at [988, 418] on icon at bounding box center [982, 411] width 29 height 29
type input "*"
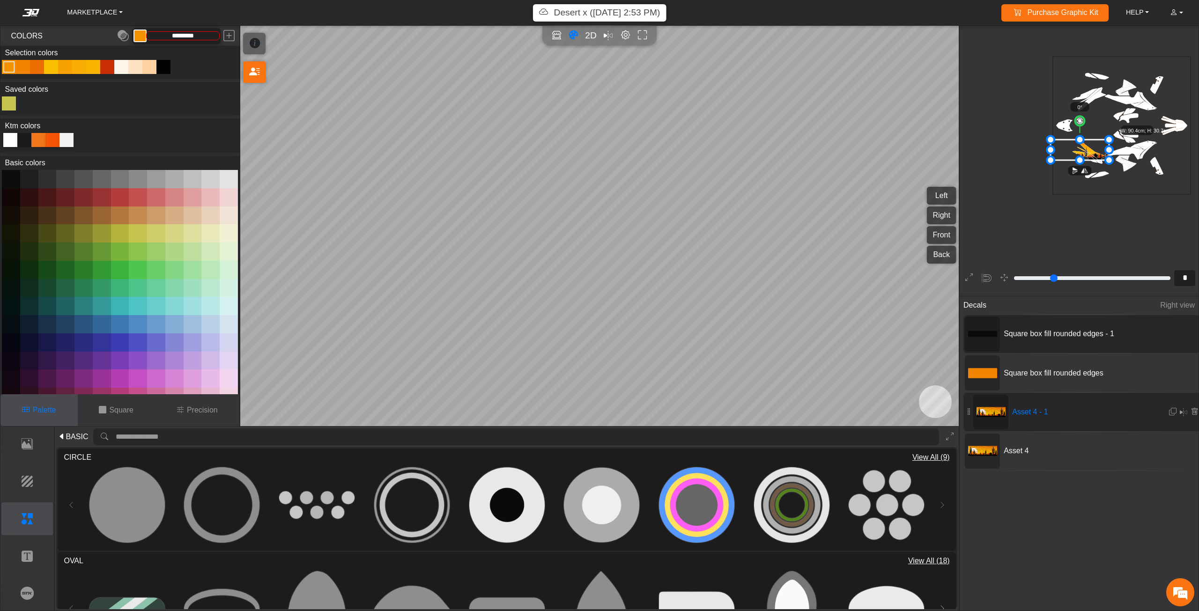
click at [978, 332] on icon at bounding box center [982, 334] width 29 height 6
type input "*********"
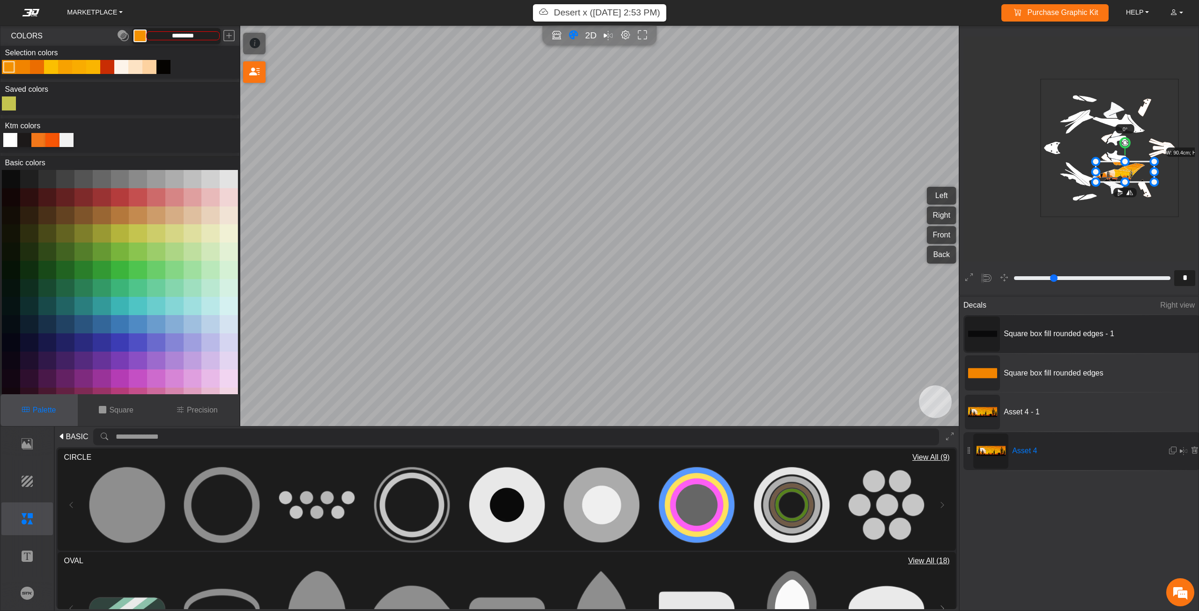
scroll to position [118, 107]
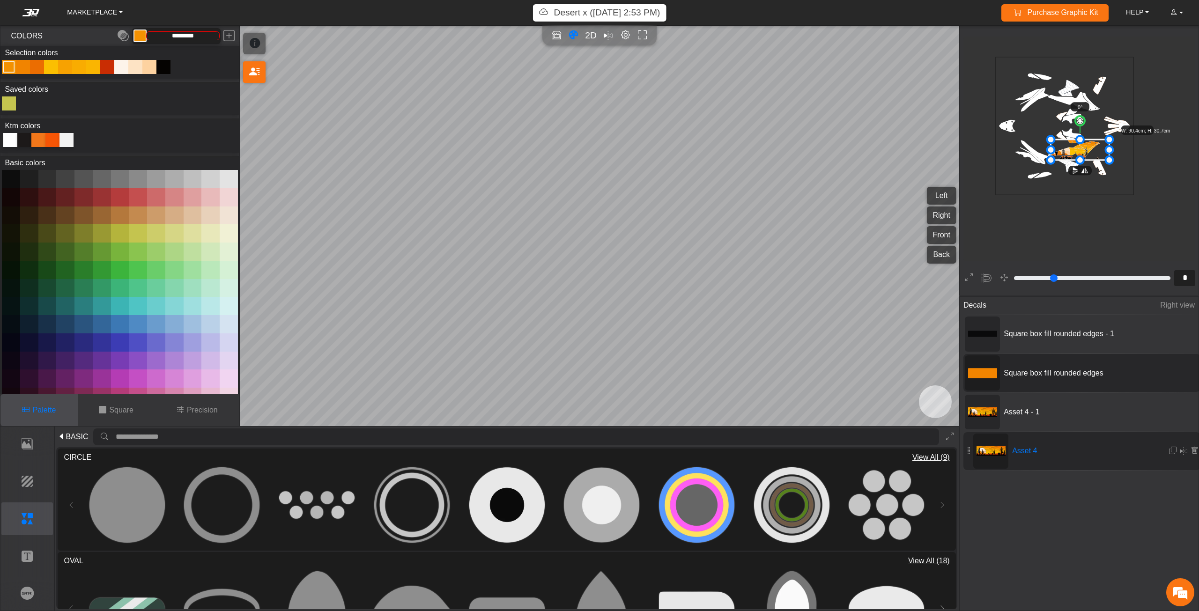
click at [999, 382] on div at bounding box center [981, 372] width 35 height 35
type input "*"
type input "*********"
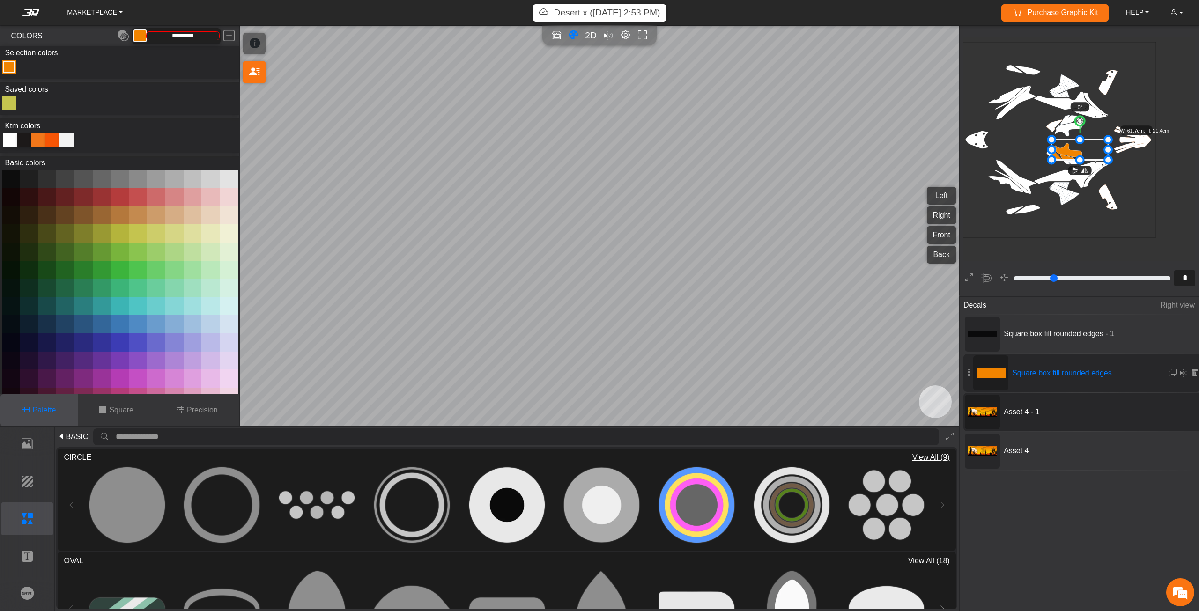
click at [988, 405] on icon at bounding box center [982, 411] width 29 height 29
type input "*"
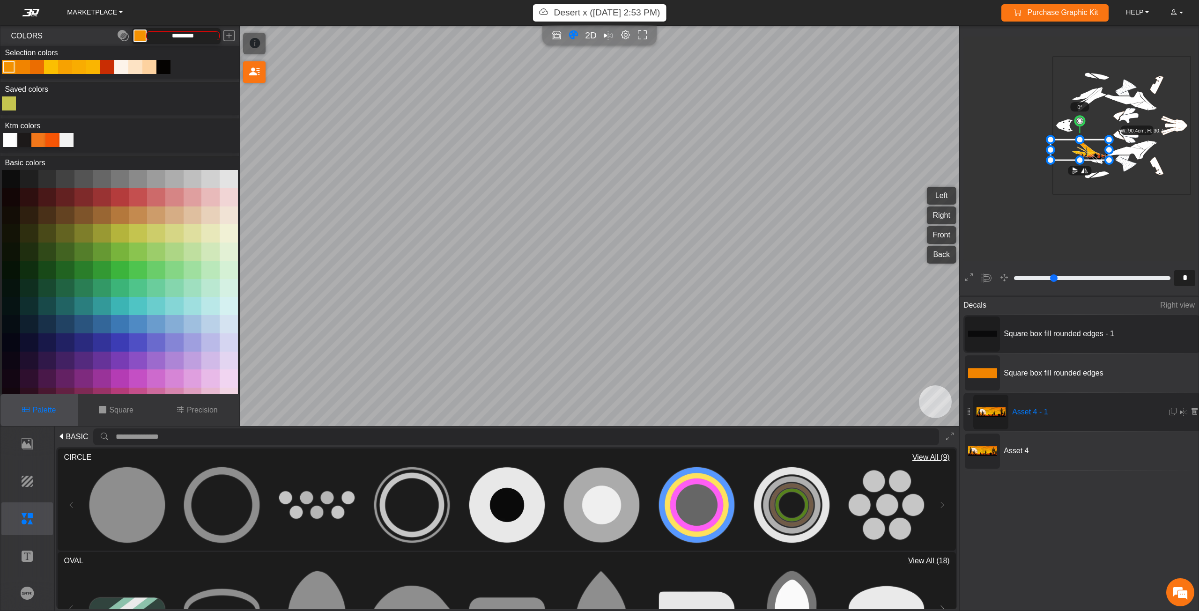
click at [979, 337] on icon at bounding box center [982, 333] width 29 height 29
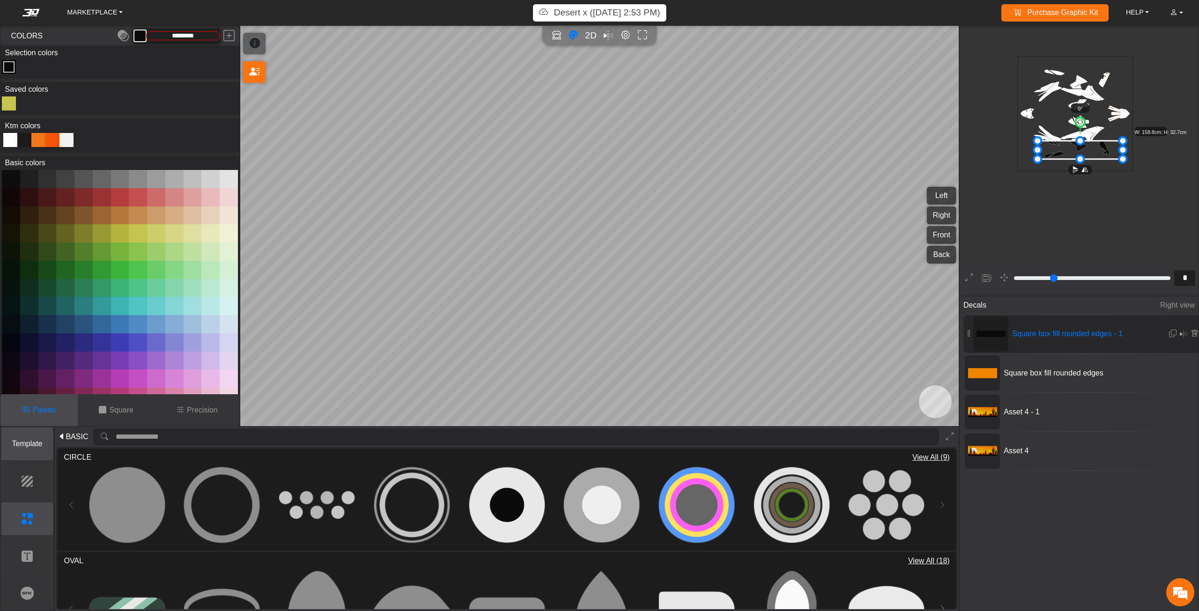
click at [31, 441] on p "Template" at bounding box center [27, 443] width 51 height 11
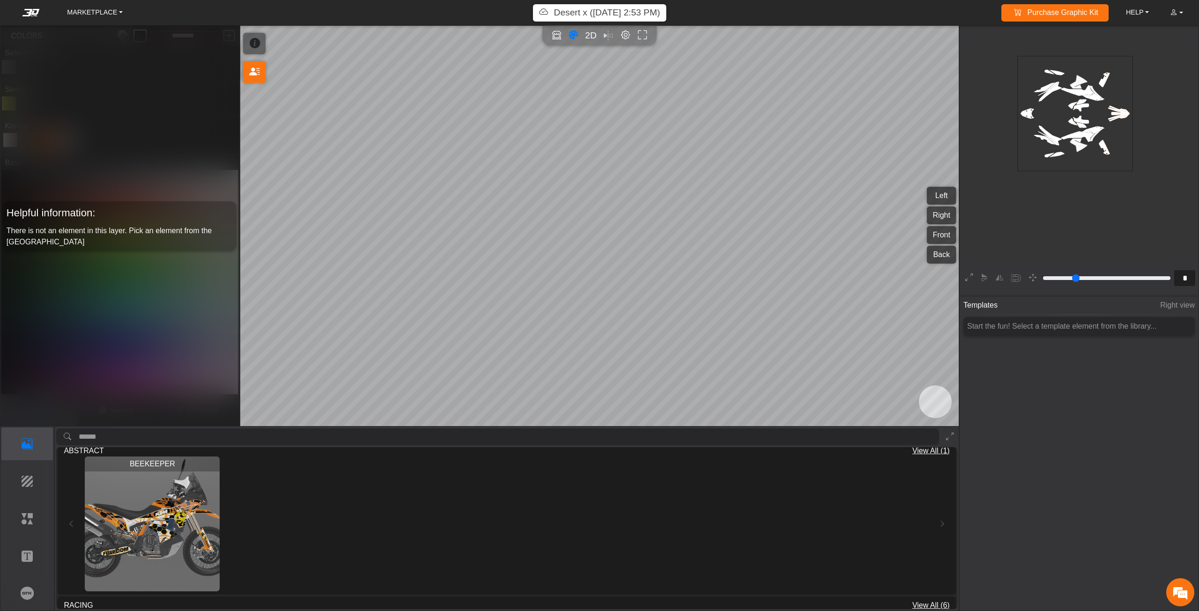
scroll to position [468, 0]
click at [175, 528] on img "View BEEKEEPER" at bounding box center [152, 524] width 135 height 135
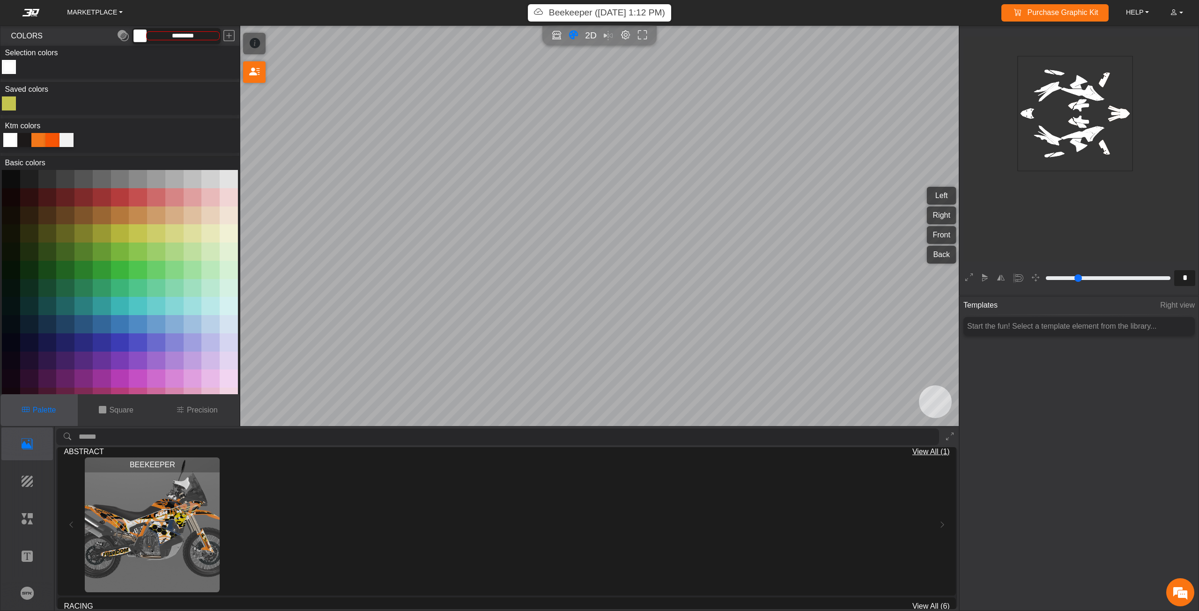
type input "*********"
click at [30, 515] on p "Elements" at bounding box center [27, 518] width 51 height 11
type input "**"
type input "*********"
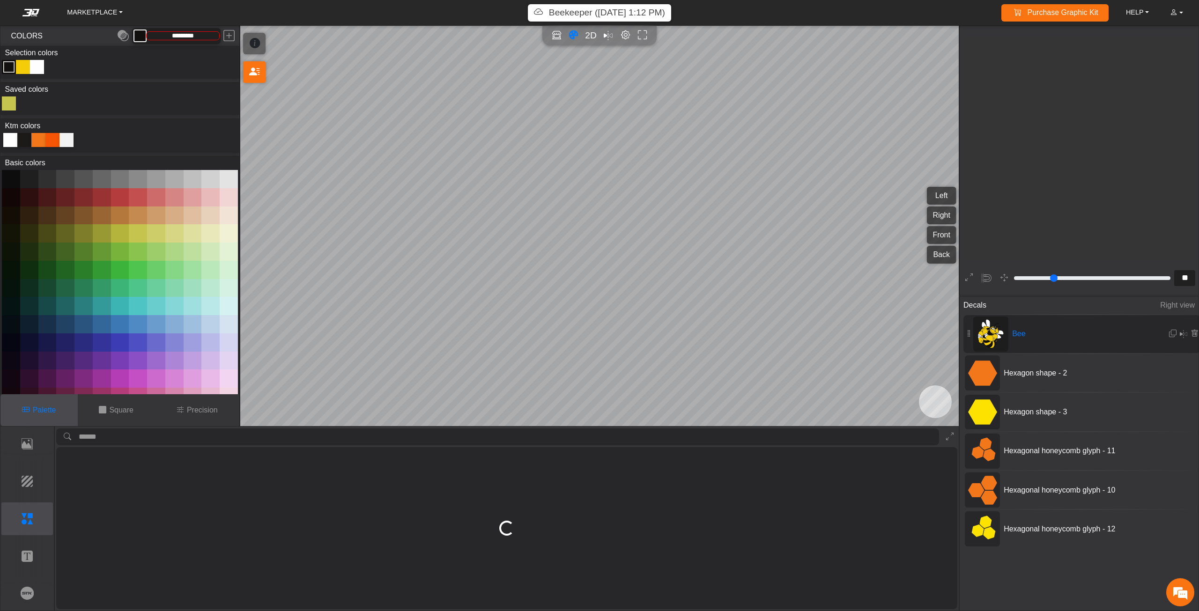
scroll to position [1017, 968]
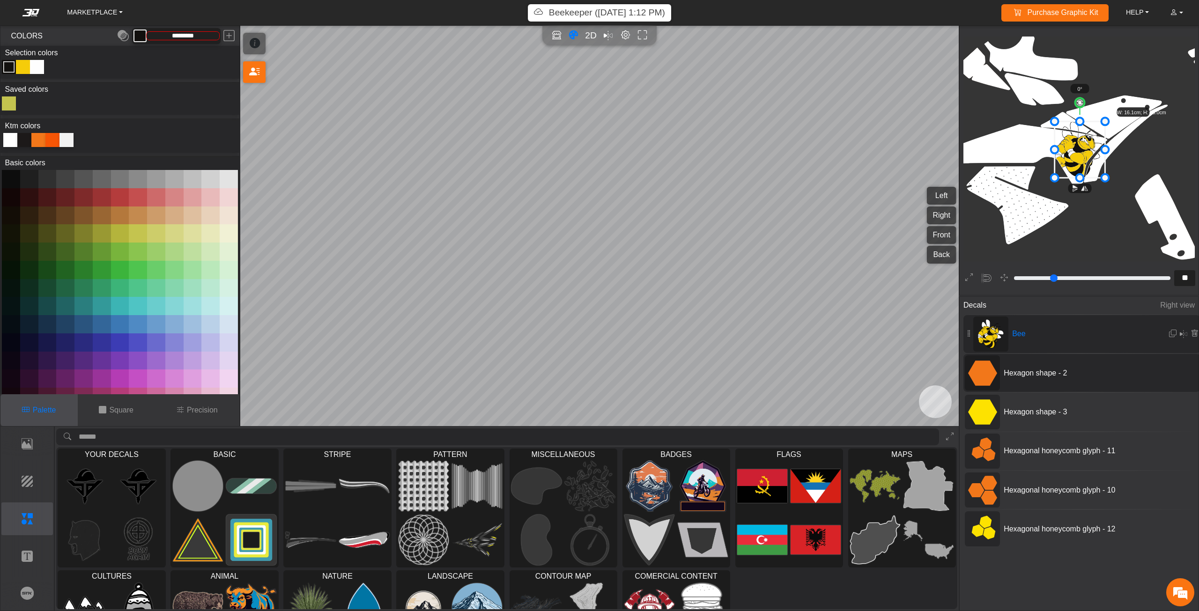
click at [1019, 363] on div "Hexagon shape - 2" at bounding box center [1081, 373] width 237 height 38
type input "**"
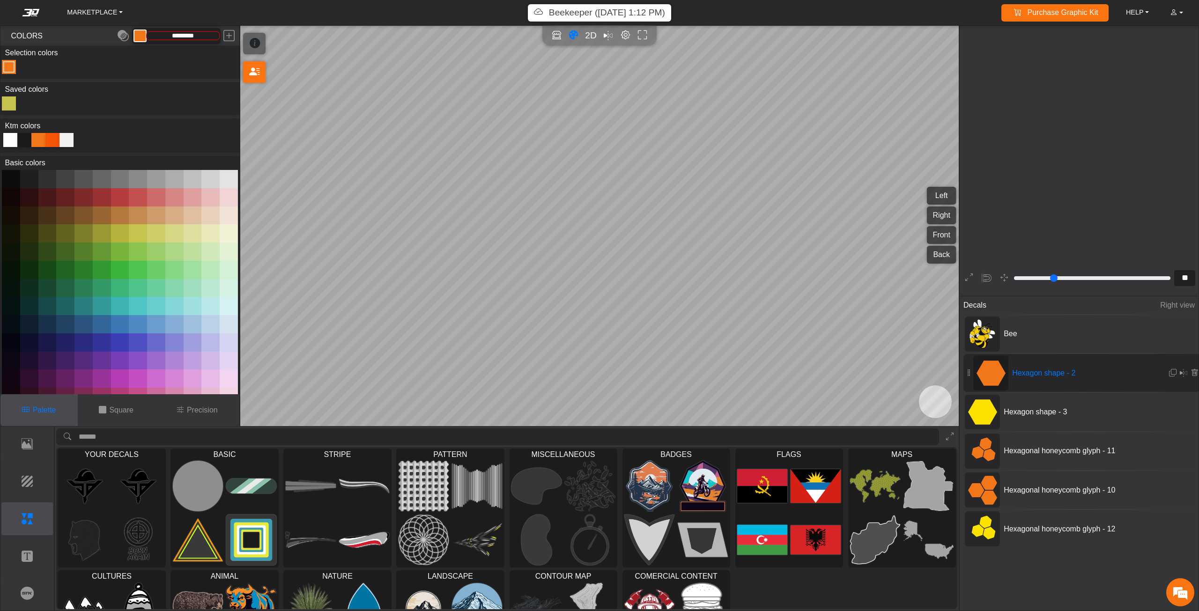
scroll to position [3230, 2441]
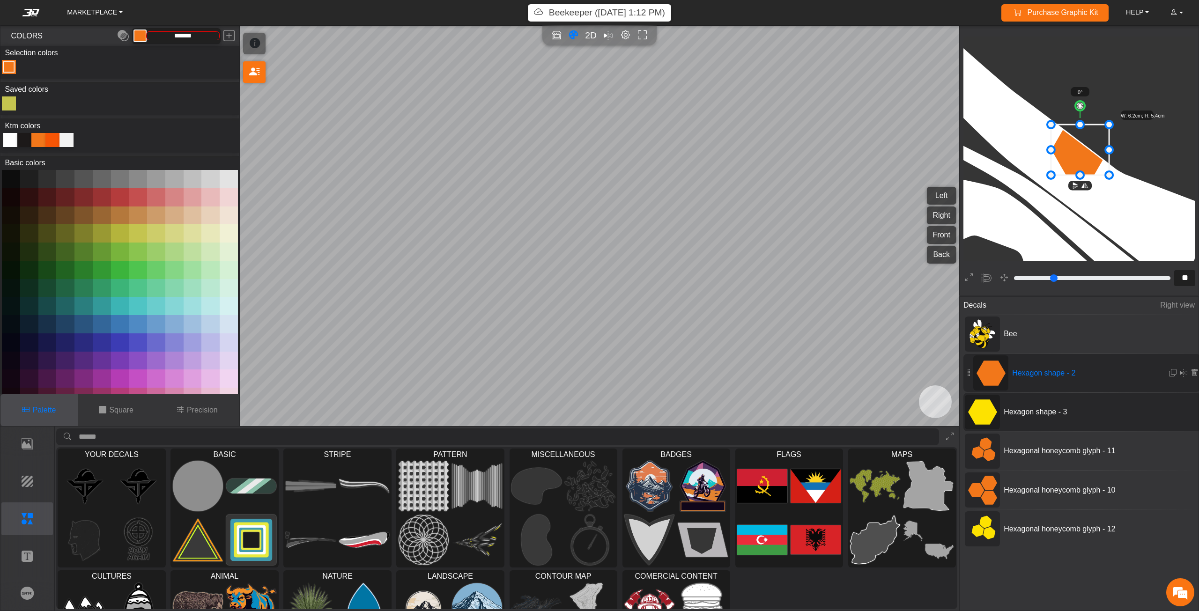
click at [1031, 407] on span "Hexagon shape - 3" at bounding box center [1070, 411] width 140 height 11
type input "*******"
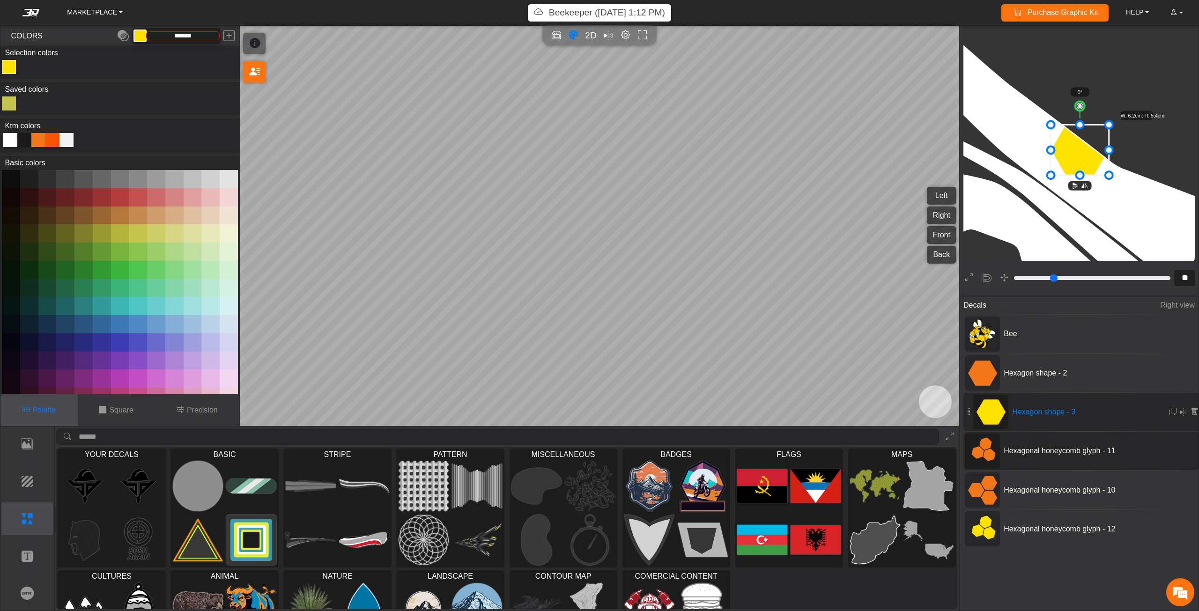
click at [1039, 456] on div "Hexagonal honeycomb glyph - 11" at bounding box center [1081, 451] width 237 height 38
type input "**"
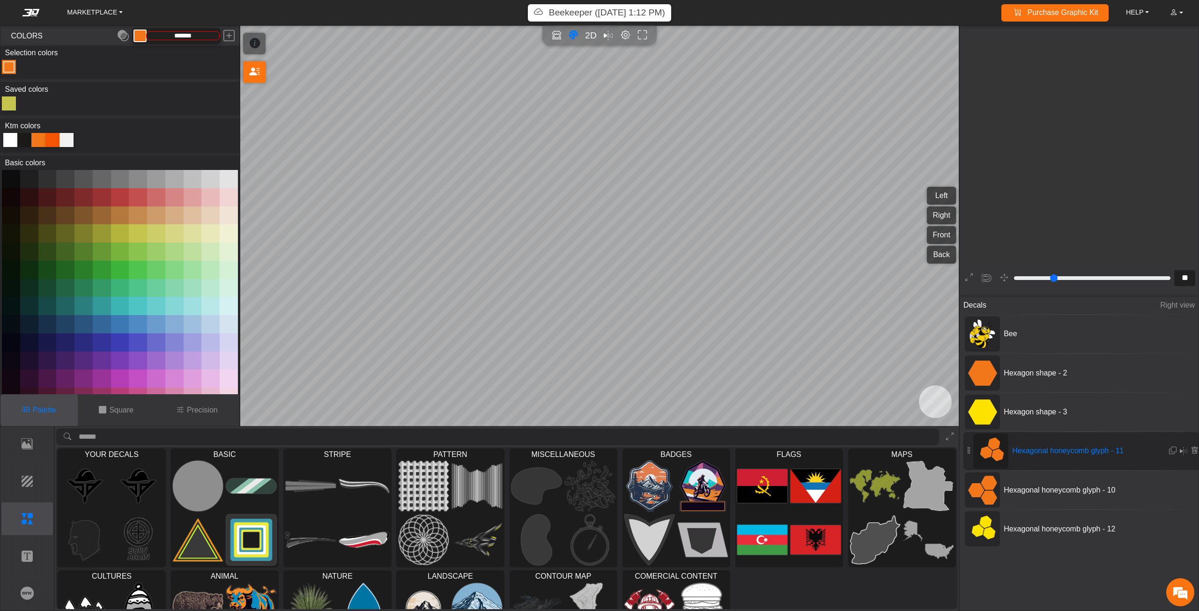
type input "*******"
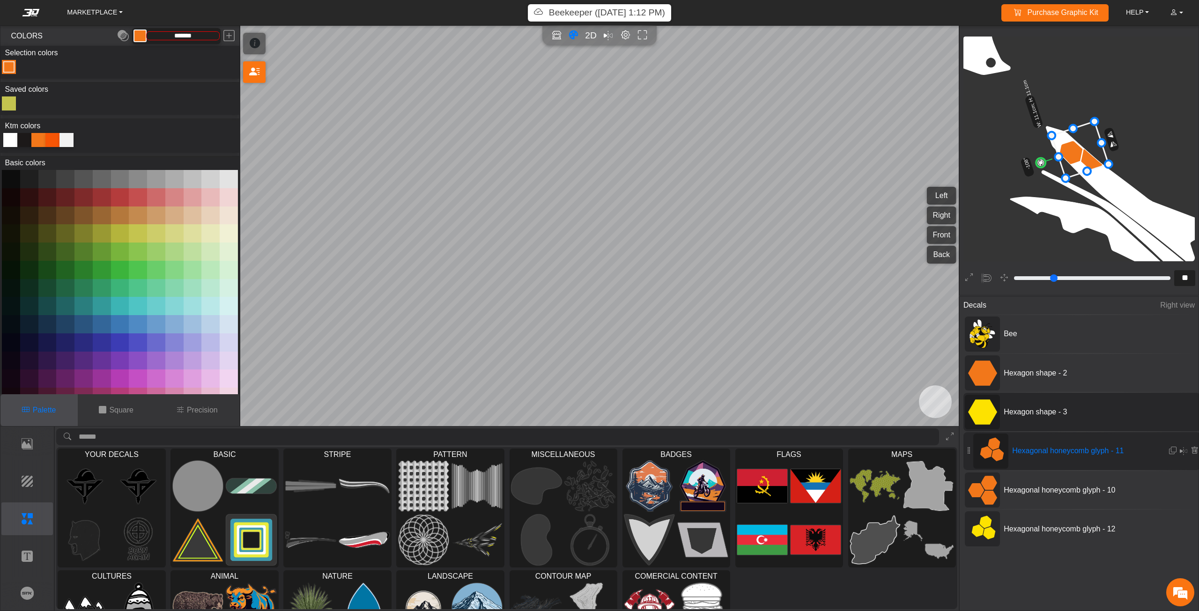
click at [1017, 410] on span "Hexagon shape - 3" at bounding box center [1070, 411] width 140 height 11
type input "**"
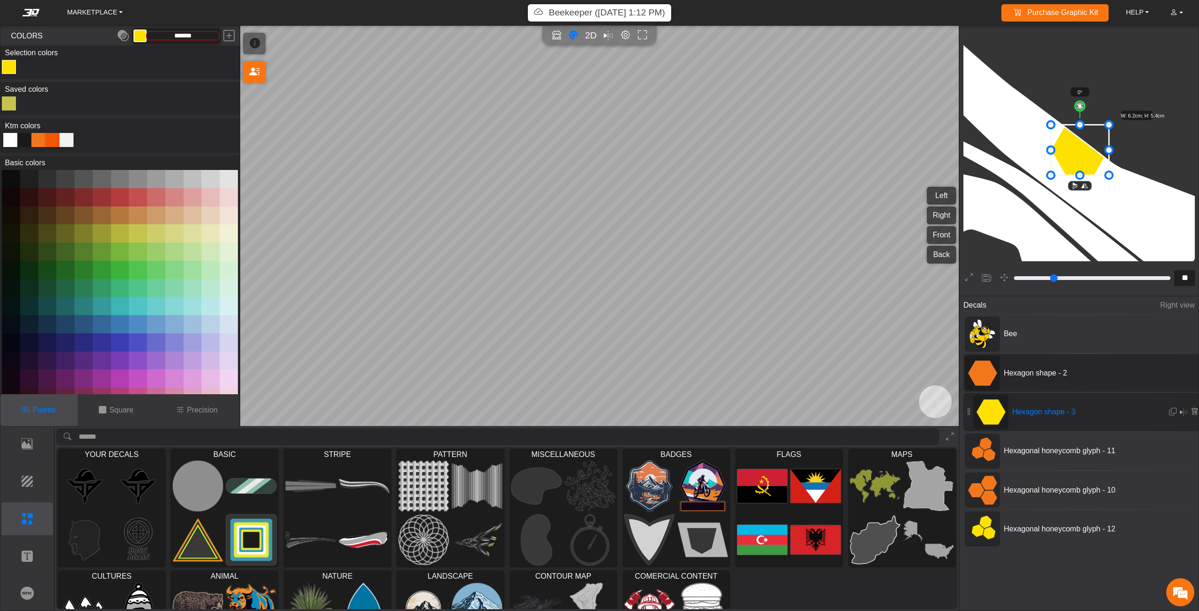
click at [1017, 379] on div "Hexagon shape - 2" at bounding box center [1081, 373] width 237 height 38
type input "*******"
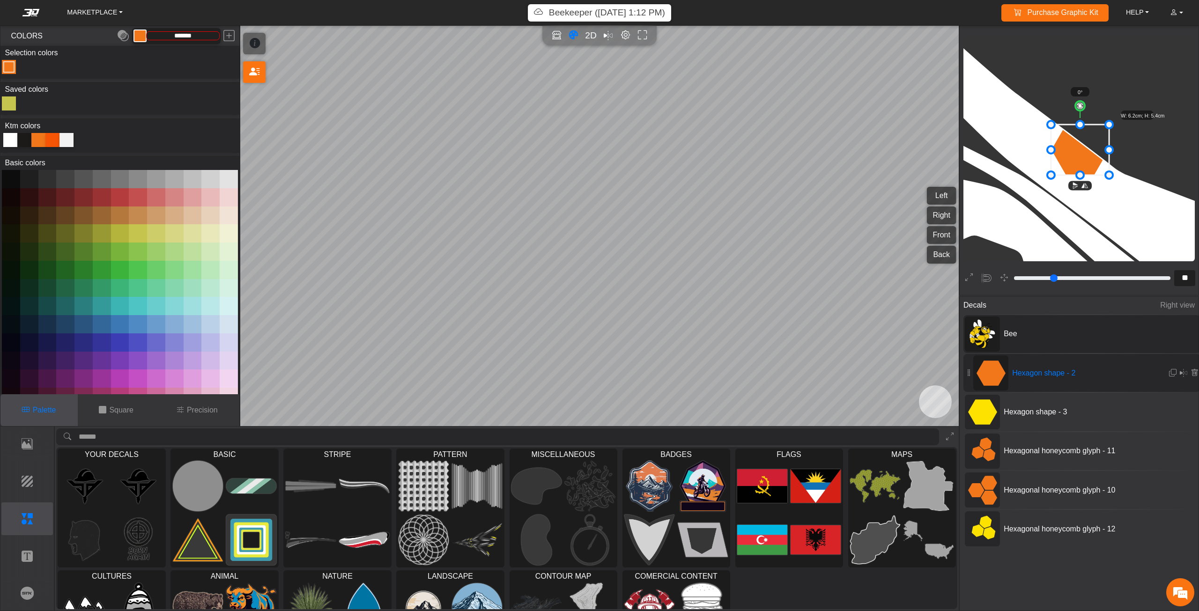
click at [1010, 337] on span "Bee" at bounding box center [1070, 333] width 140 height 11
type input "**"
type input "*********"
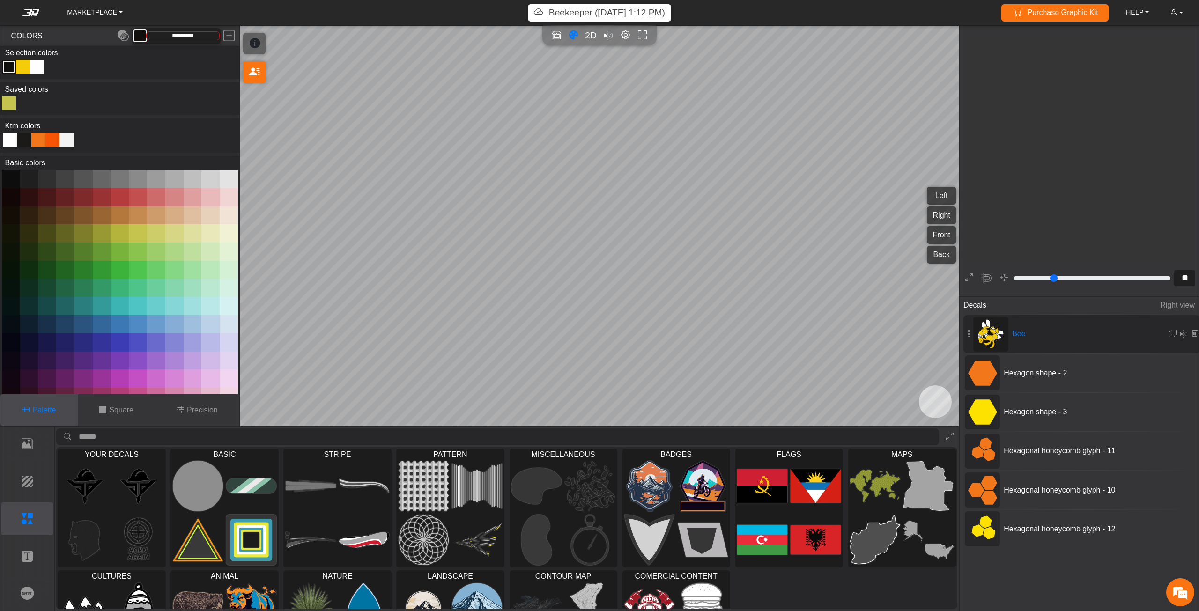
scroll to position [1017, 968]
